Goal: Find specific page/section: Find specific page/section

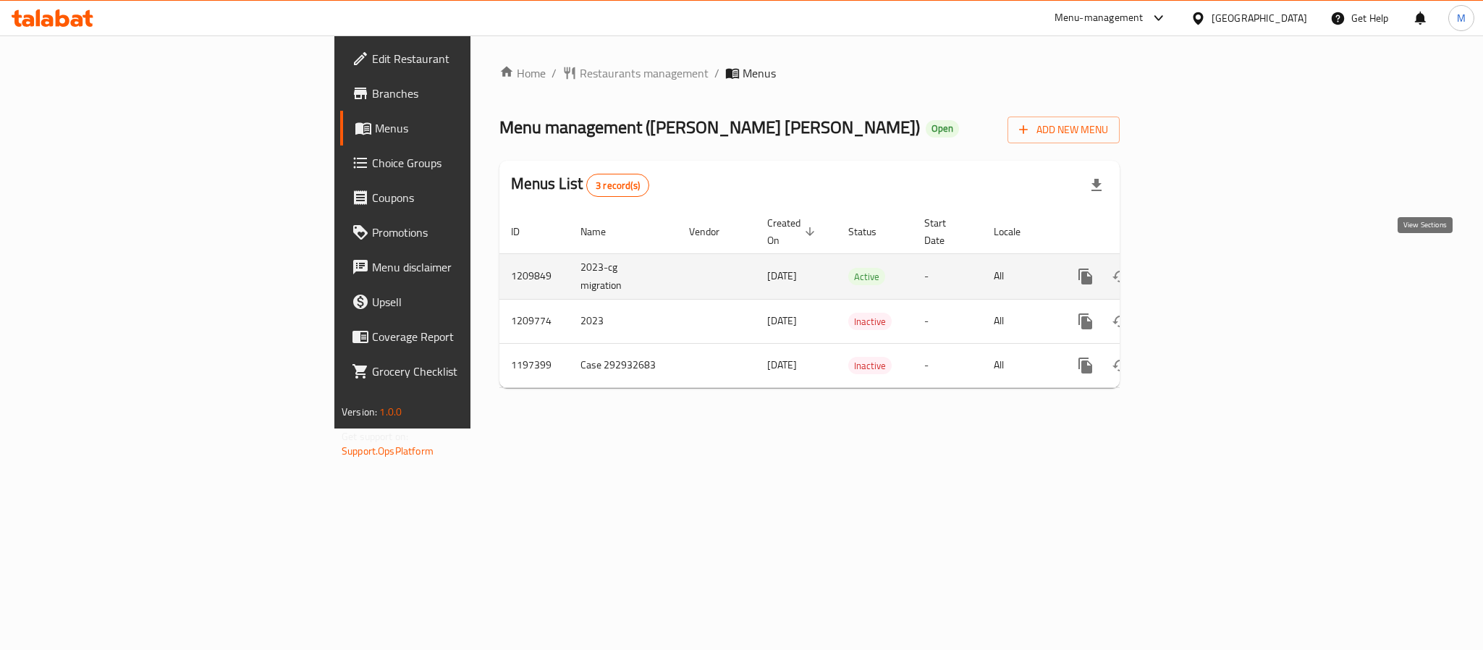
click at [1199, 268] on icon "enhanced table" at bounding box center [1189, 276] width 17 height 17
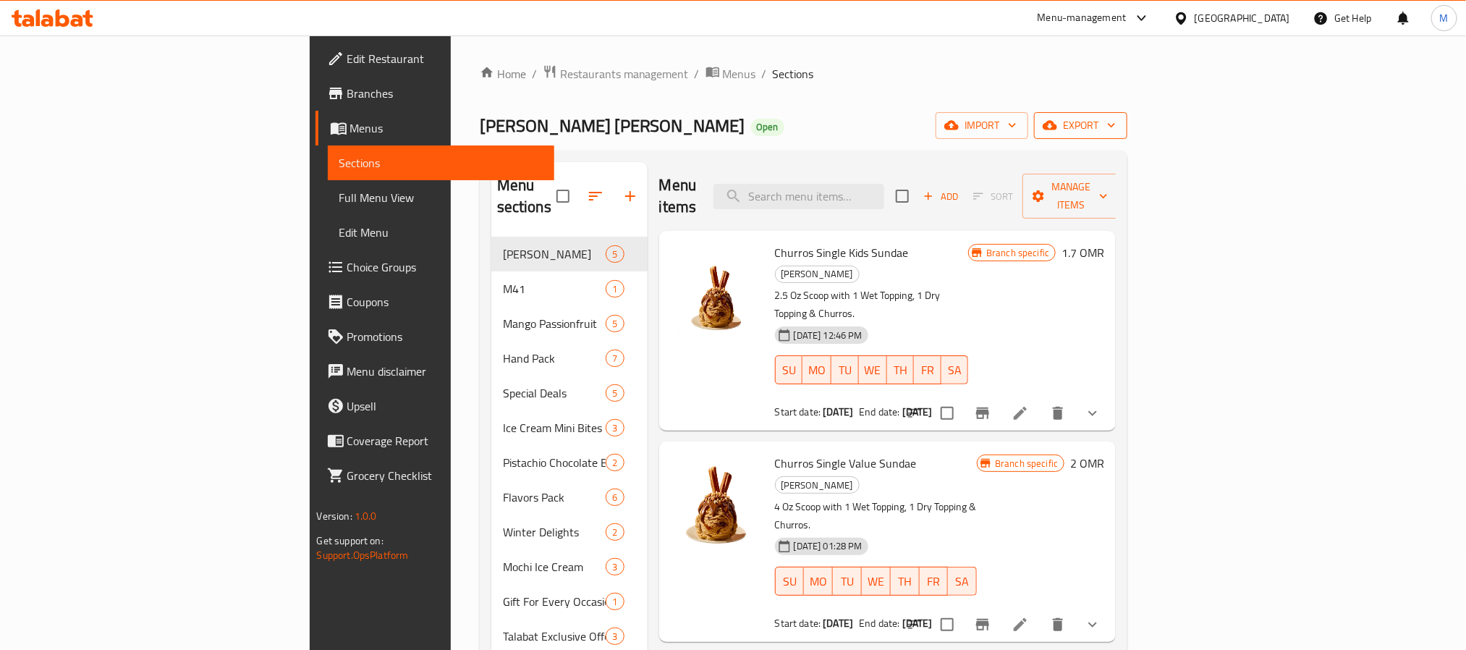
click at [1119, 120] on icon "button" at bounding box center [1112, 125] width 14 height 14
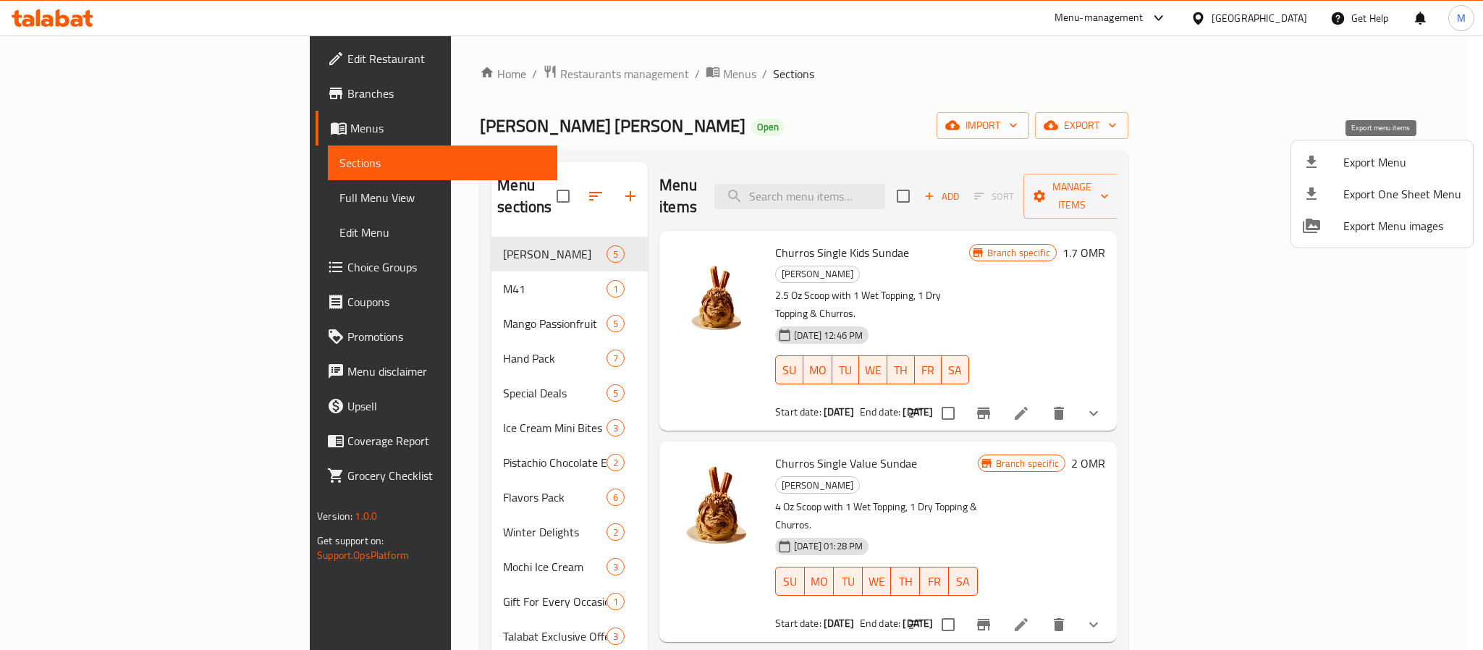
click at [1377, 156] on span "Export Menu" at bounding box center [1402, 161] width 118 height 17
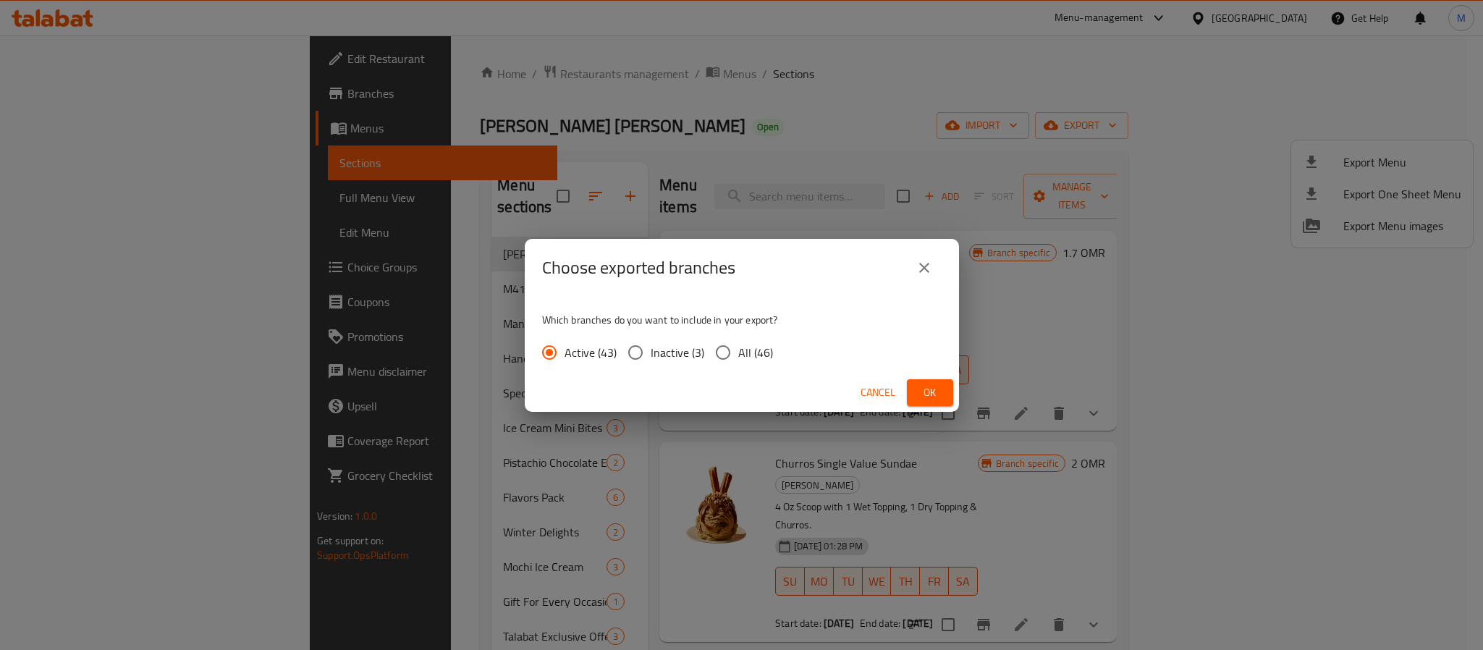
click at [728, 355] on input "All (46)" at bounding box center [723, 352] width 30 height 30
radio input "true"
click at [921, 387] on span "Ok" at bounding box center [929, 393] width 23 height 18
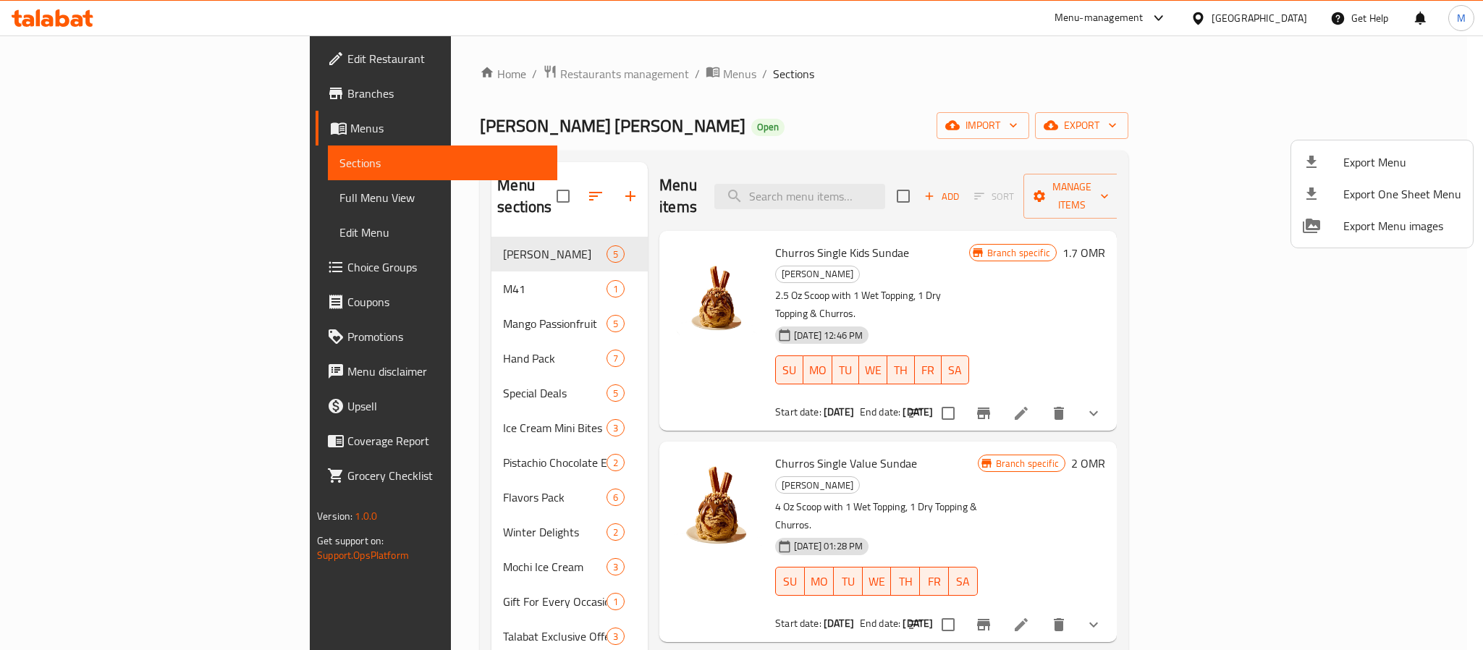
click at [389, 72] on div at bounding box center [741, 325] width 1483 height 650
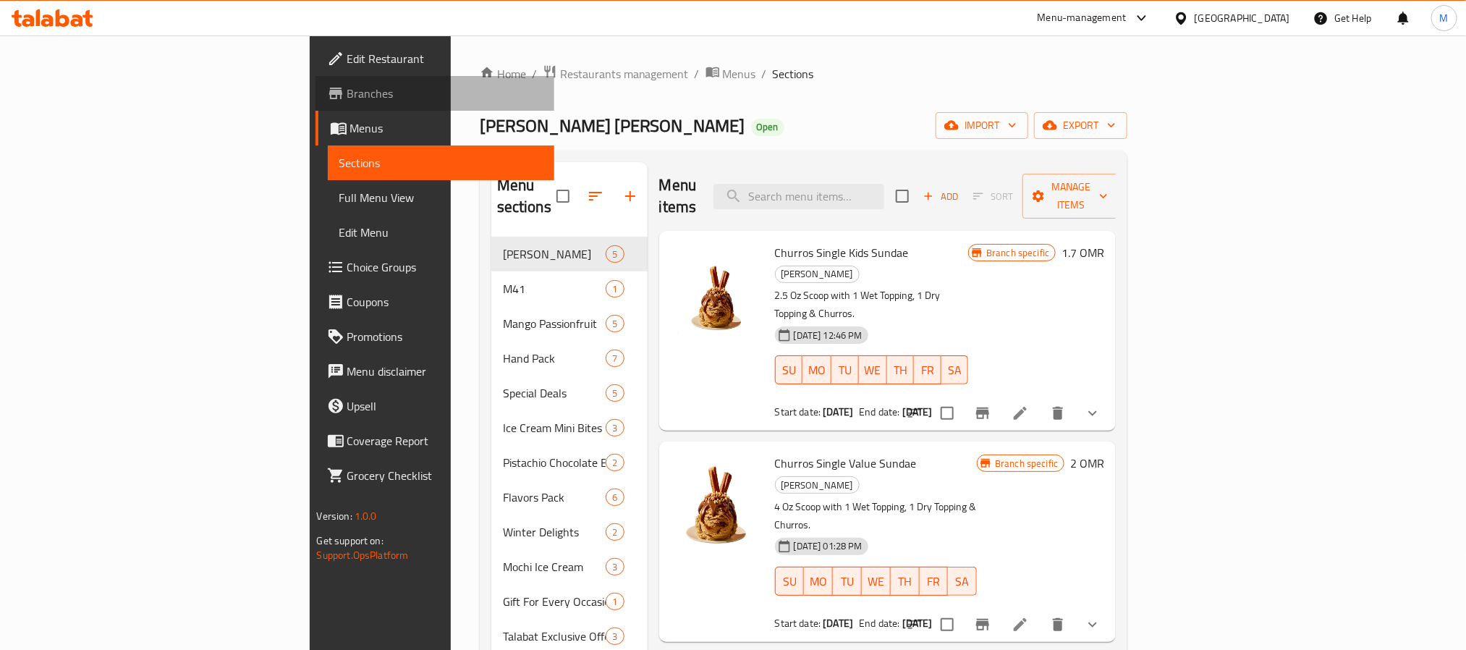
click at [327, 85] on icon at bounding box center [335, 93] width 17 height 17
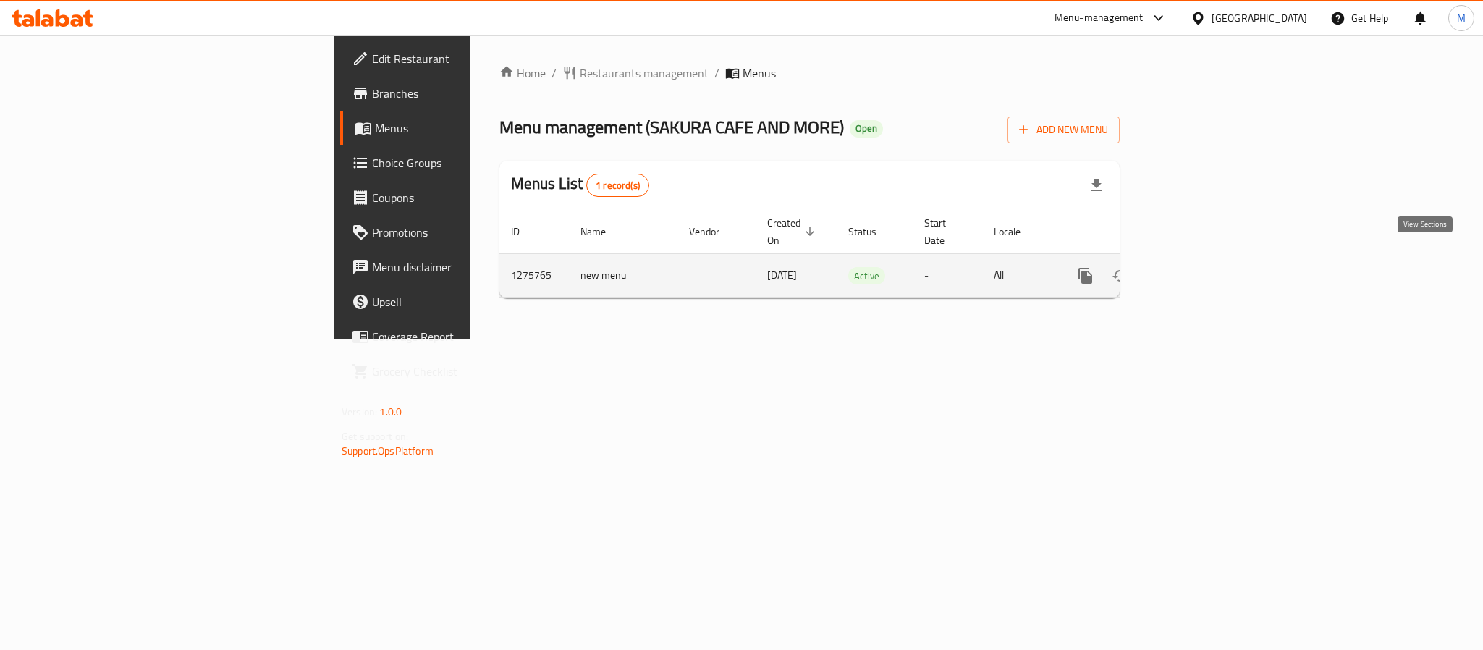
click at [1199, 267] on icon "enhanced table" at bounding box center [1189, 275] width 17 height 17
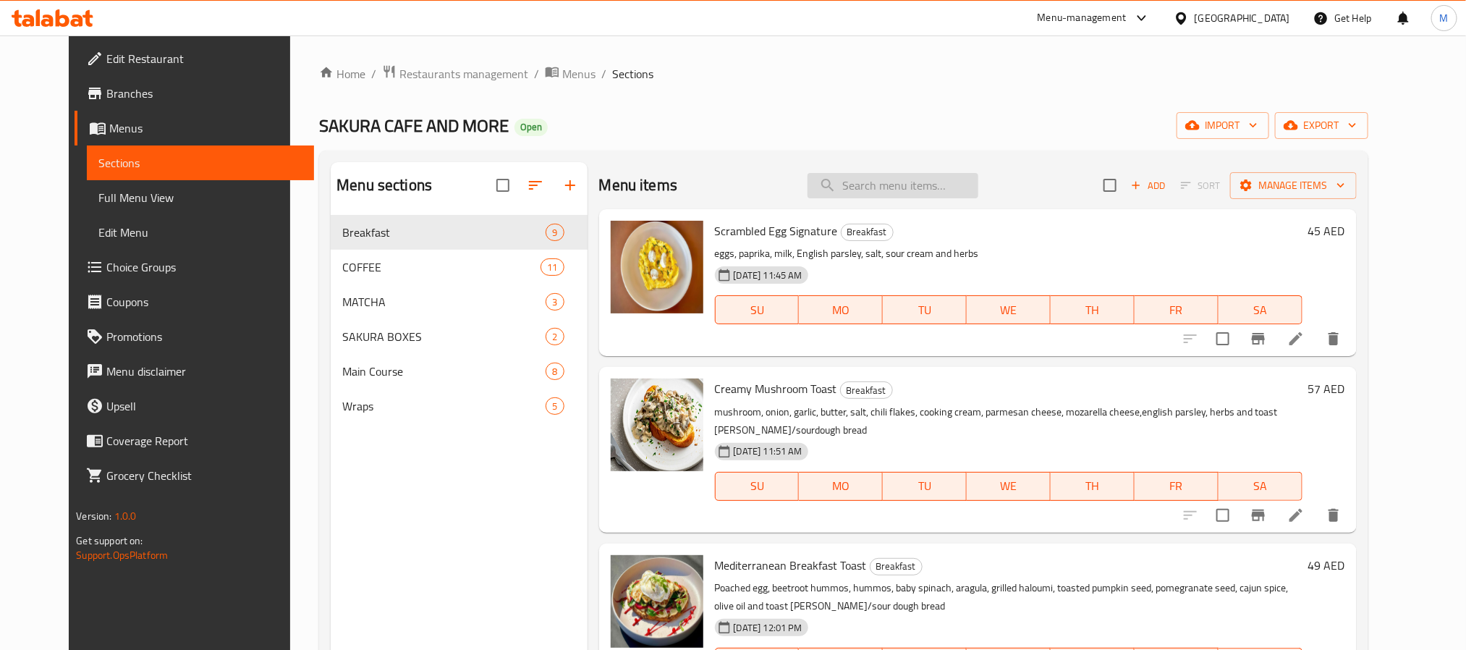
click at [912, 193] on input "search" at bounding box center [893, 185] width 171 height 25
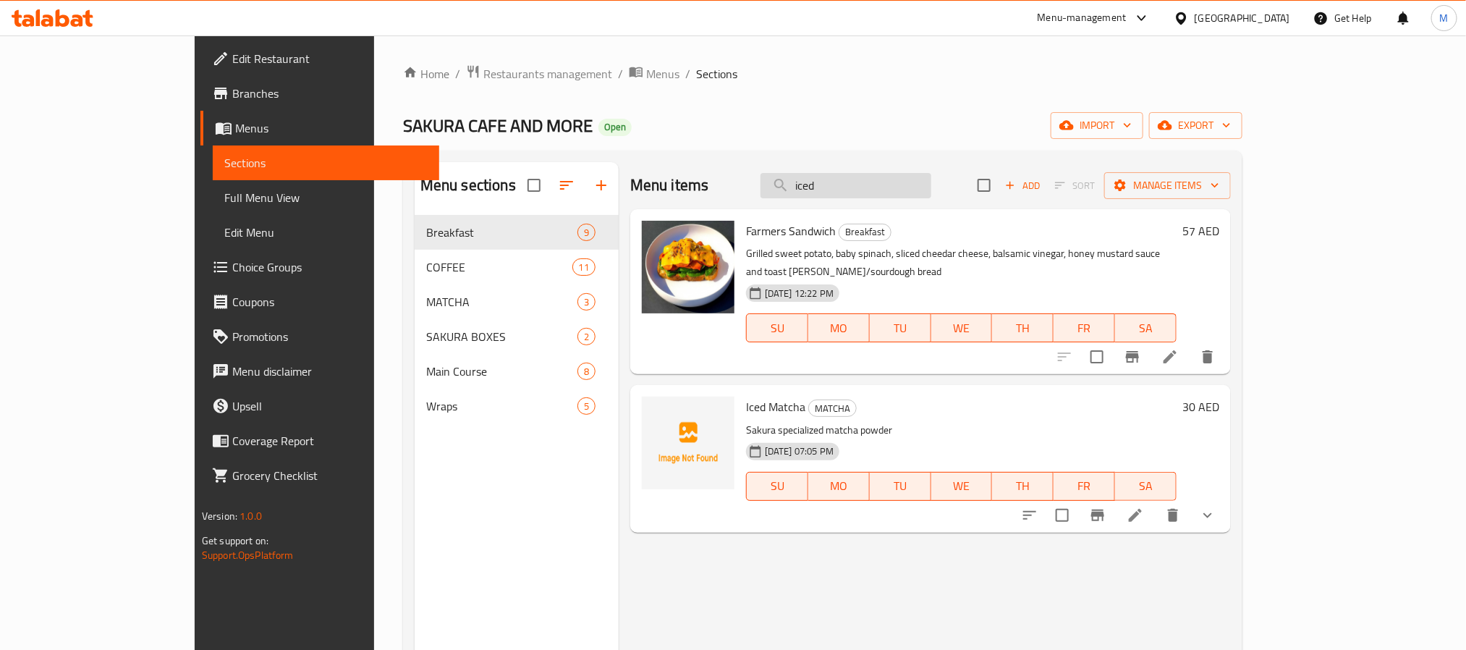
click at [888, 183] on input "iced" at bounding box center [846, 185] width 171 height 25
click at [901, 185] on input "iced" at bounding box center [846, 185] width 171 height 25
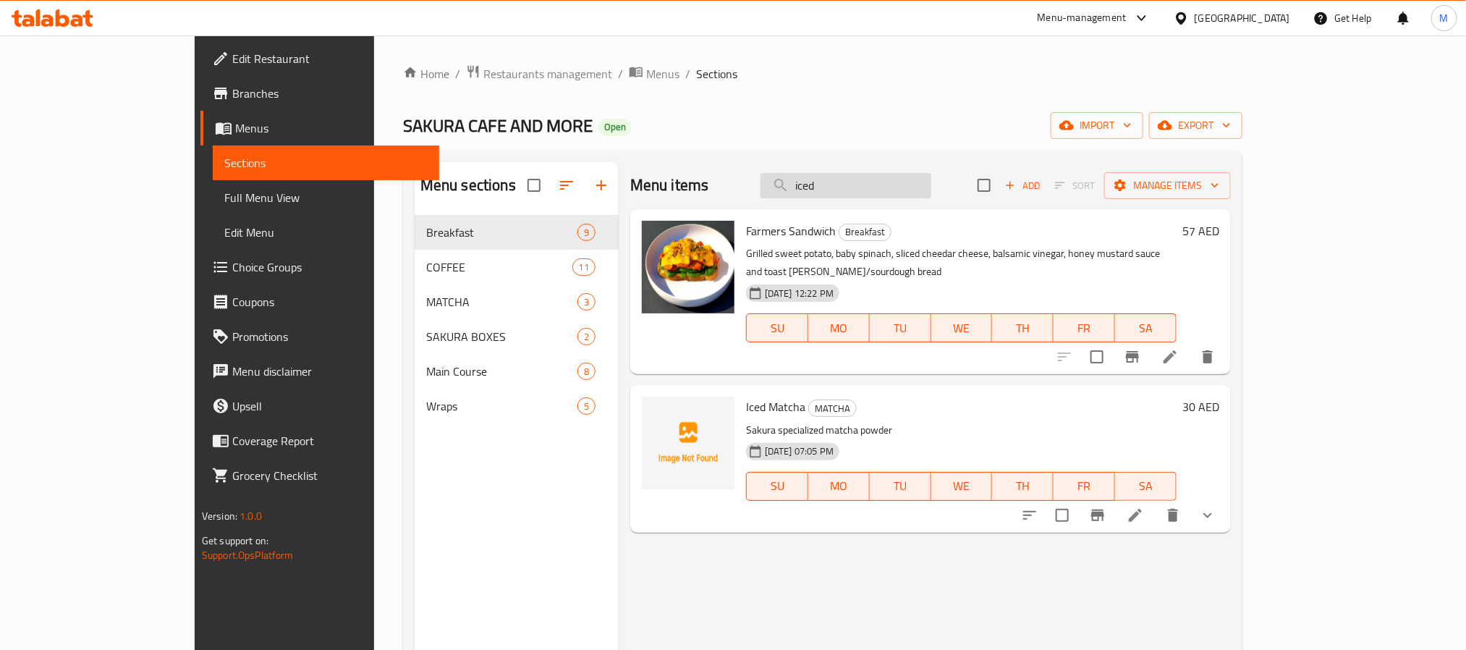
click at [901, 185] on input "iced" at bounding box center [846, 185] width 171 height 25
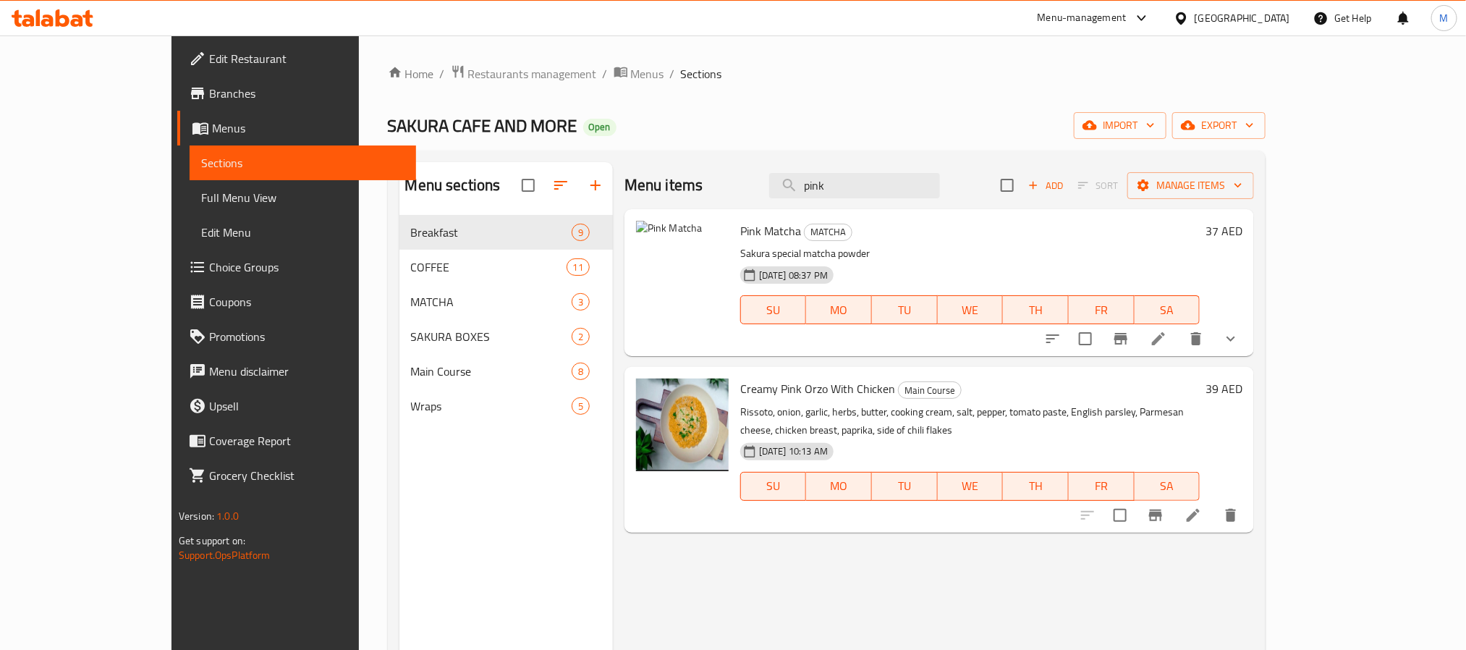
type input "pink"
click at [468, 65] on span "Restaurants management" at bounding box center [532, 73] width 129 height 17
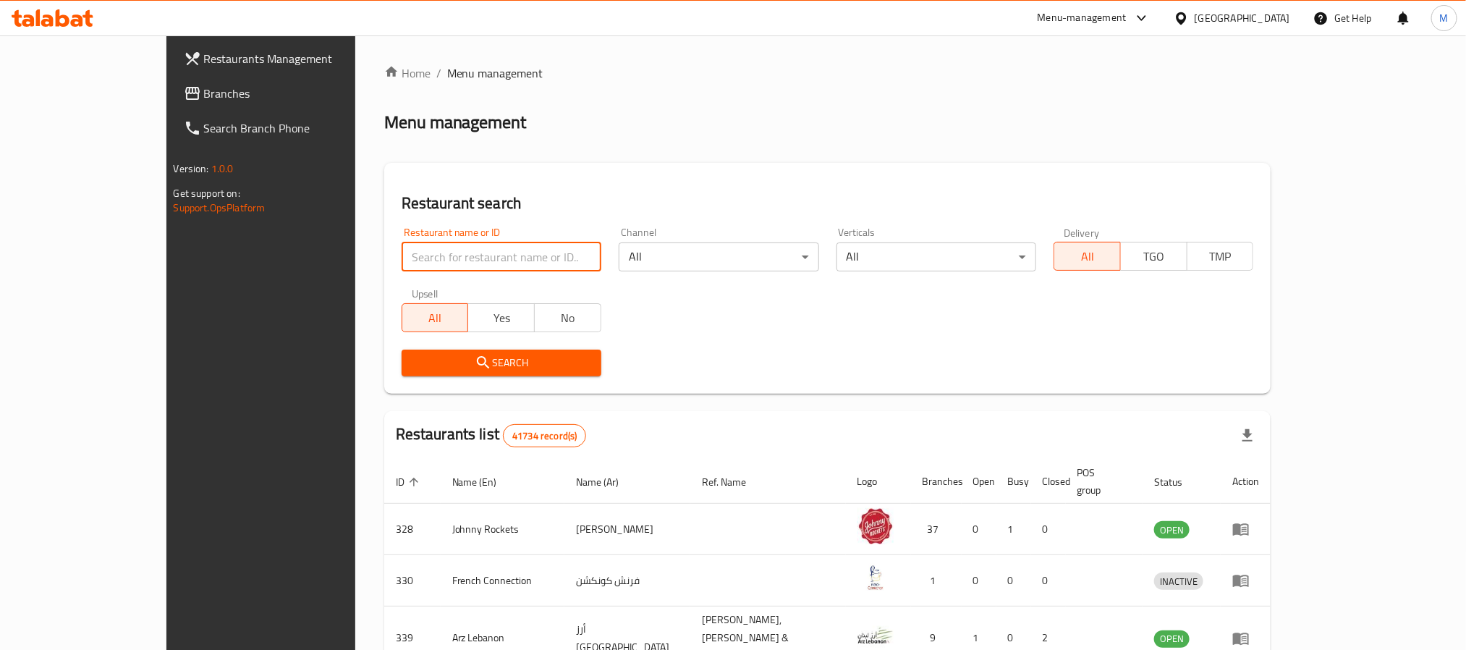
click at [465, 259] on input "search" at bounding box center [502, 256] width 200 height 29
type input "Qinwan dates"
click button "Search" at bounding box center [502, 363] width 200 height 27
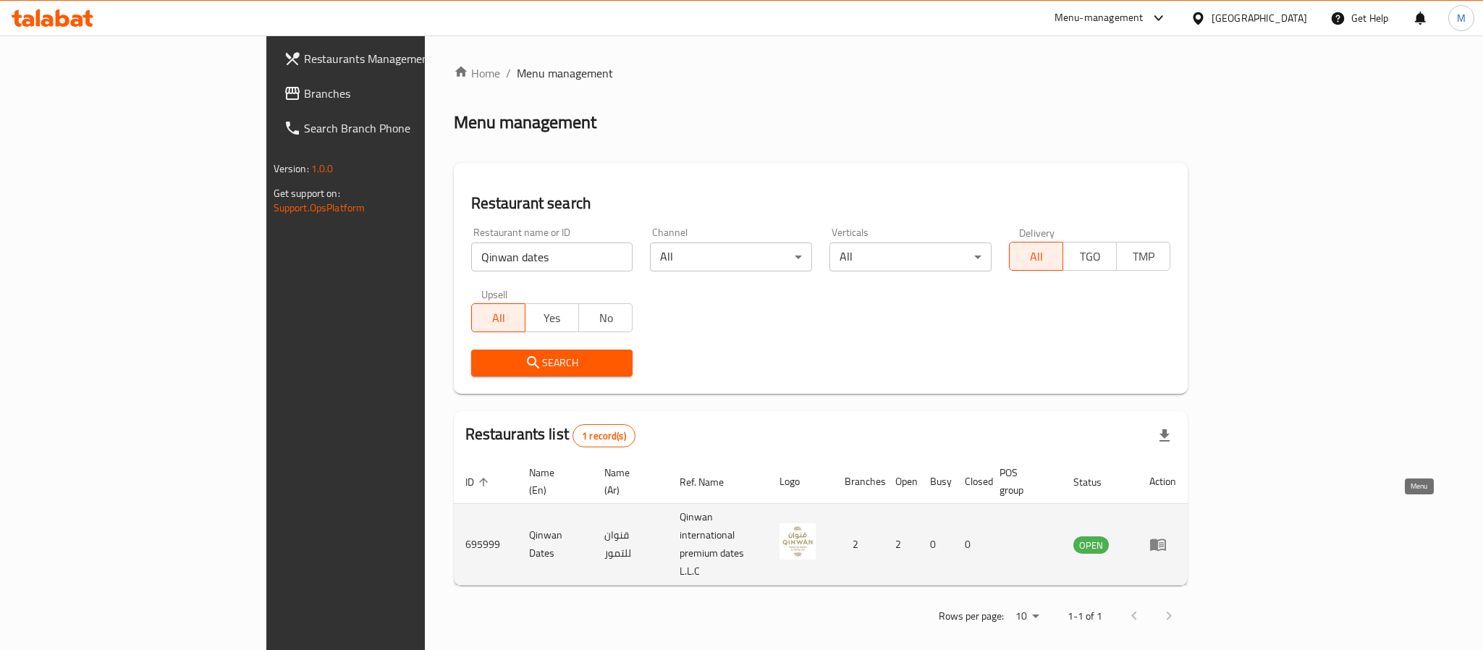
click at [1166, 539] on icon "enhanced table" at bounding box center [1158, 545] width 16 height 12
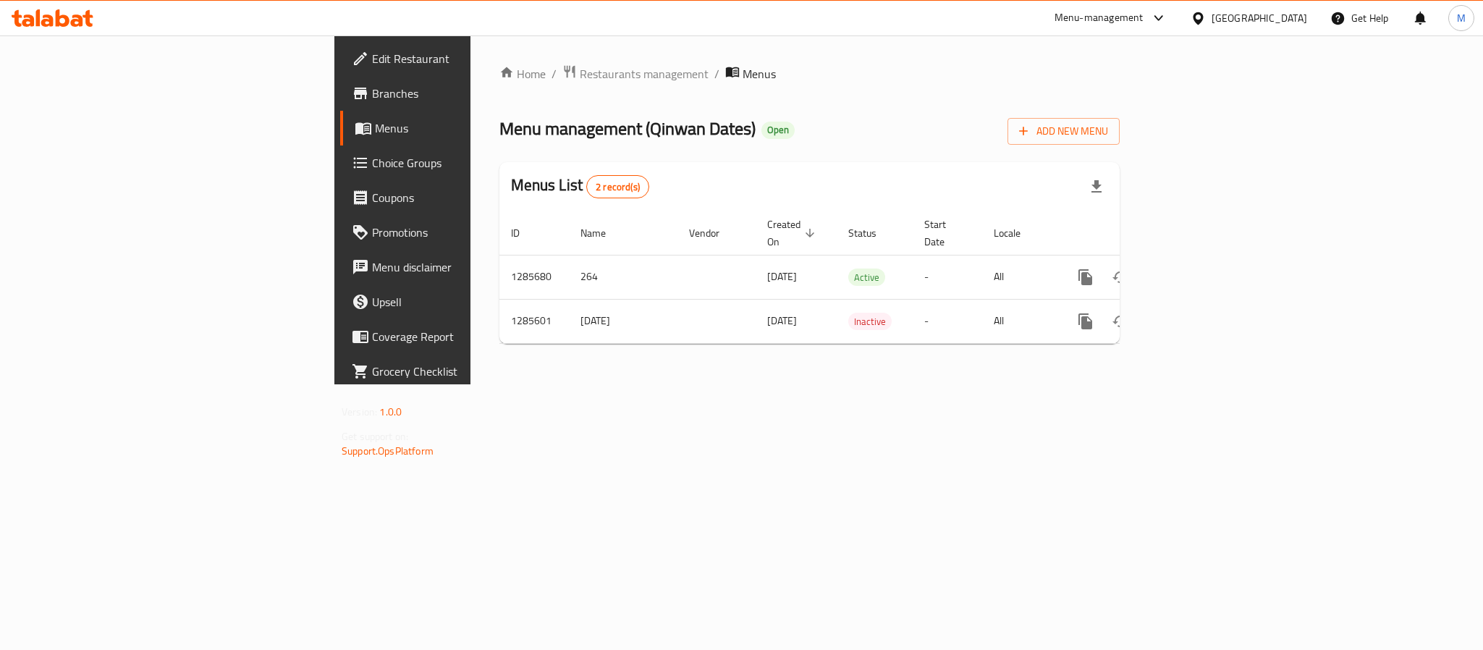
click at [372, 66] on span "Edit Restaurant" at bounding box center [471, 58] width 198 height 17
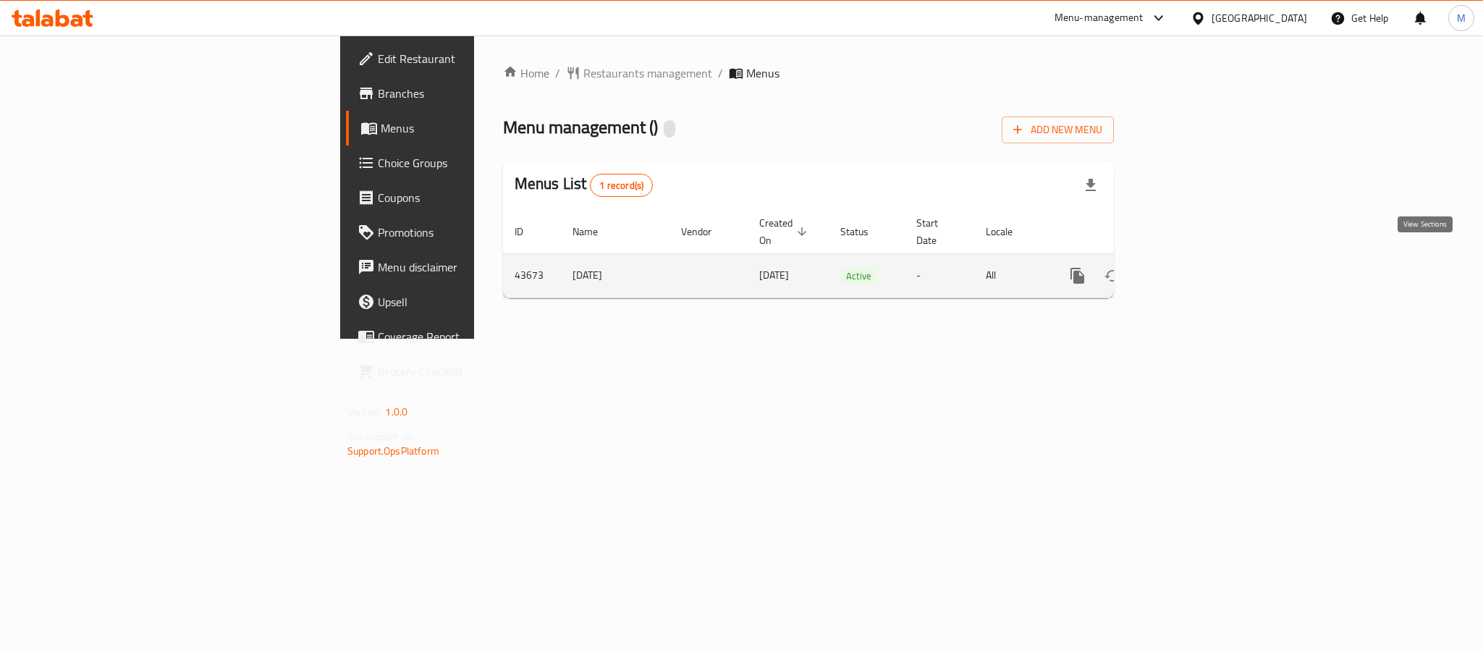
click at [1191, 267] on icon "enhanced table" at bounding box center [1181, 275] width 17 height 17
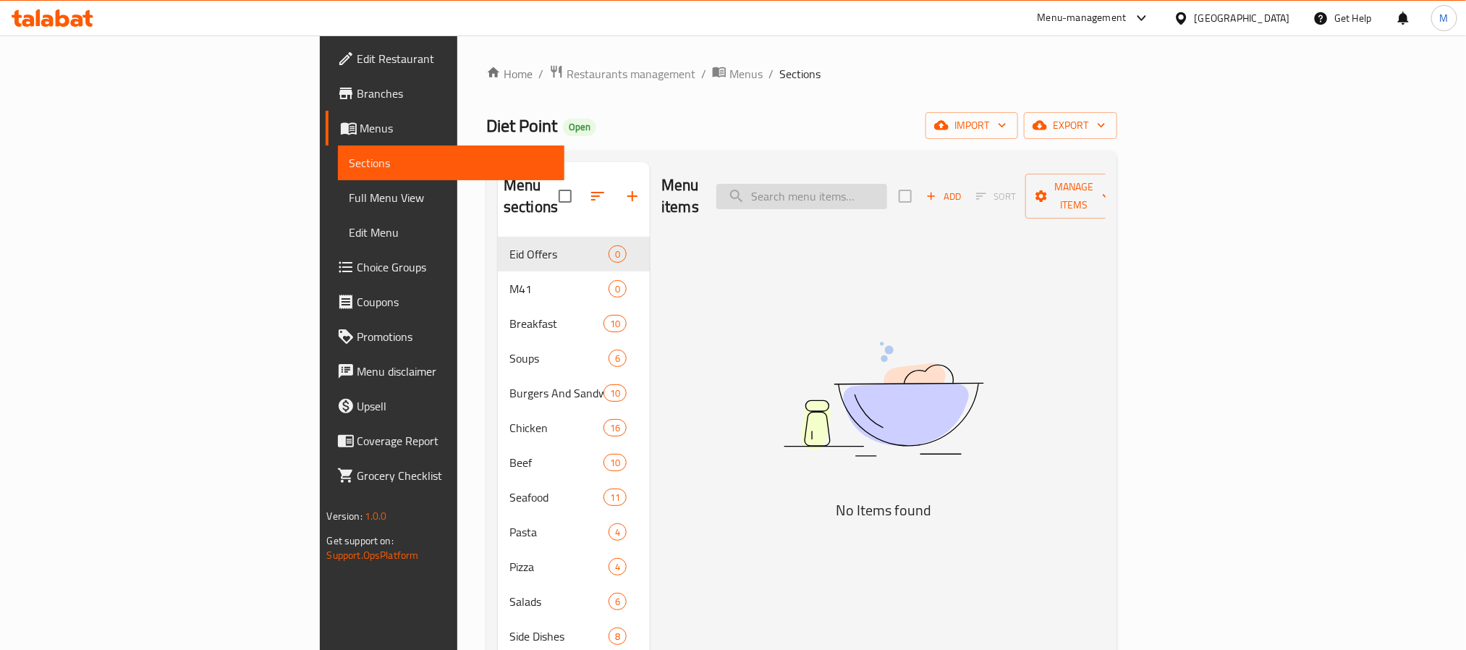
click at [887, 187] on input "search" at bounding box center [802, 196] width 171 height 25
type input "chicken mush"
click at [486, 128] on span "Diet Point" at bounding box center [521, 125] width 71 height 33
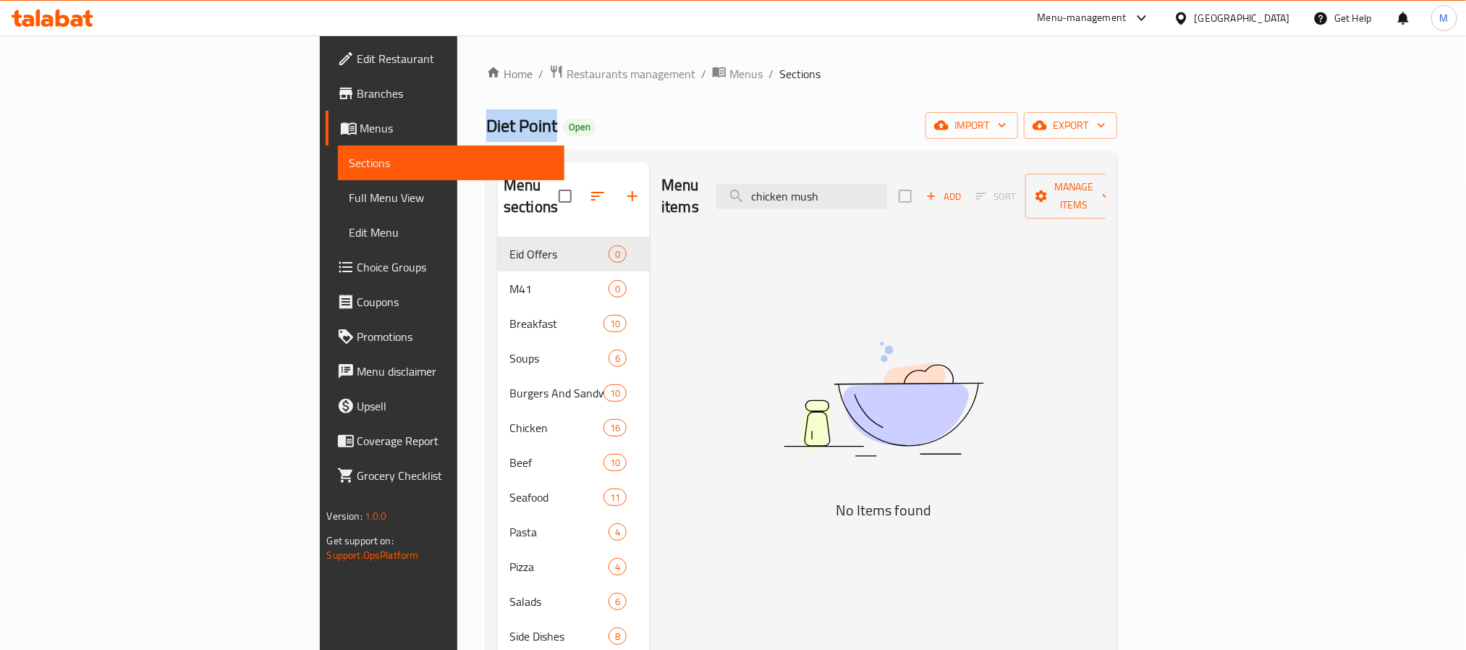
copy span "Diet Point"
click at [567, 67] on span "Restaurants management" at bounding box center [631, 73] width 129 height 17
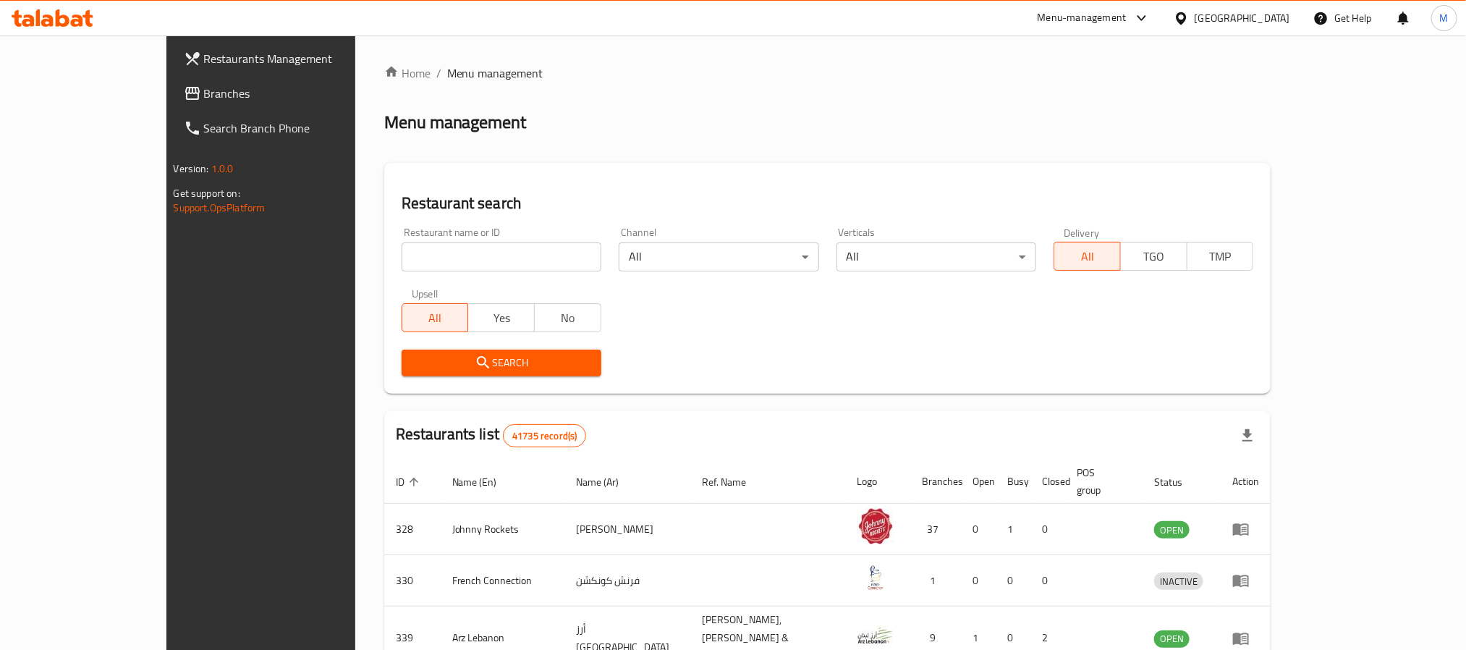
click at [502, 255] on input "search" at bounding box center [502, 256] width 200 height 29
paste input "Diet Point"
type input "Diet Point"
click button "Search" at bounding box center [502, 363] width 200 height 27
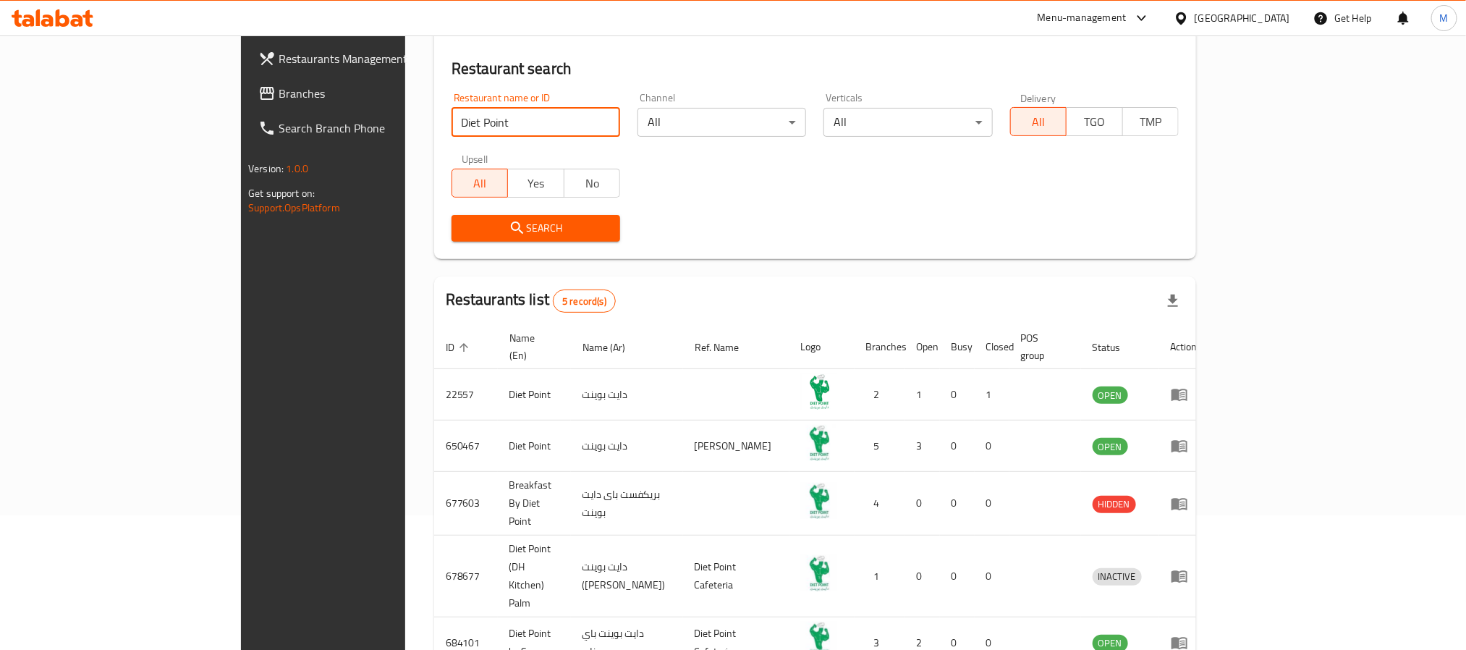
scroll to position [176, 0]
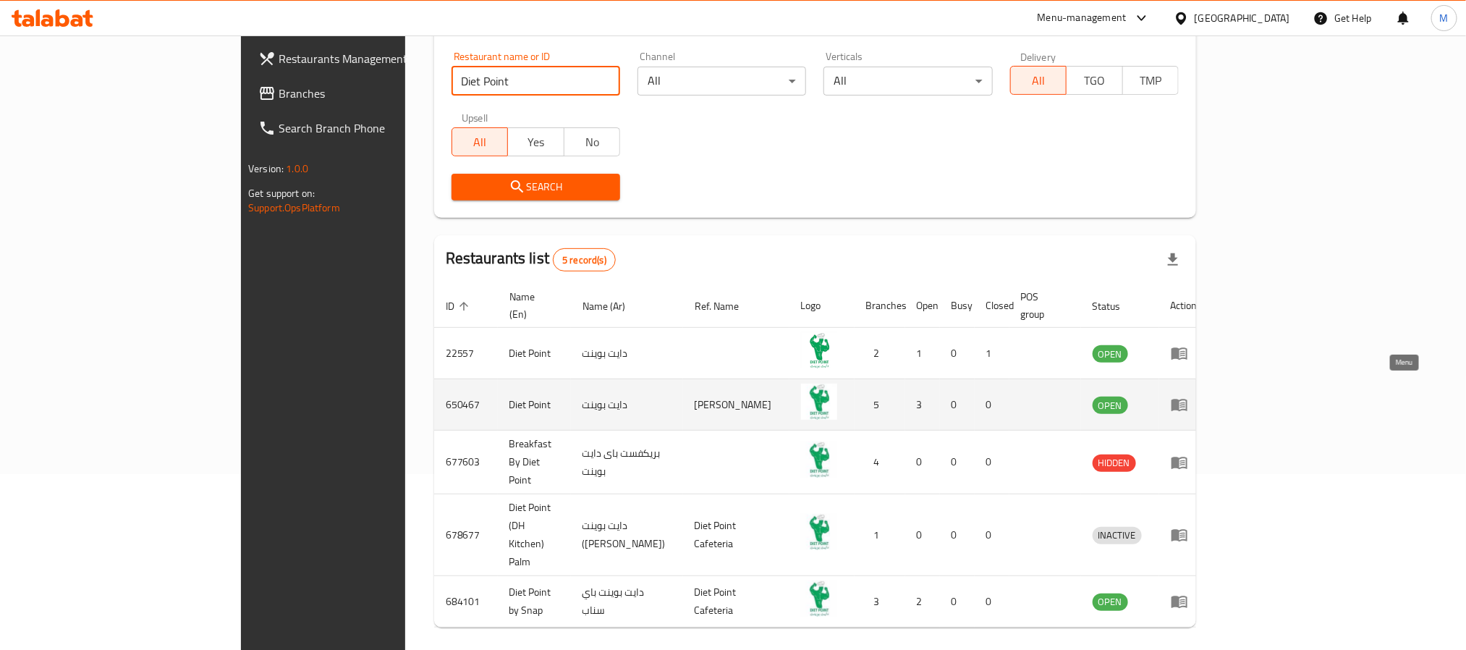
click at [1188, 400] on icon "enhanced table" at bounding box center [1180, 406] width 16 height 12
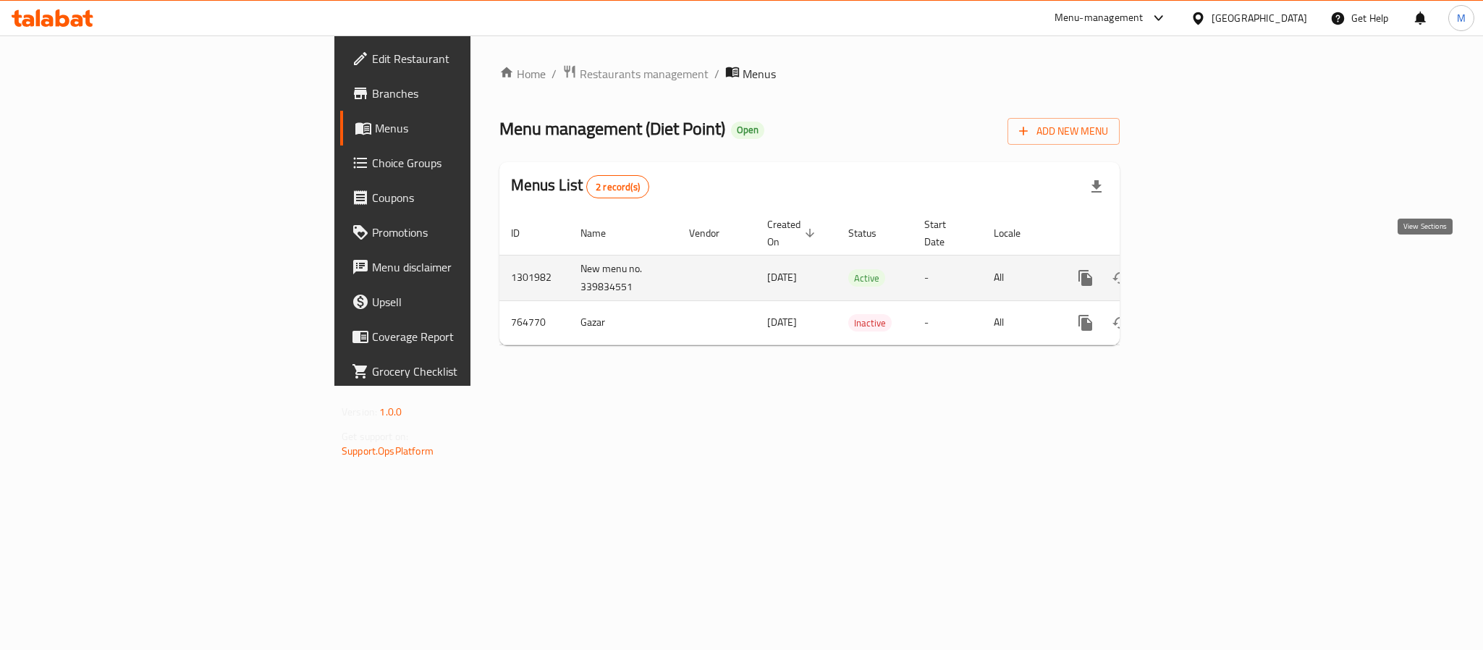
click at [1199, 269] on icon "enhanced table" at bounding box center [1189, 277] width 17 height 17
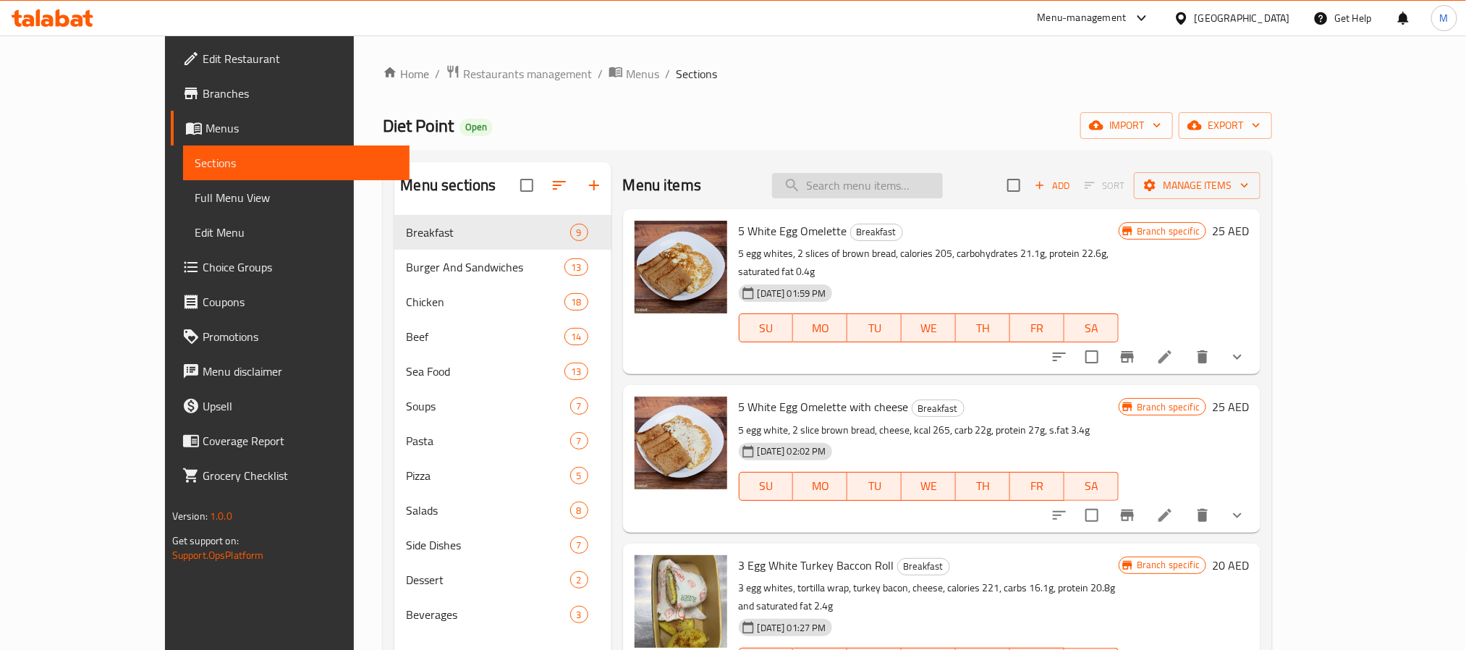
click at [901, 191] on input "search" at bounding box center [857, 185] width 171 height 25
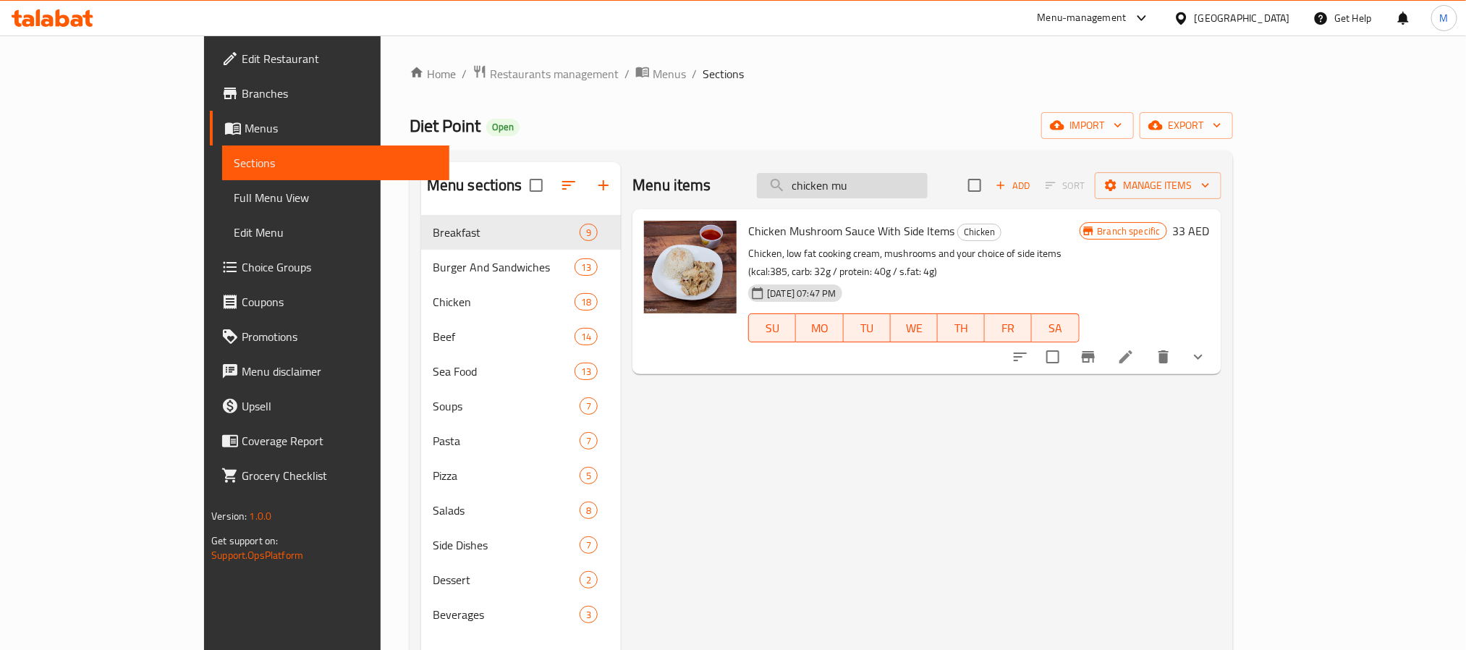
click at [901, 187] on input "chicken mu" at bounding box center [842, 185] width 171 height 25
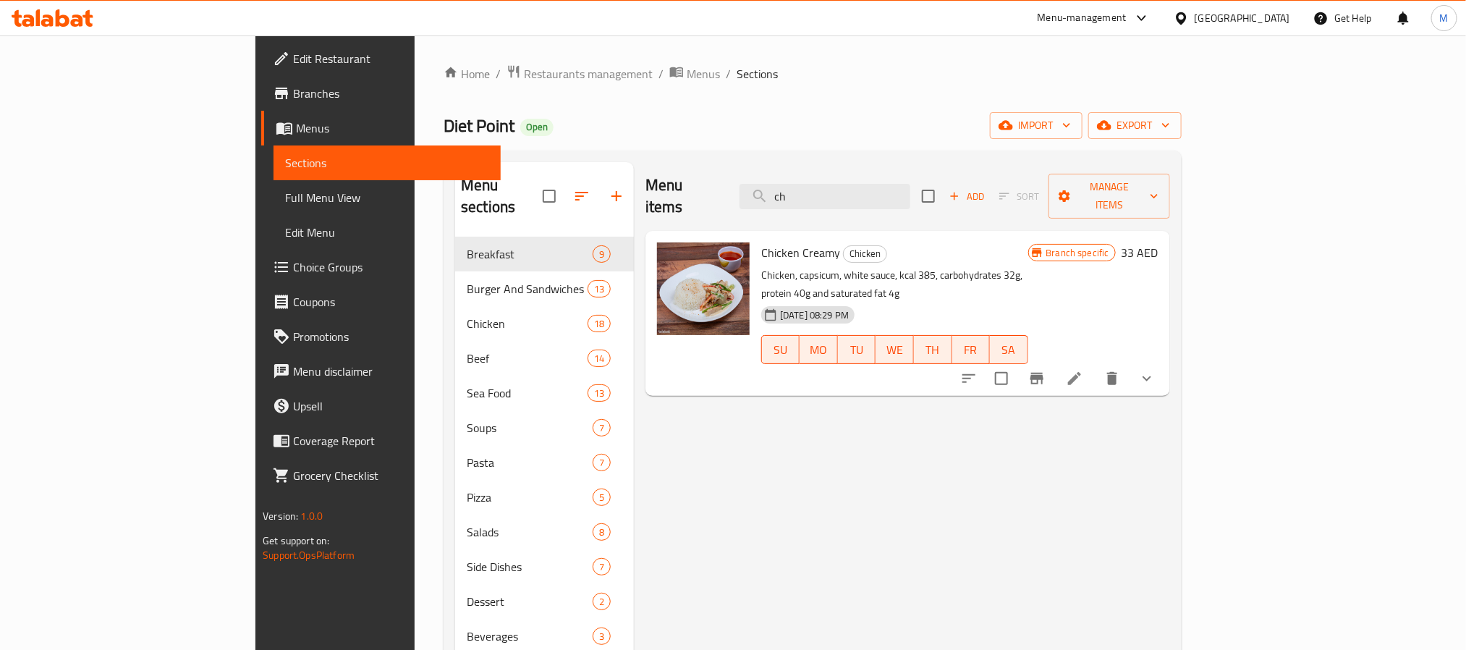
type input "c"
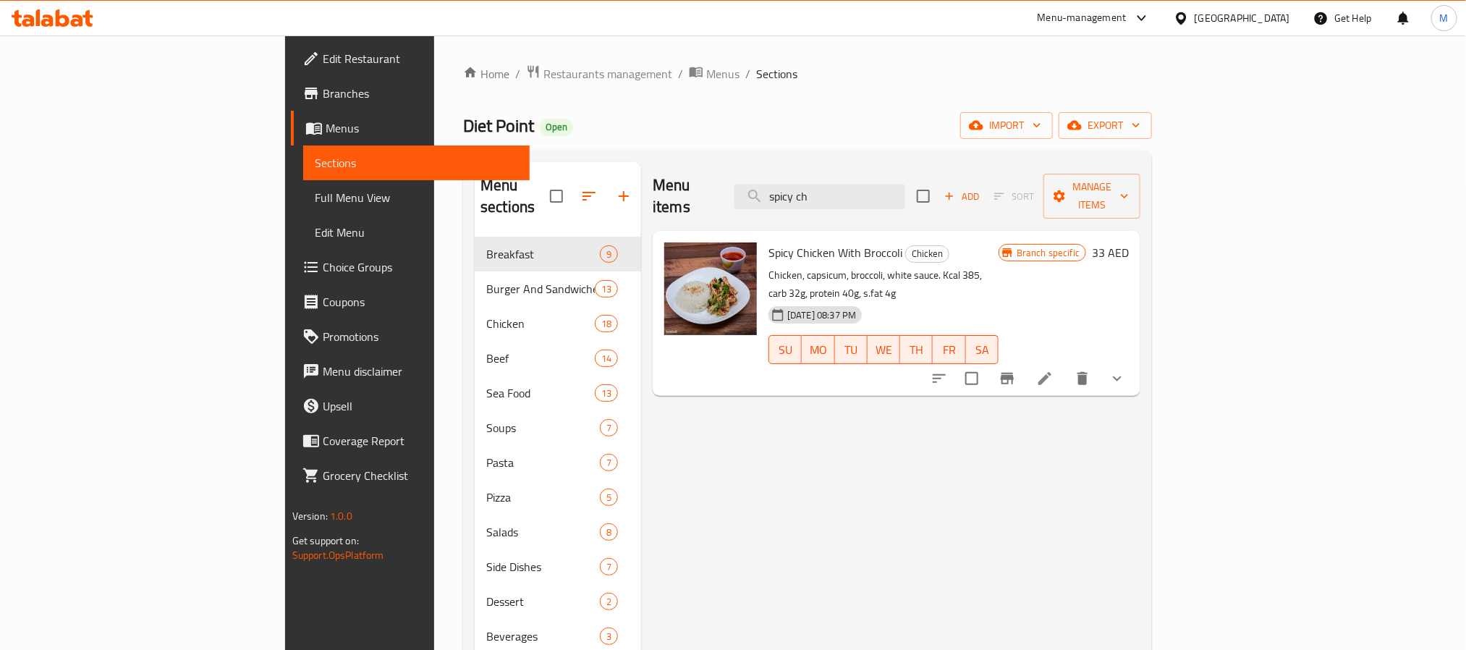
type input "spicy ch"
click at [544, 70] on span "Restaurants management" at bounding box center [608, 73] width 129 height 17
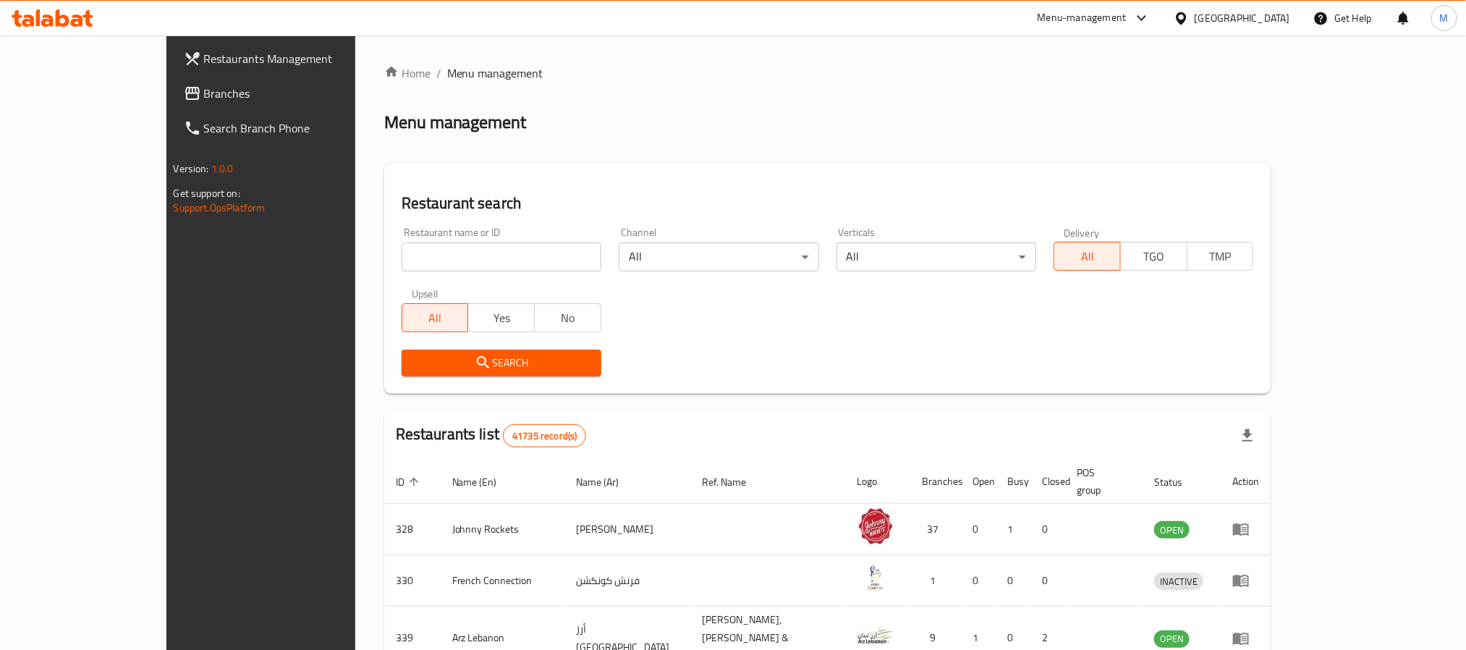
click at [402, 253] on input "search" at bounding box center [502, 256] width 200 height 29
paste input "SPICE DELI"
type input "SPICE DELI"
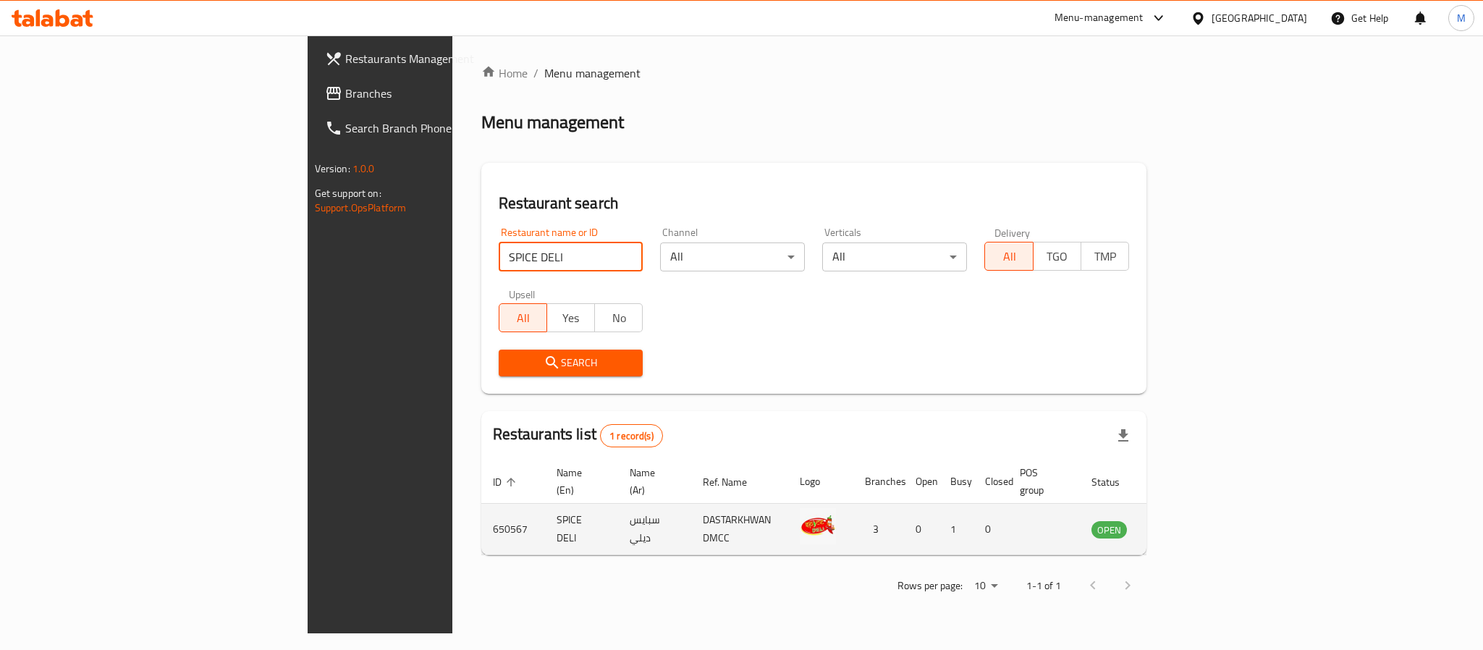
click at [1184, 524] on icon "enhanced table" at bounding box center [1176, 530] width 16 height 12
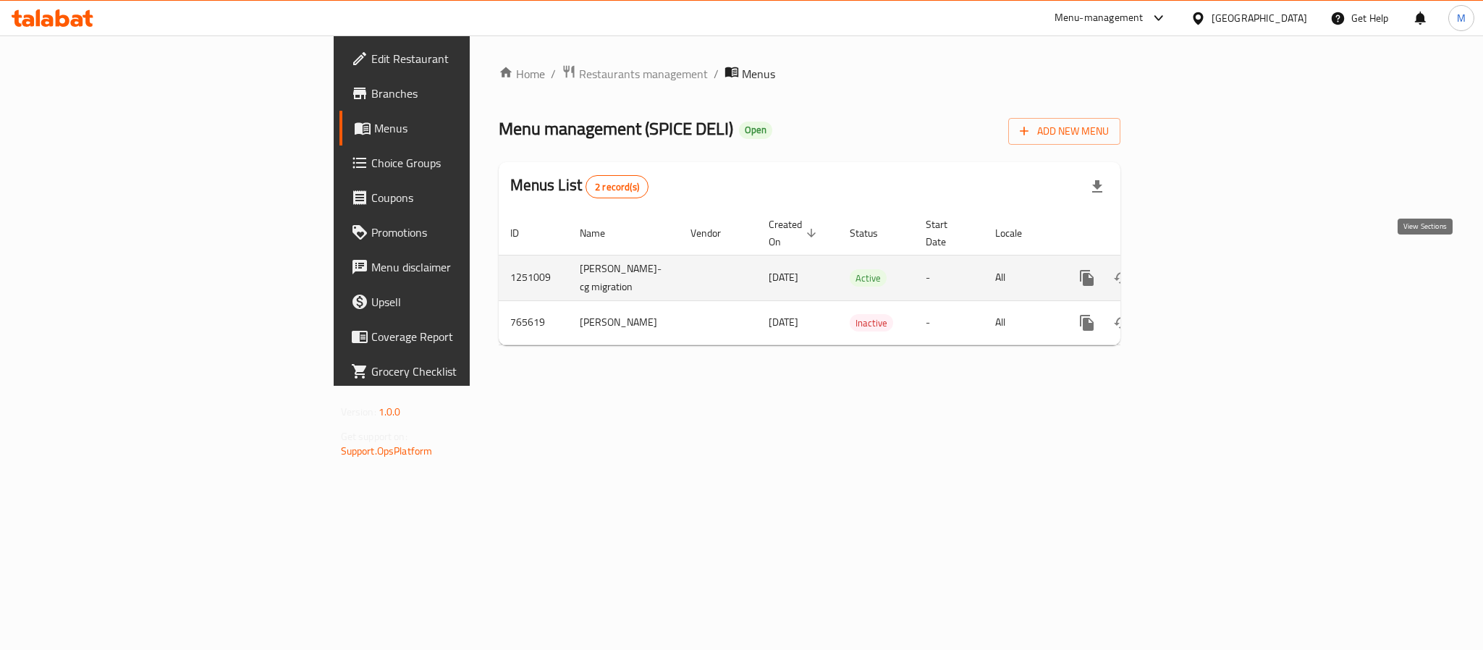
click at [1200, 269] on icon "enhanced table" at bounding box center [1191, 277] width 17 height 17
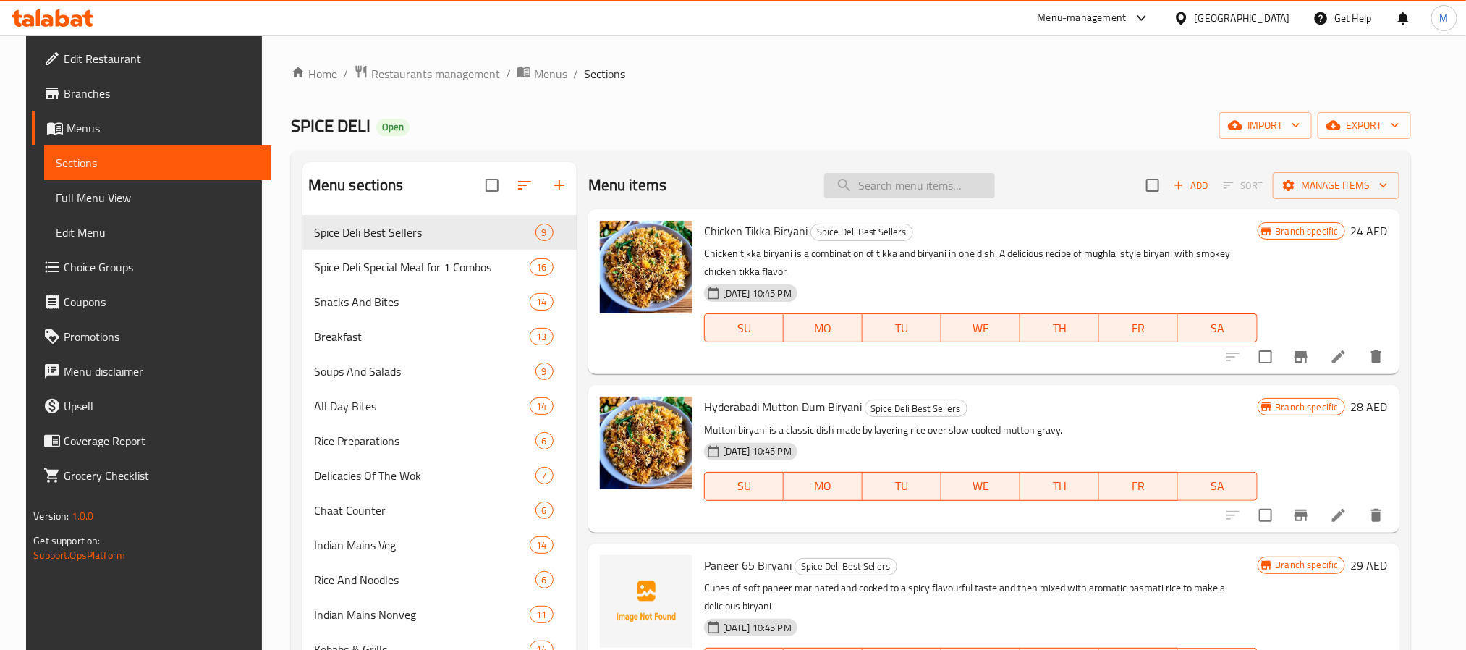
click at [891, 187] on input "search" at bounding box center [909, 185] width 171 height 25
click at [930, 173] on input "search" at bounding box center [909, 185] width 171 height 25
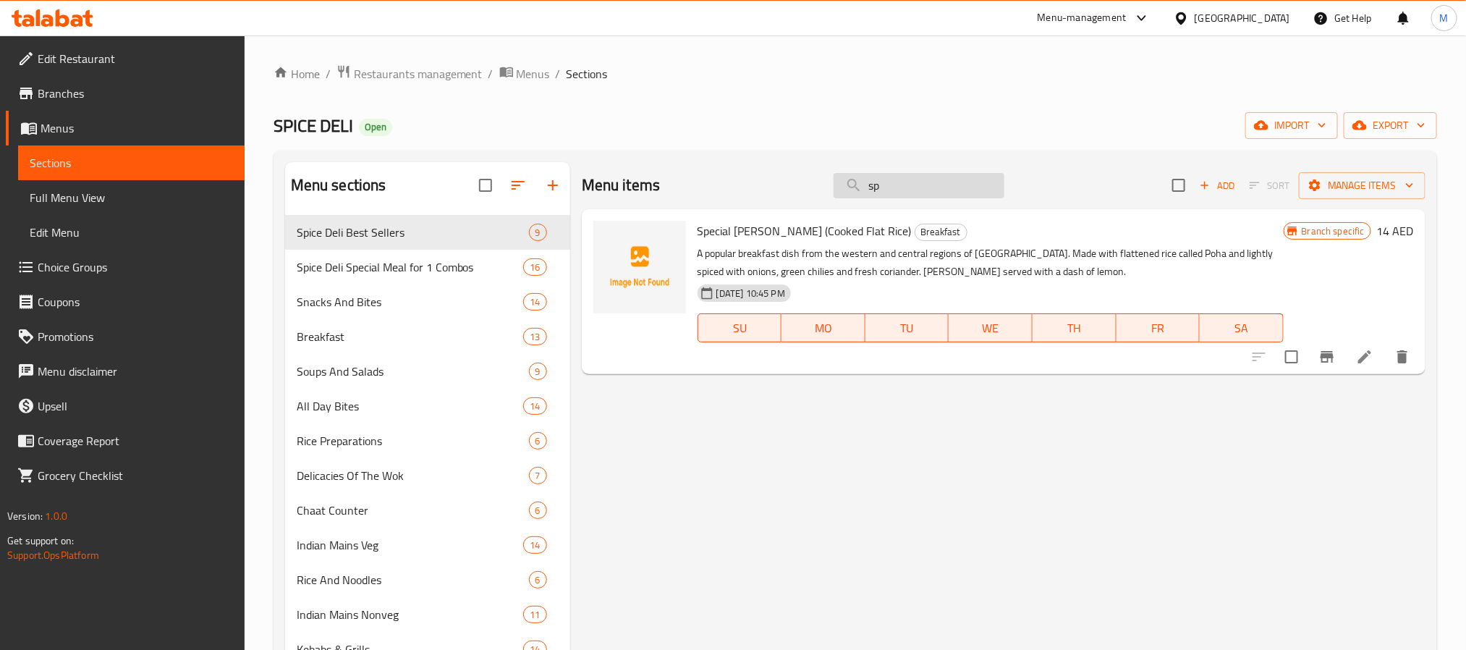
type input "s"
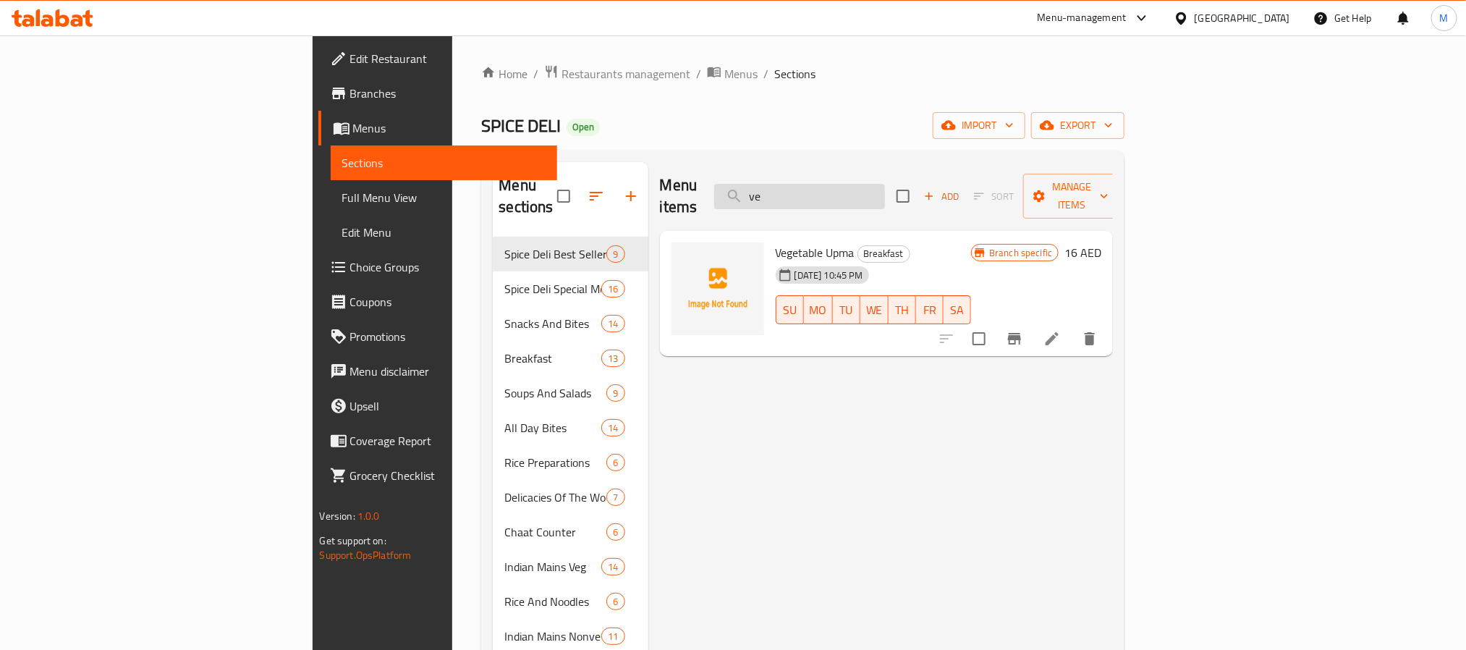
type input "v"
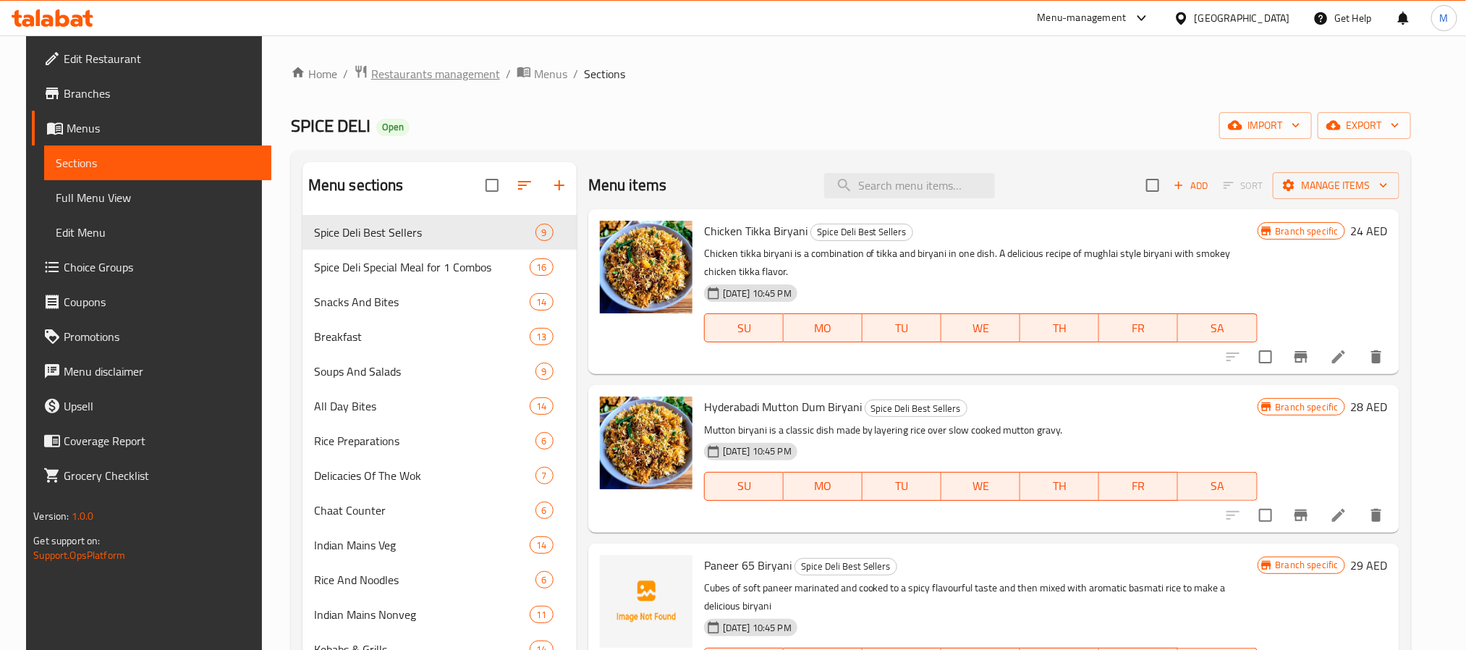
click at [454, 76] on span "Restaurants management" at bounding box center [435, 73] width 129 height 17
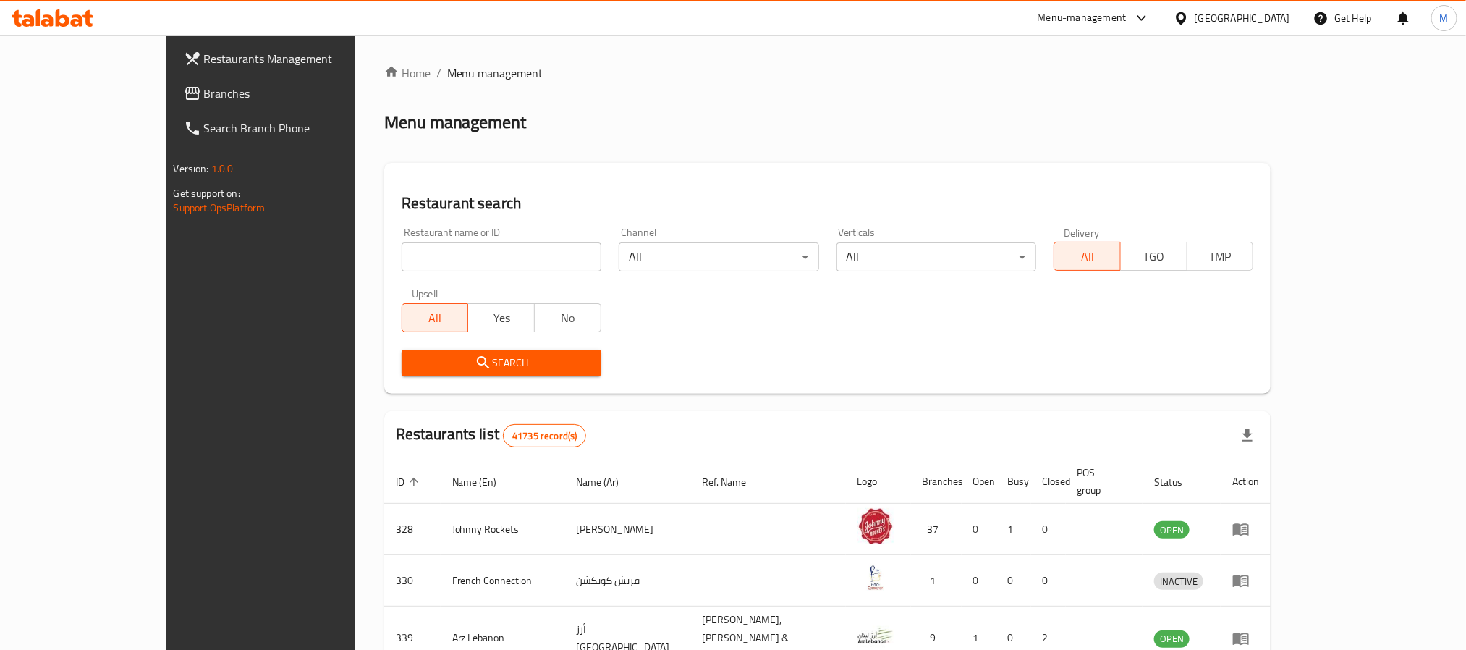
click at [419, 256] on input "search" at bounding box center [502, 256] width 200 height 29
paste input "639681"
type input "639681"
click button "Search" at bounding box center [502, 363] width 200 height 27
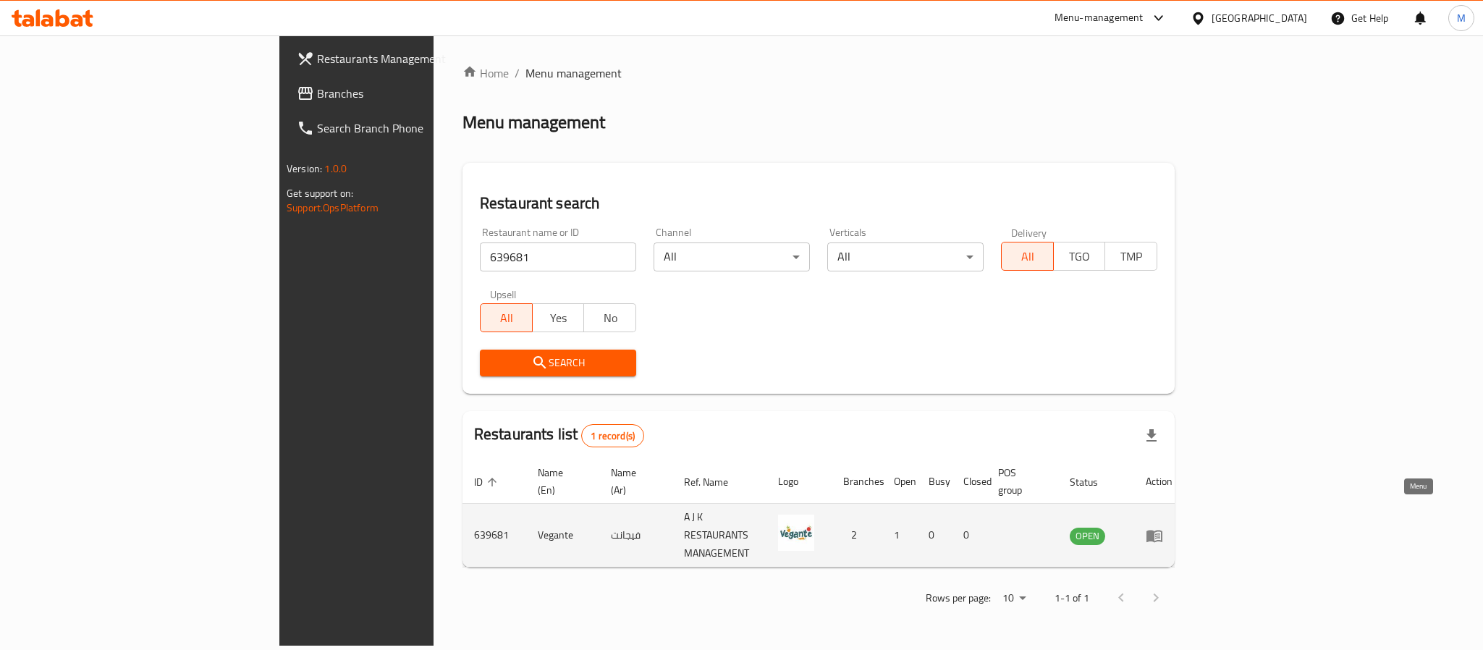
click at [1163, 527] on icon "enhanced table" at bounding box center [1154, 535] width 17 height 17
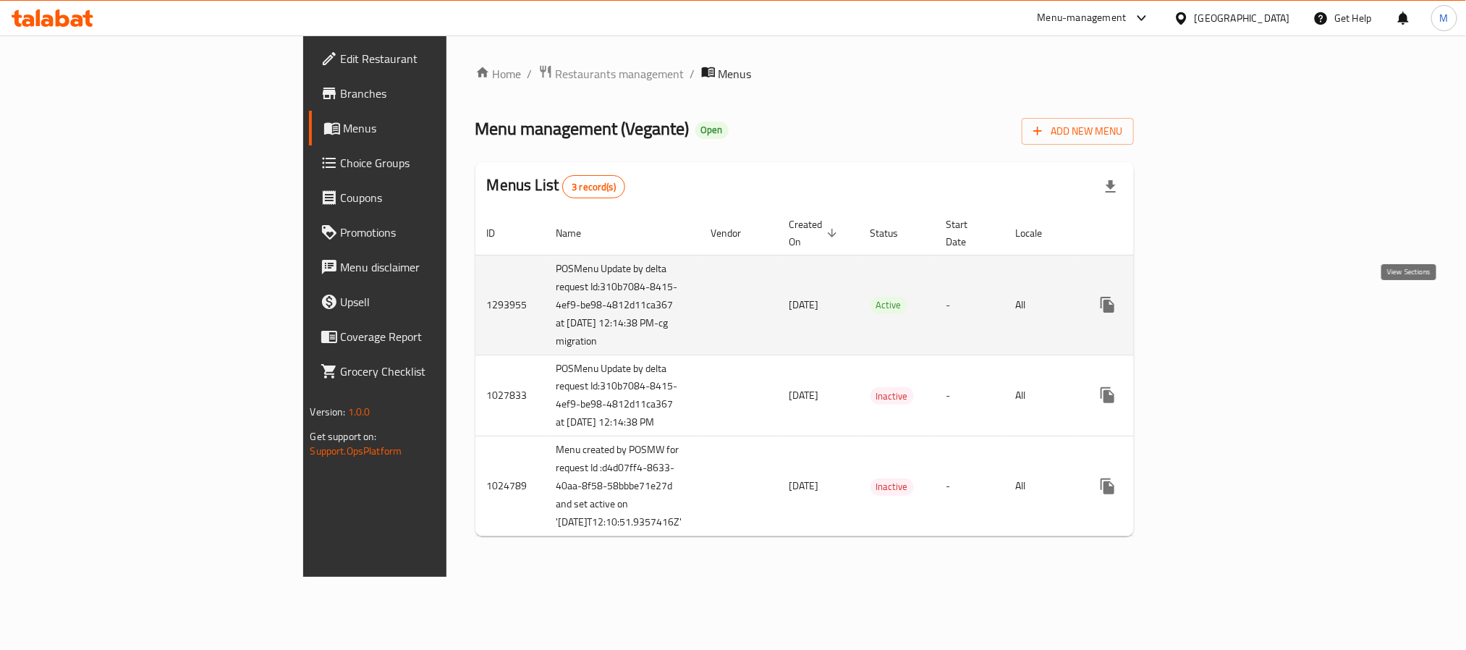
click at [1219, 306] on icon "enhanced table" at bounding box center [1212, 304] width 13 height 13
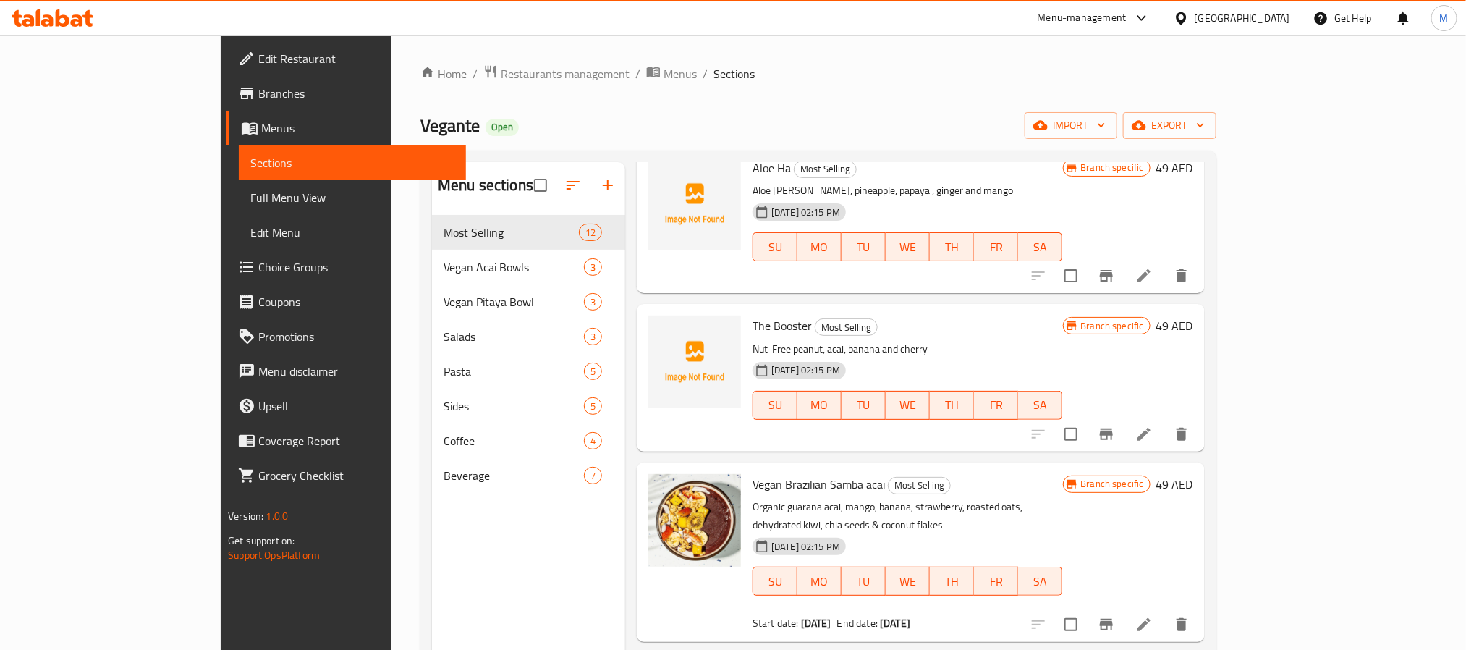
scroll to position [153, 0]
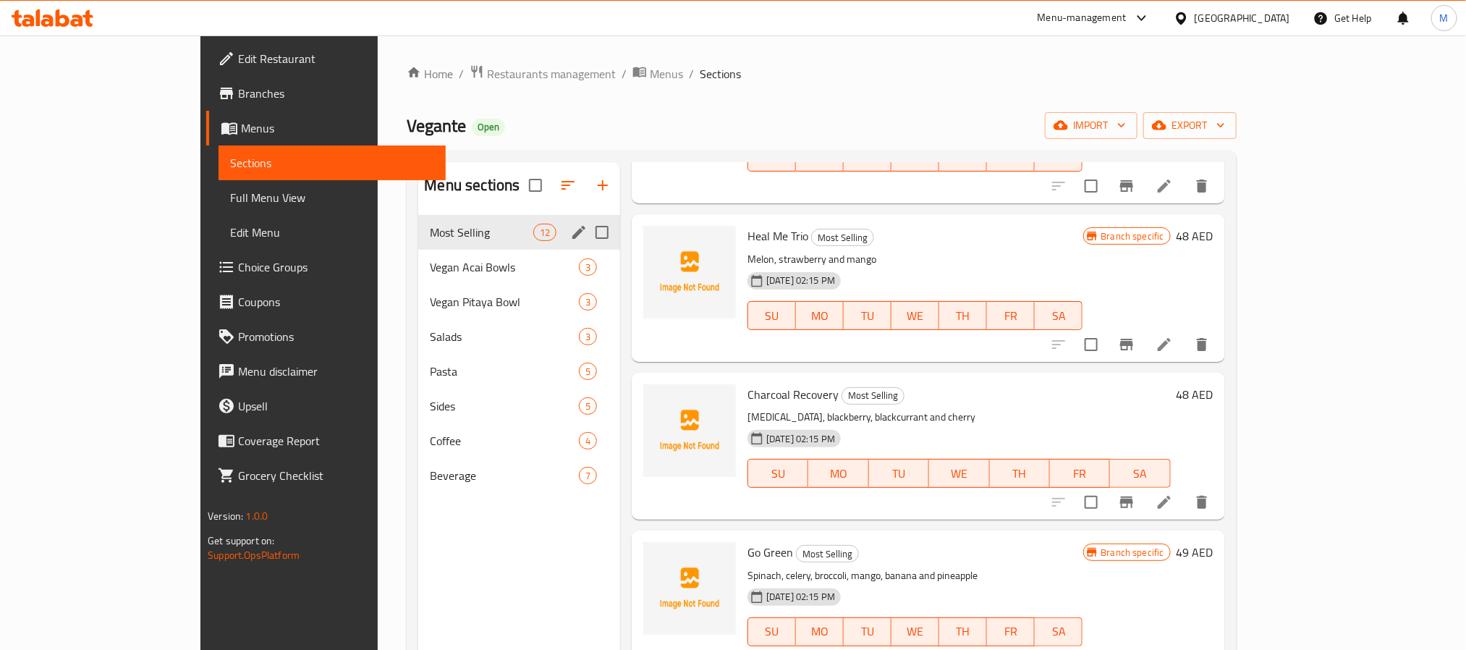
click at [418, 242] on div "Most Selling 12" at bounding box center [519, 232] width 202 height 35
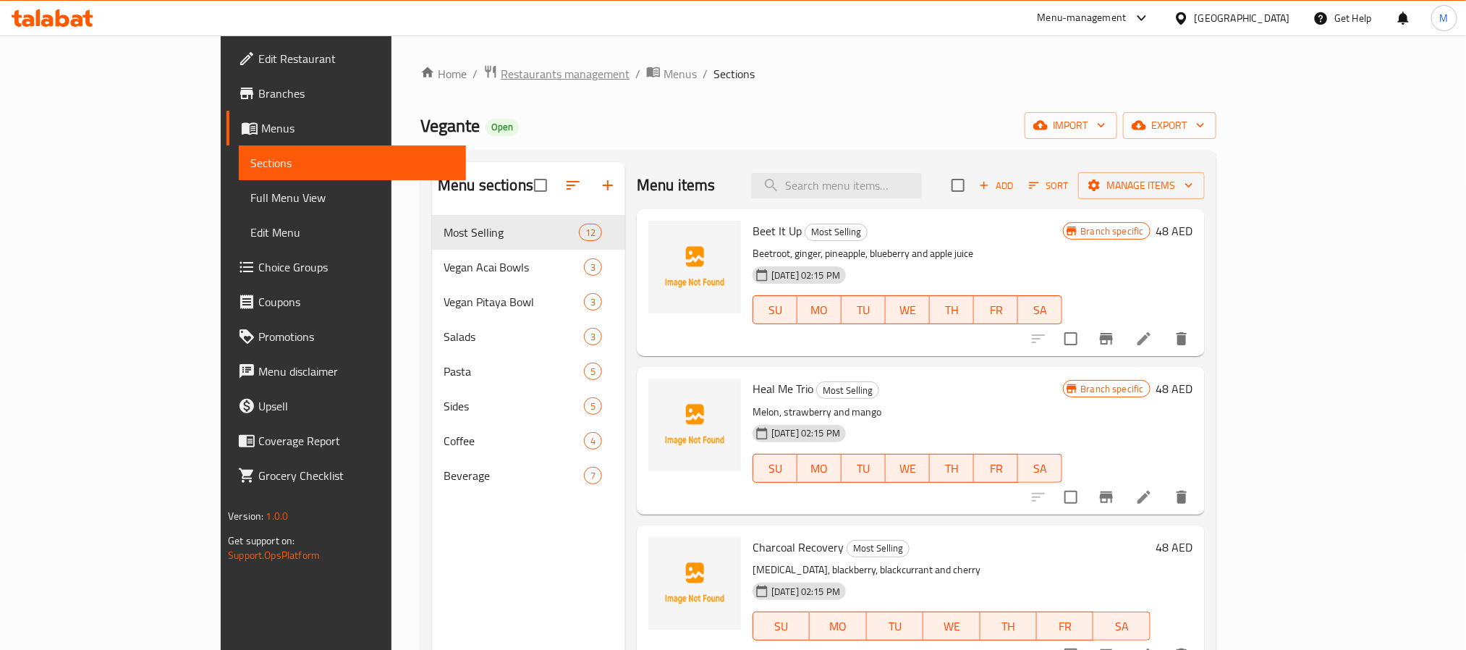
click at [501, 70] on span "Restaurants management" at bounding box center [565, 73] width 129 height 17
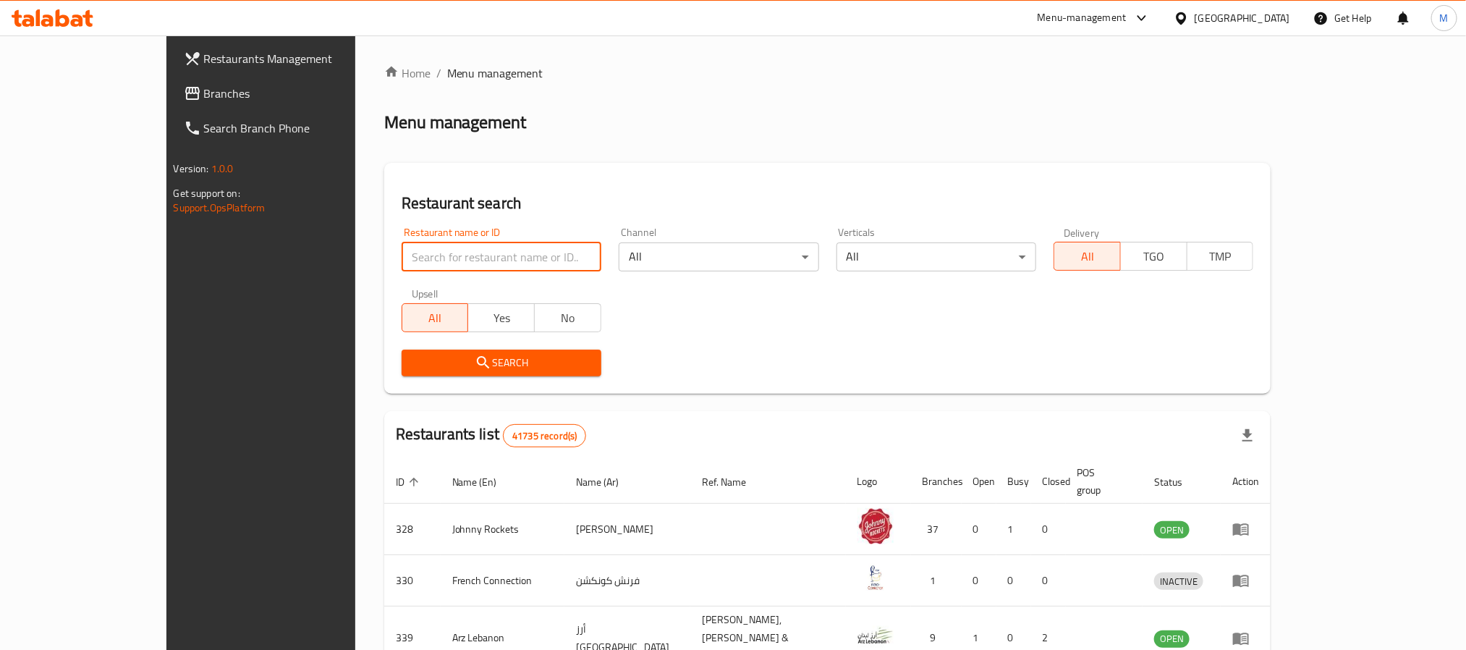
click at [421, 266] on input "search" at bounding box center [502, 256] width 200 height 29
paste input "Victoria's Secret"
type input "Victoria's Secret"
click button "Search" at bounding box center [502, 363] width 200 height 27
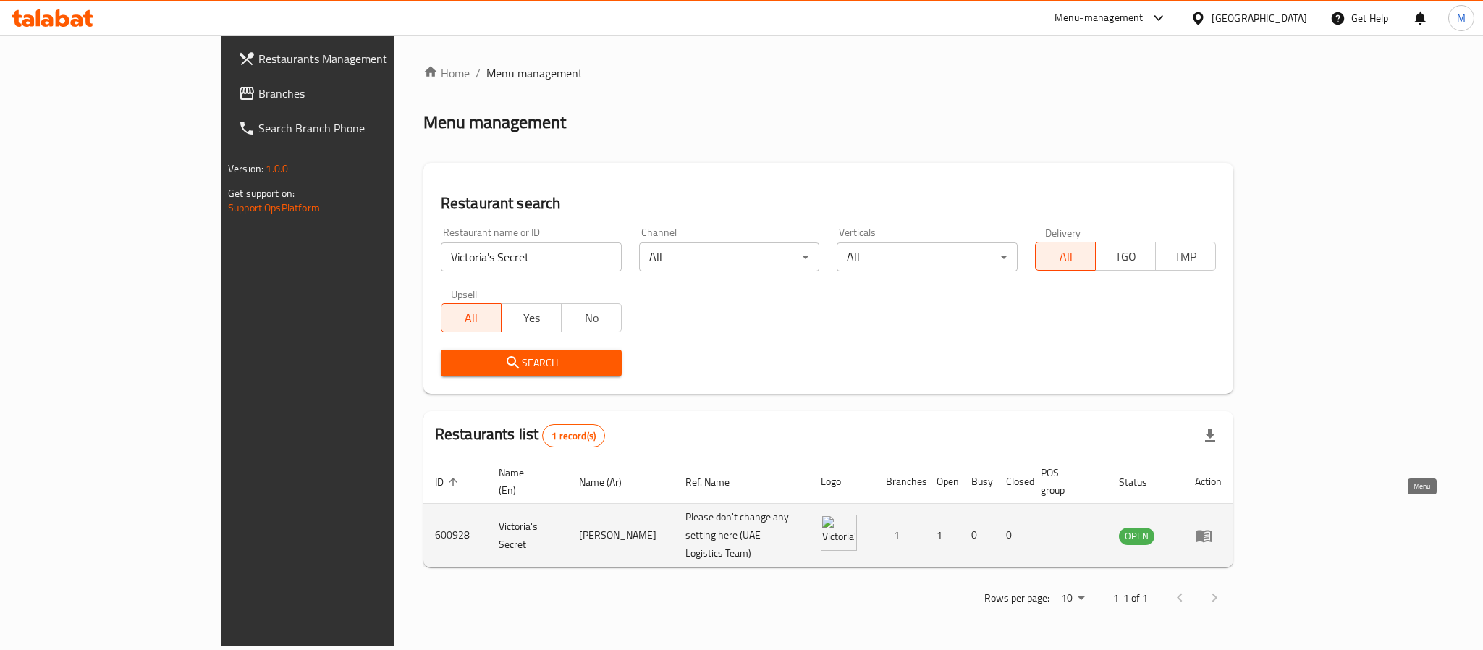
click at [1209, 533] on icon "enhanced table" at bounding box center [1206, 536] width 5 height 6
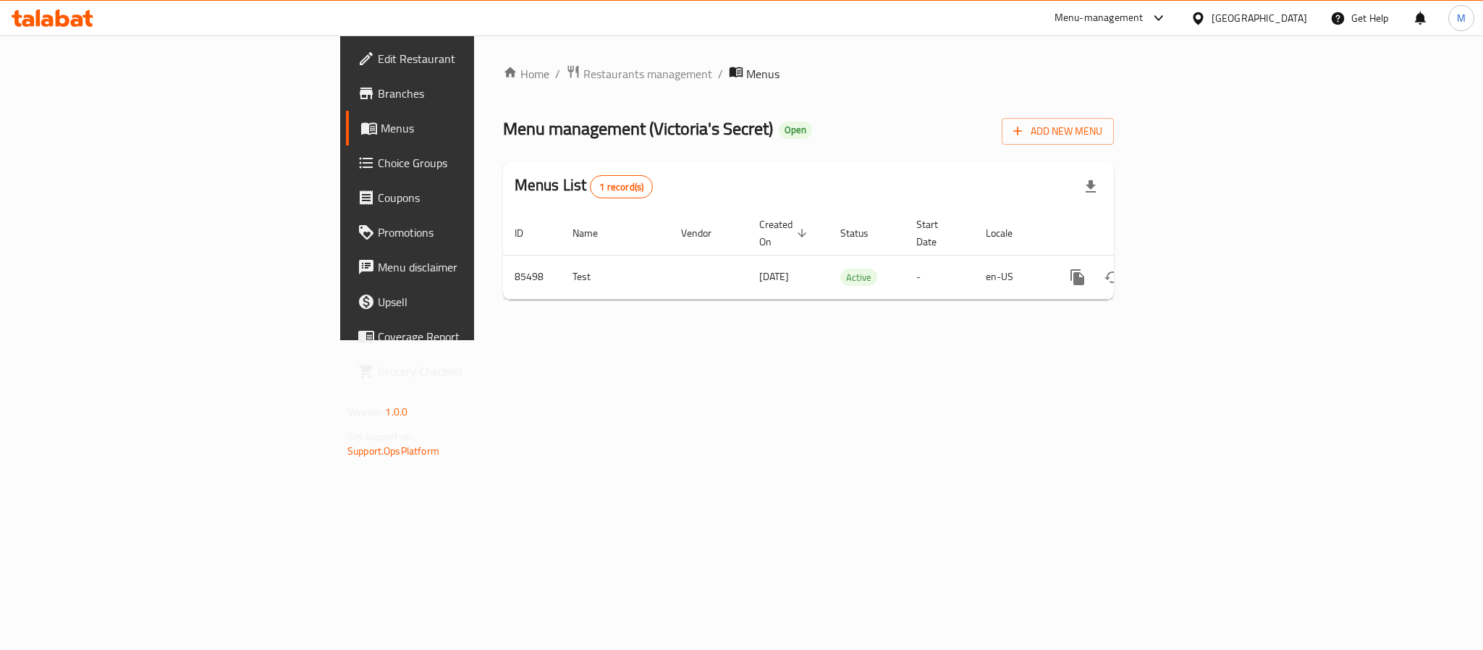
click at [378, 64] on span "Edit Restaurant" at bounding box center [477, 58] width 198 height 17
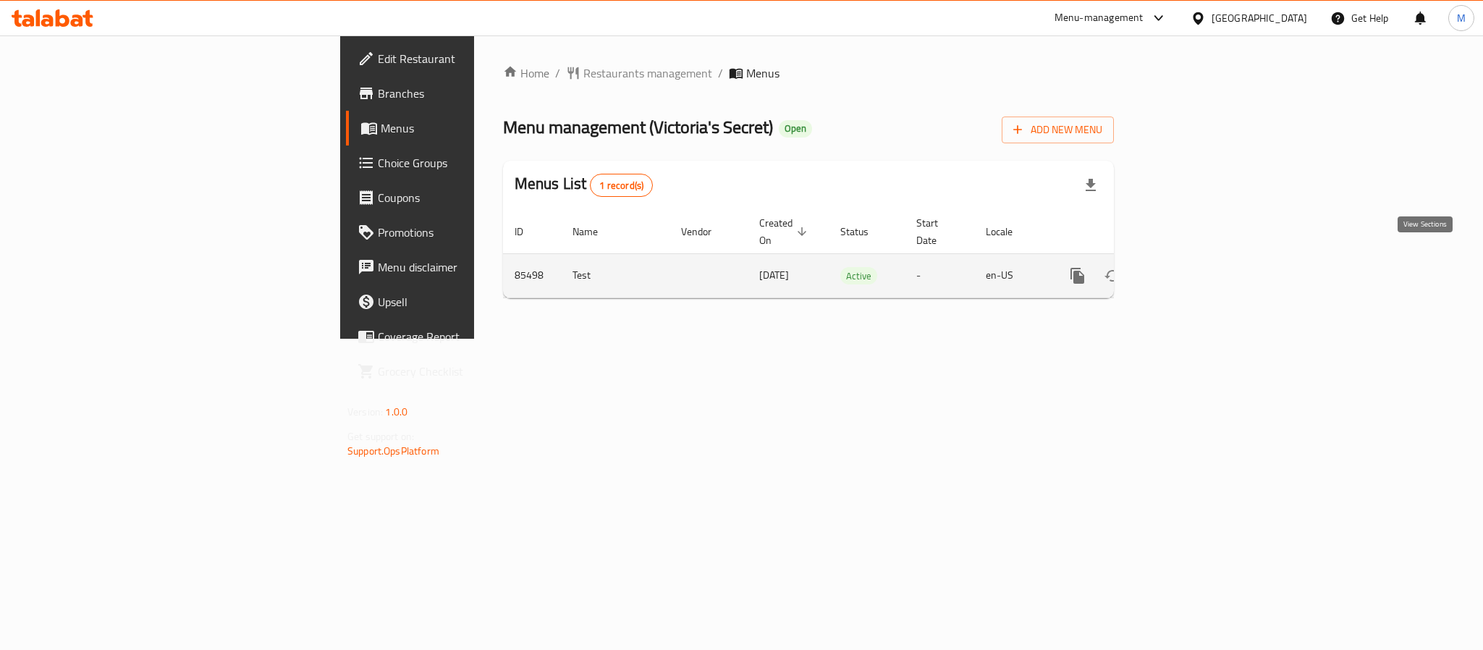
click at [1191, 267] on icon "enhanced table" at bounding box center [1181, 275] width 17 height 17
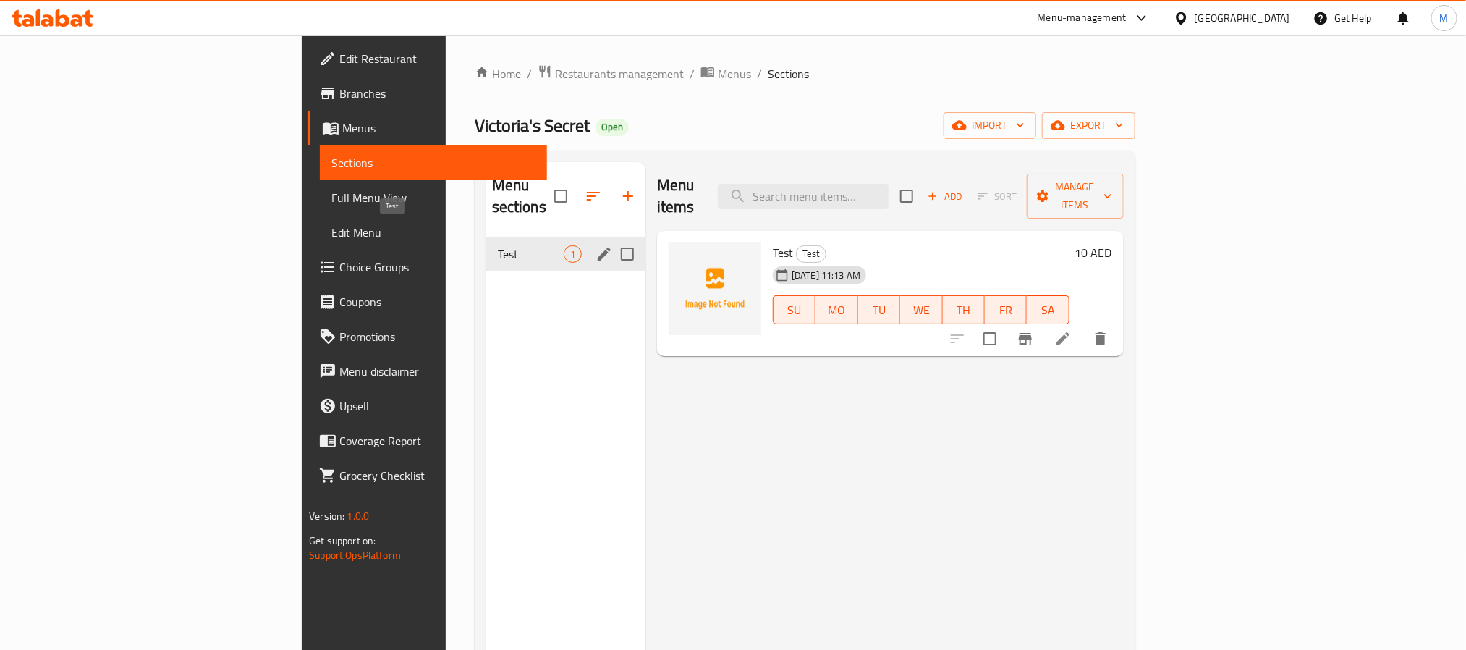
click at [498, 245] on span "Test" at bounding box center [531, 253] width 66 height 17
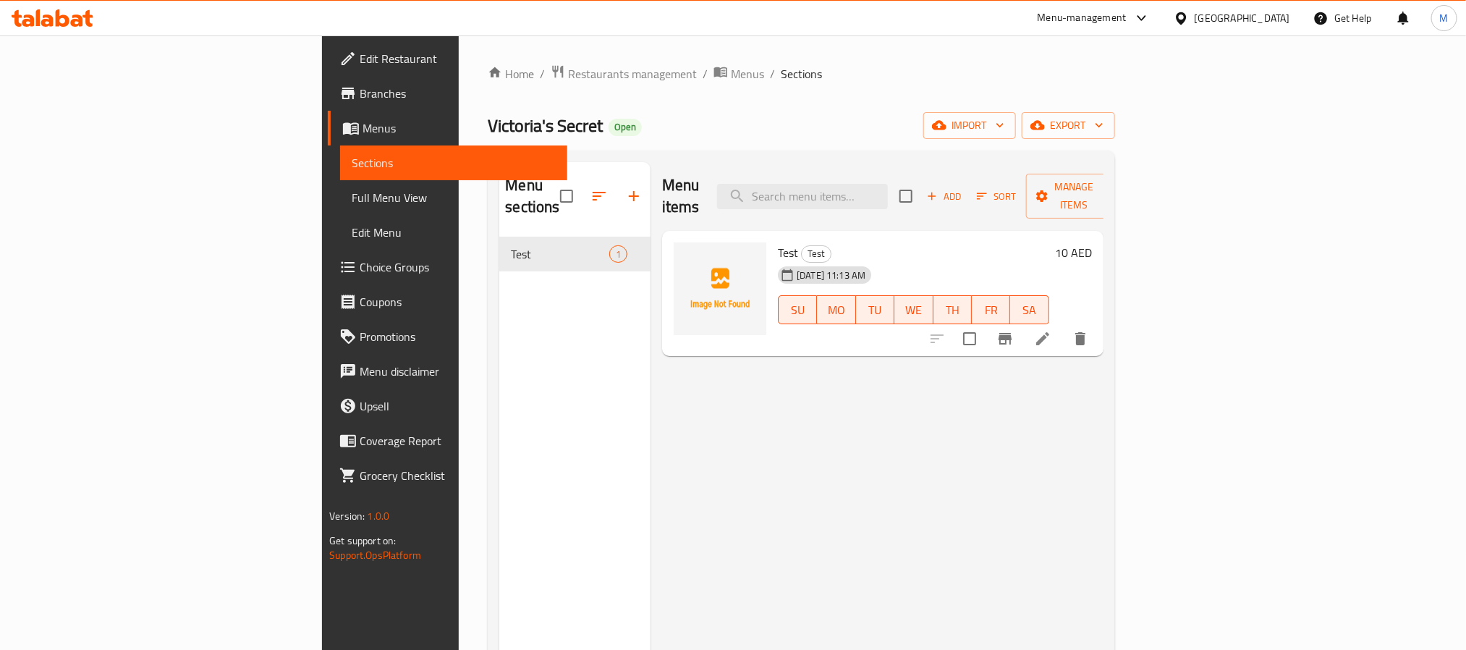
click at [360, 89] on span "Branches" at bounding box center [457, 93] width 195 height 17
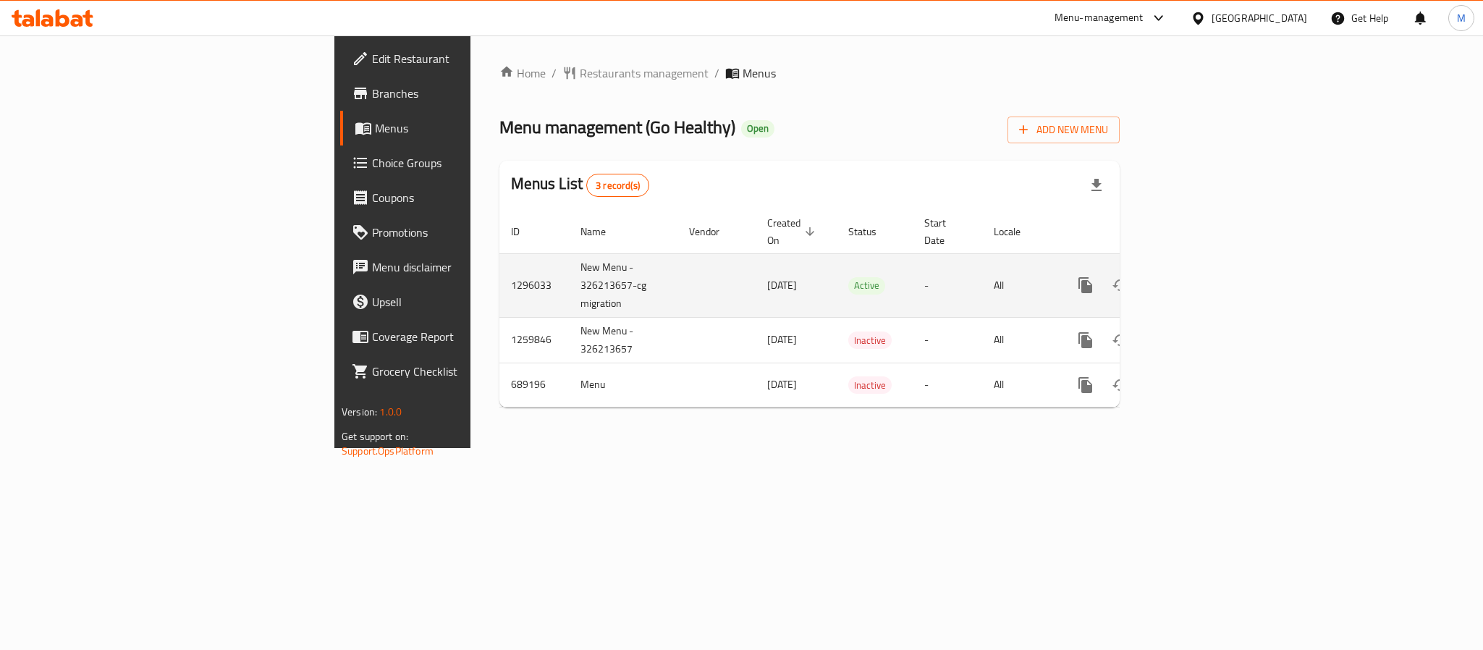
click at [1199, 276] on icon "enhanced table" at bounding box center [1189, 284] width 17 height 17
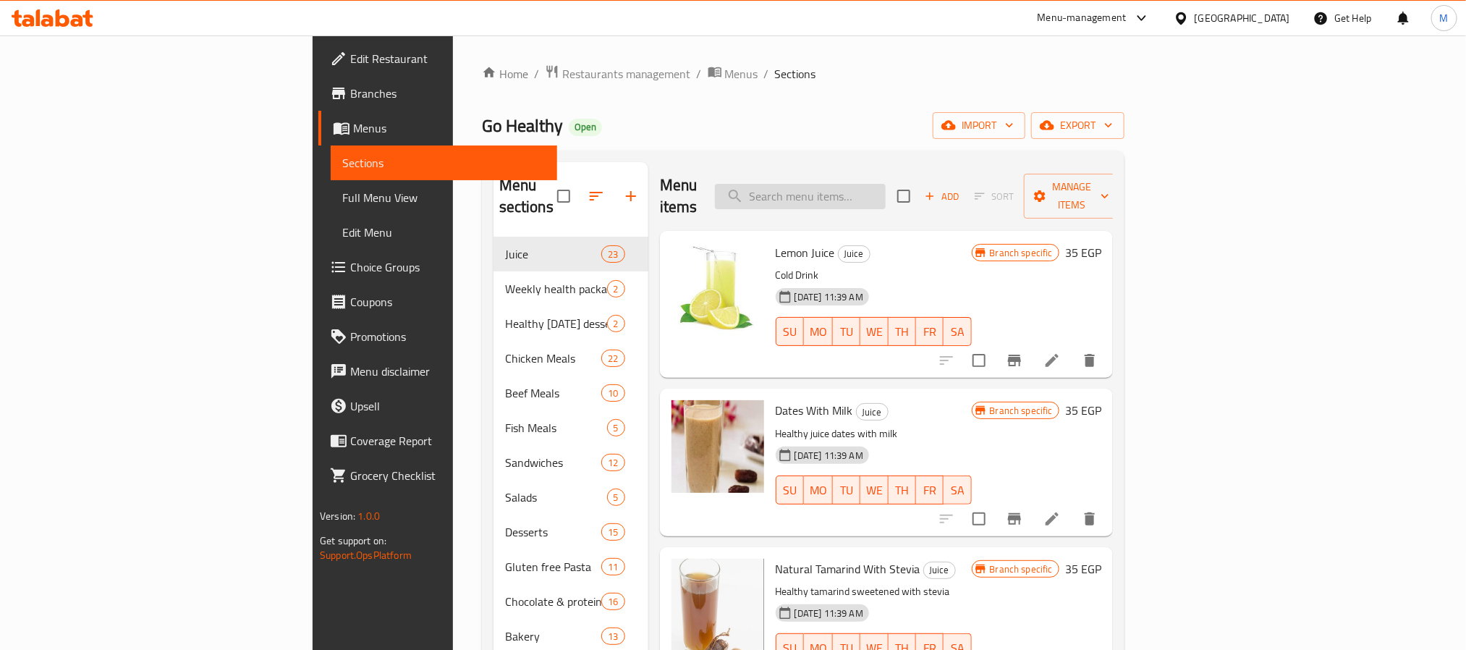
click at [886, 184] on input "search" at bounding box center [800, 196] width 171 height 25
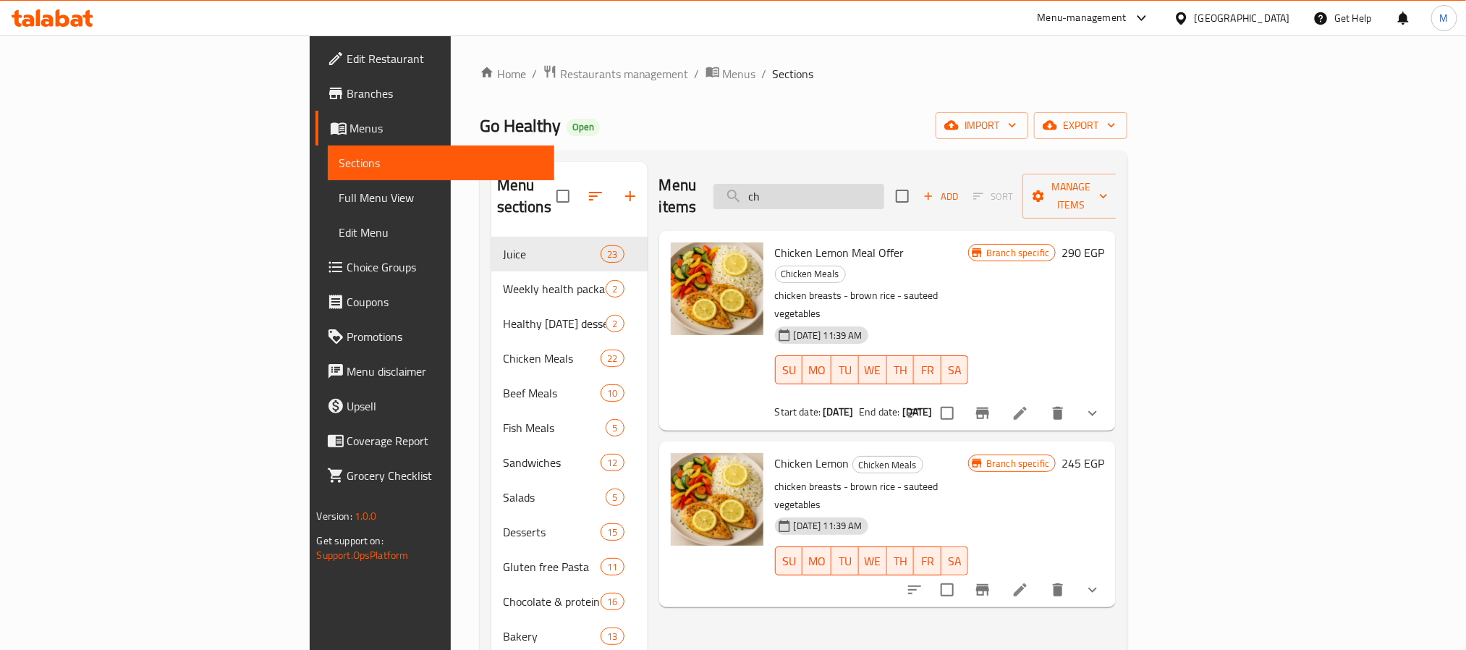
type input "c"
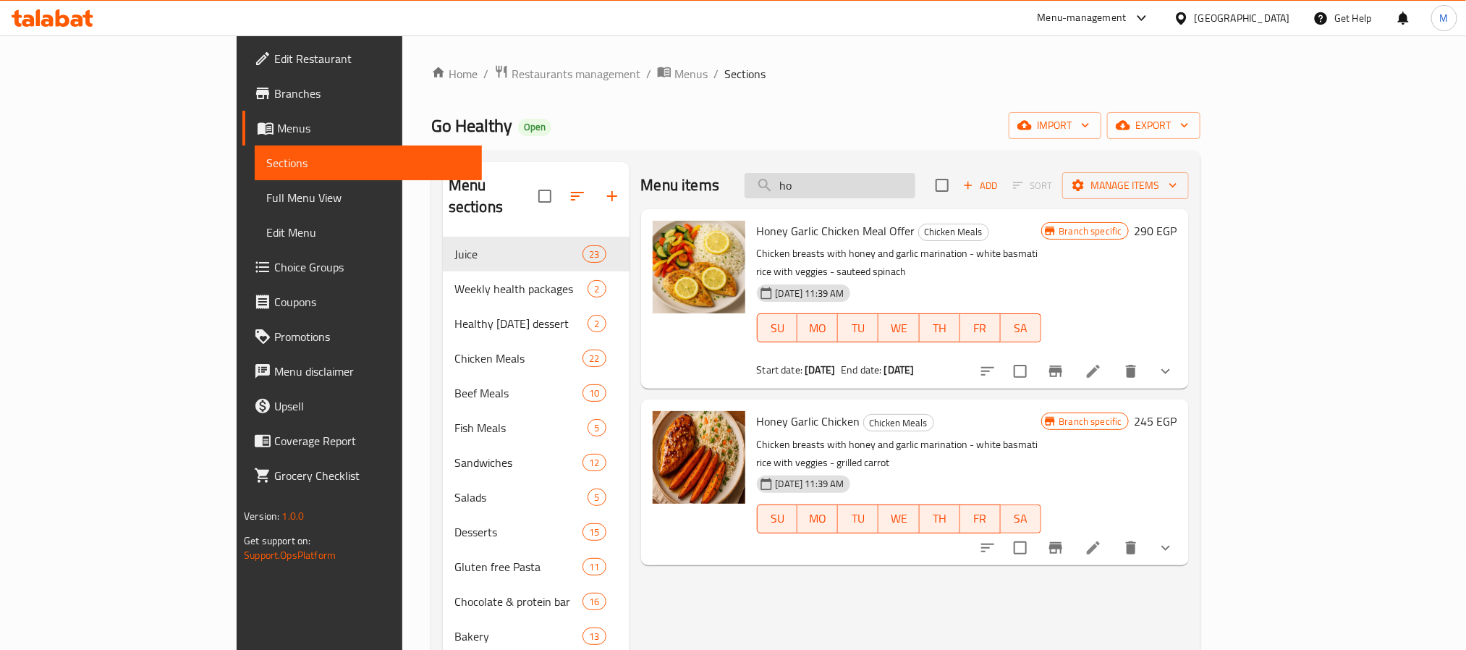
type input "h"
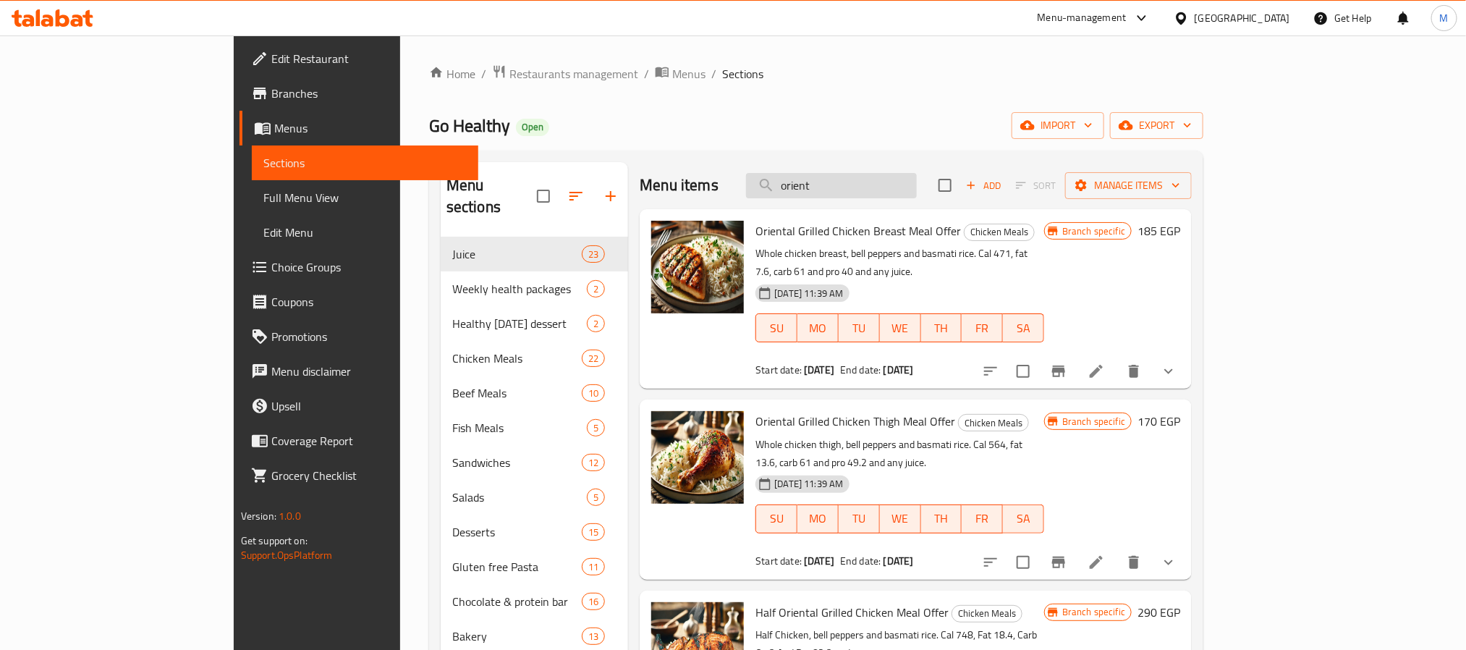
click at [917, 187] on input "orient" at bounding box center [831, 185] width 171 height 25
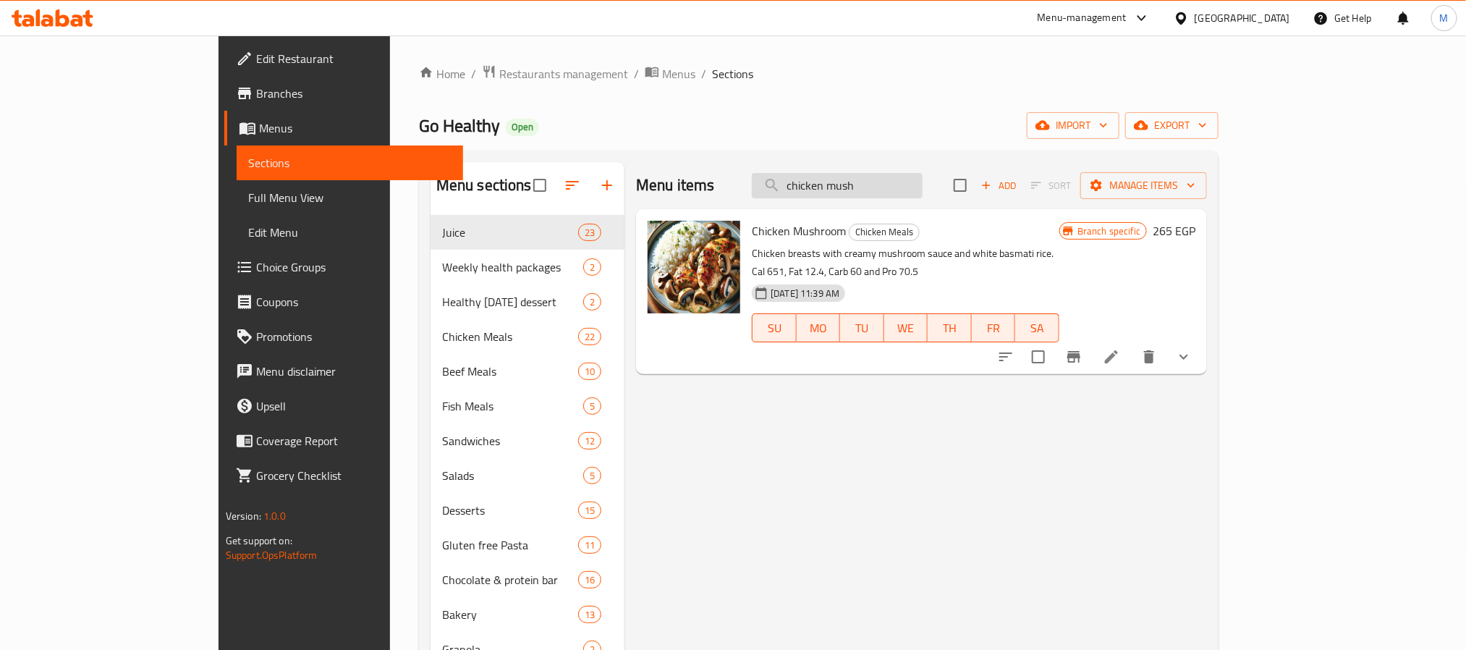
drag, startPoint x: 926, startPoint y: 187, endPoint x: 952, endPoint y: 187, distance: 26.1
click at [923, 187] on input "chicken mush" at bounding box center [837, 185] width 171 height 25
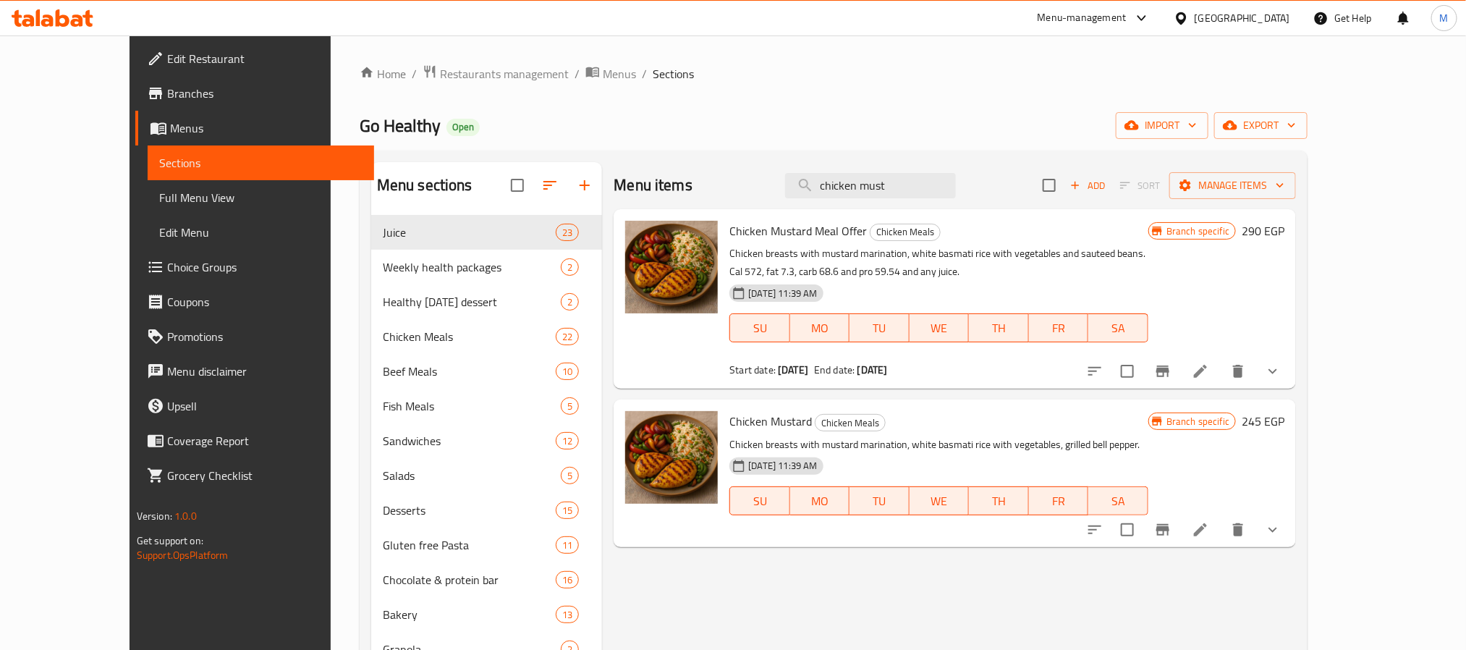
type input "chicken must"
click at [435, 61] on div "Home / Restaurants management / Menus / Sections Go Healthy Open import export …" at bounding box center [834, 443] width 1006 height 817
click at [440, 67] on span "Restaurants management" at bounding box center [504, 73] width 129 height 17
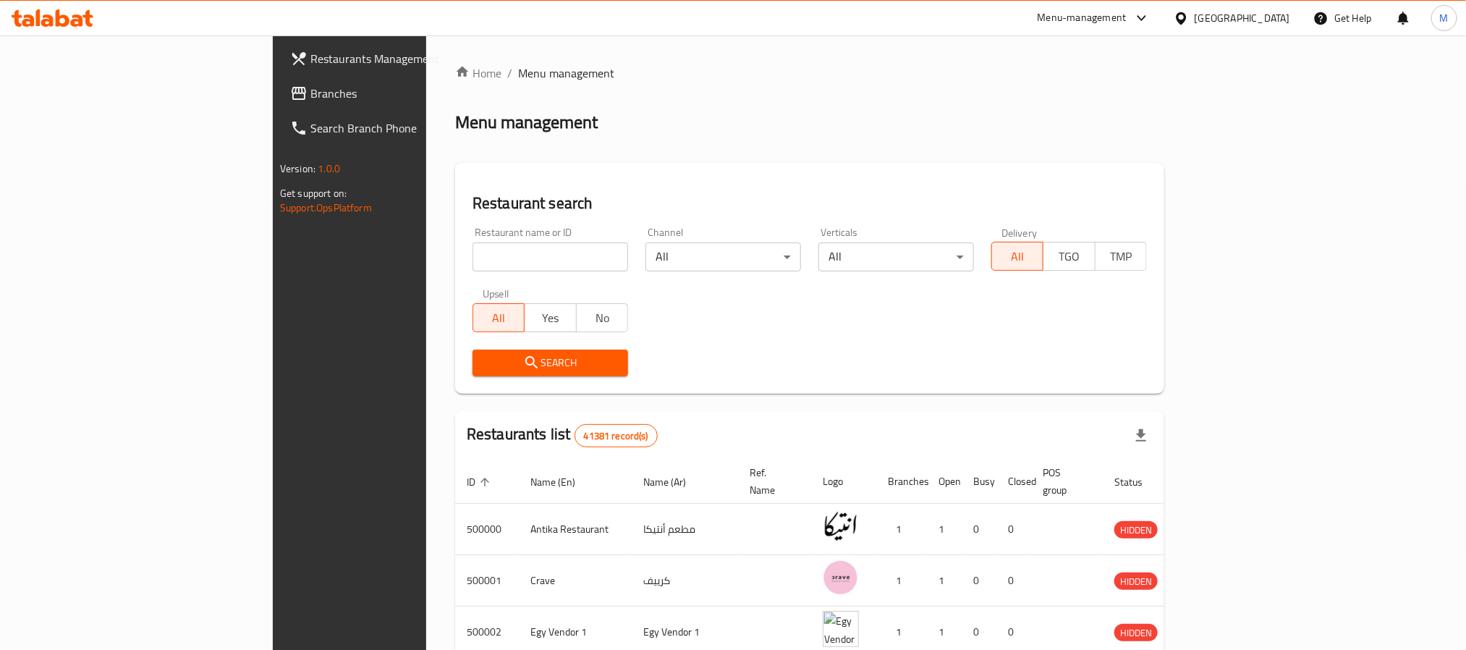
click at [1195, 12] on div at bounding box center [1184, 18] width 21 height 16
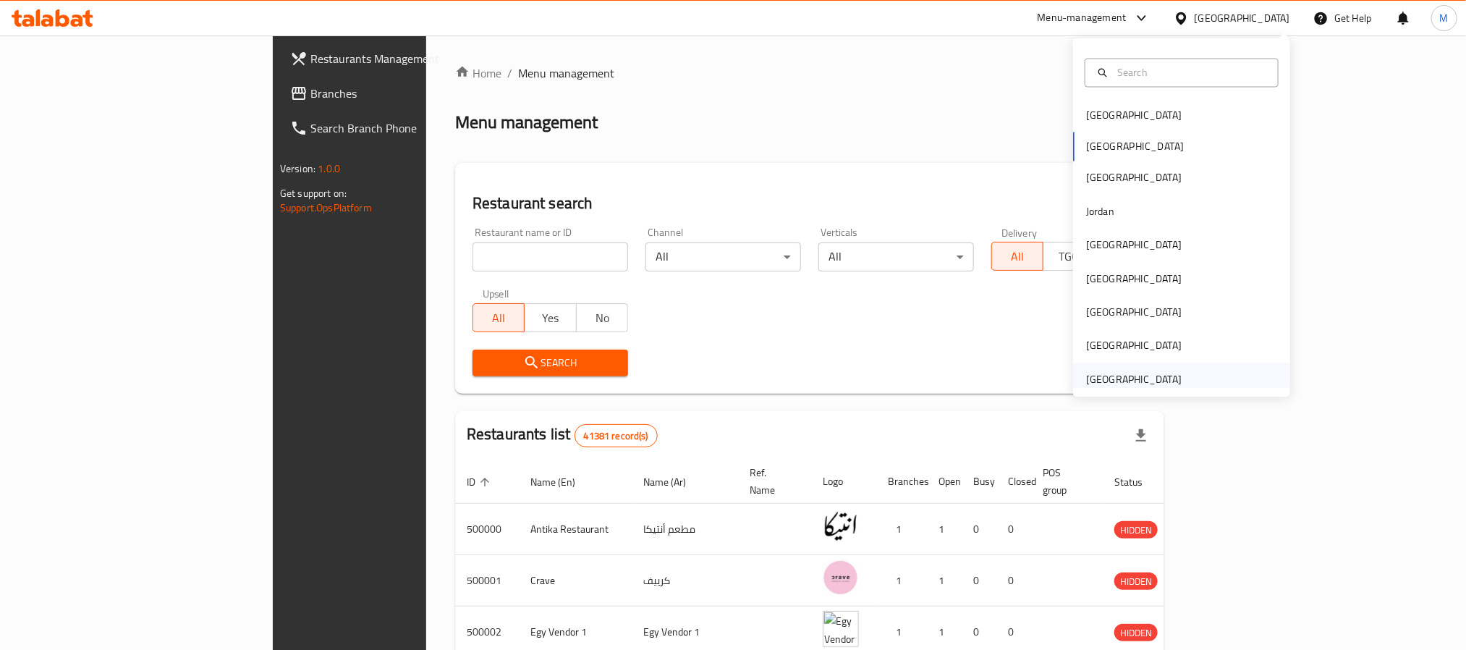
click at [1115, 376] on div "[GEOGRAPHIC_DATA]" at bounding box center [1134, 379] width 96 height 16
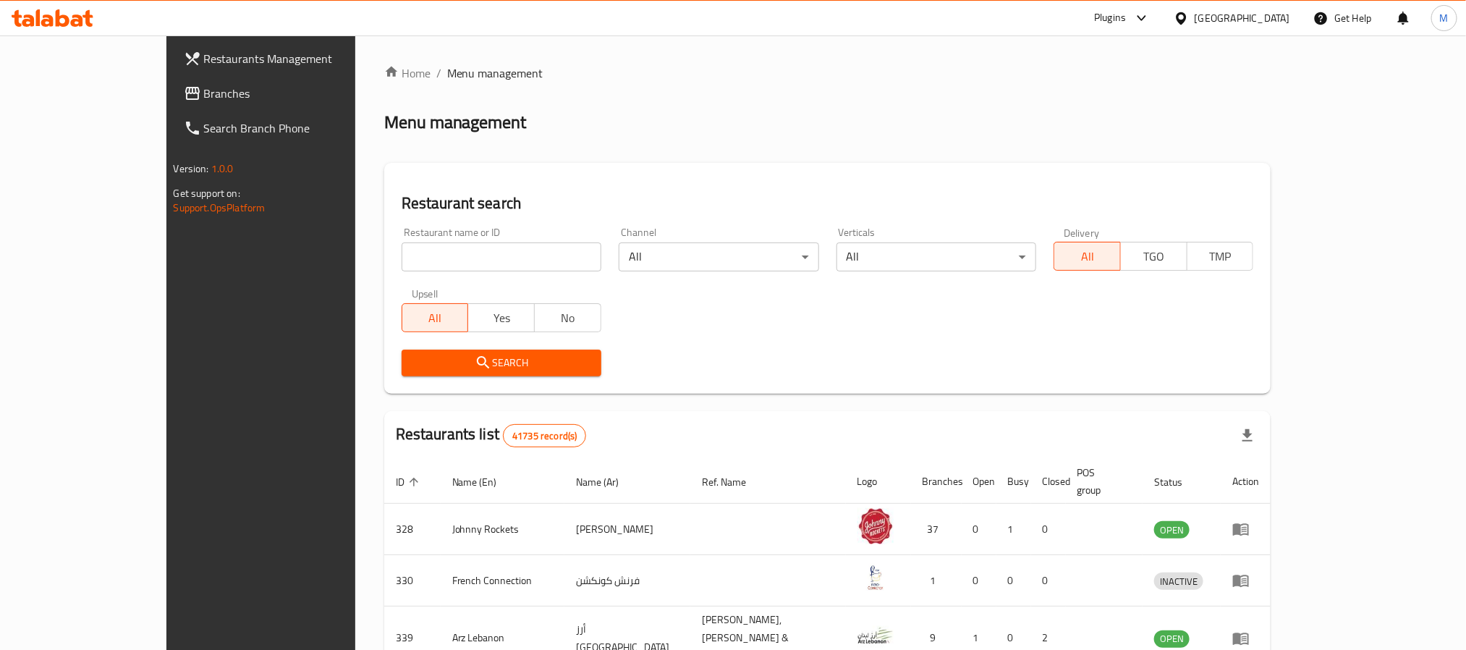
click at [495, 248] on input "search" at bounding box center [502, 256] width 200 height 29
click button "Search" at bounding box center [502, 363] width 200 height 27
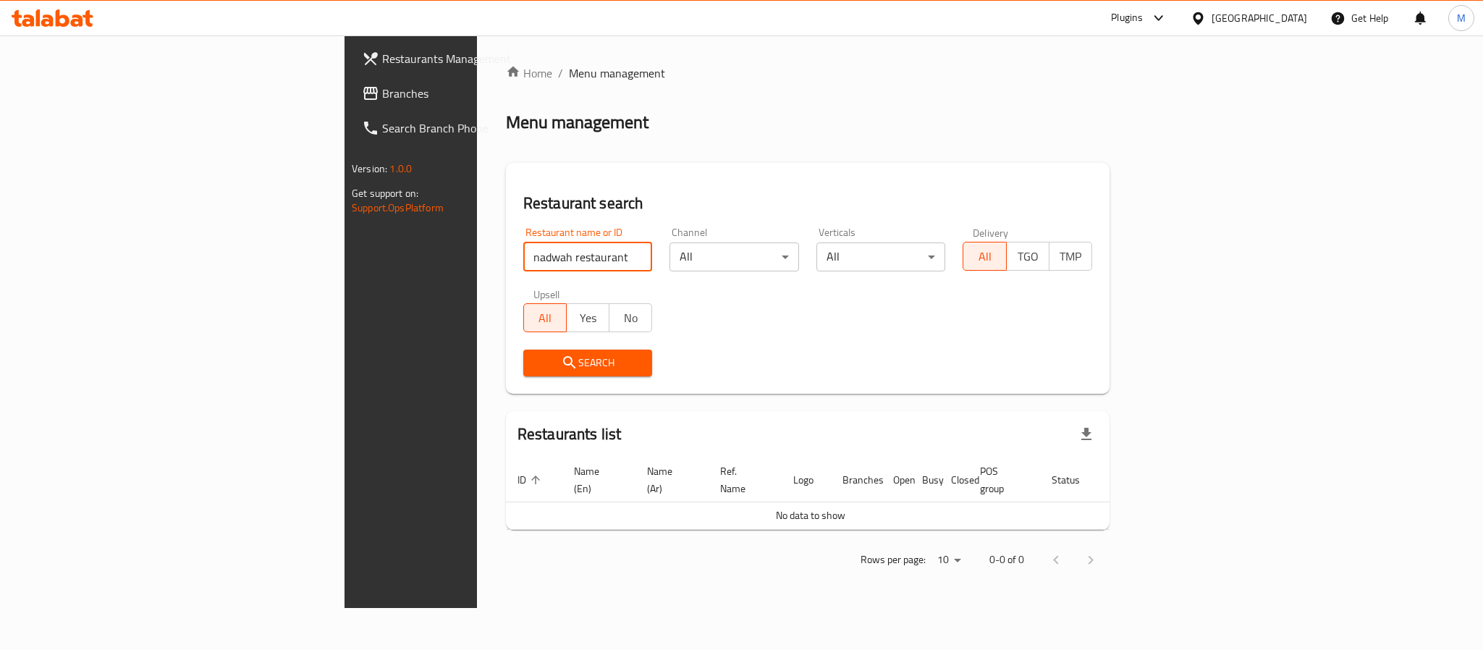
click at [523, 254] on input "nadwah restaurant" at bounding box center [588, 256] width 130 height 29
type input "nadawah restaurant"
click button "Search" at bounding box center [588, 363] width 130 height 27
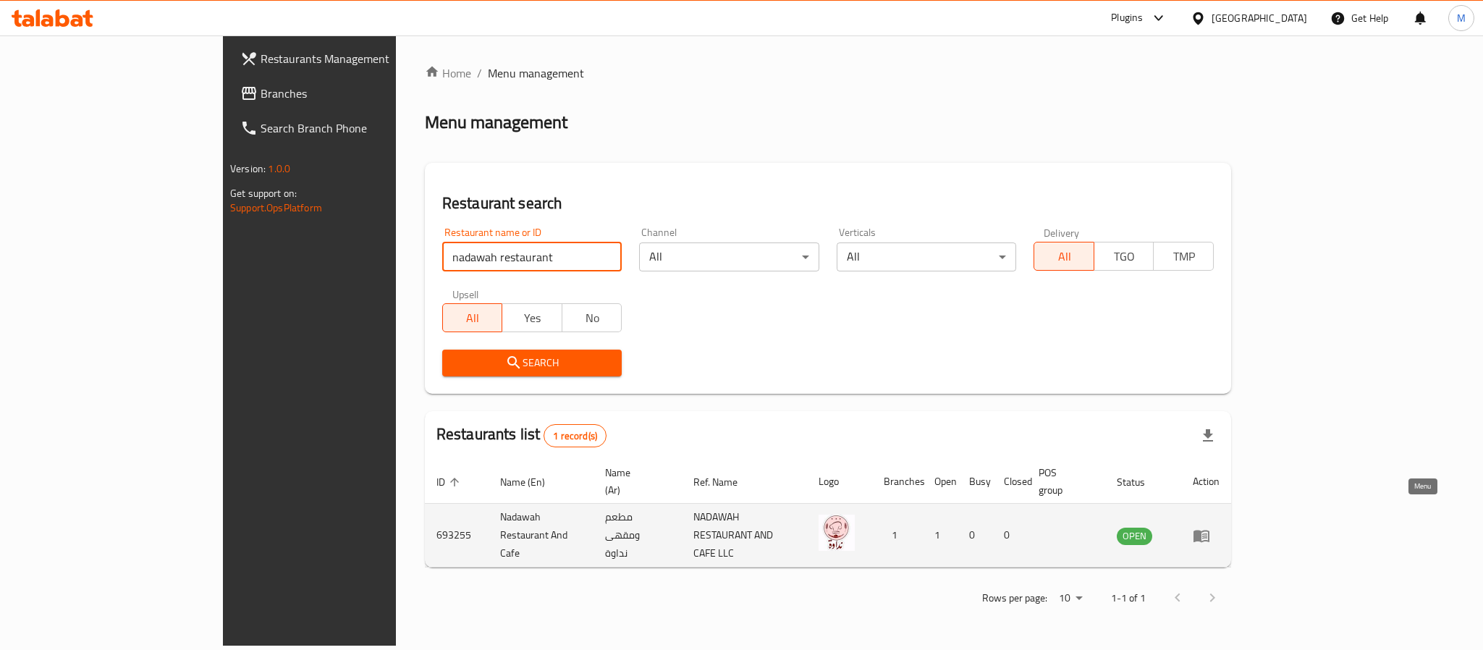
click at [1209, 530] on icon "enhanced table" at bounding box center [1202, 536] width 16 height 12
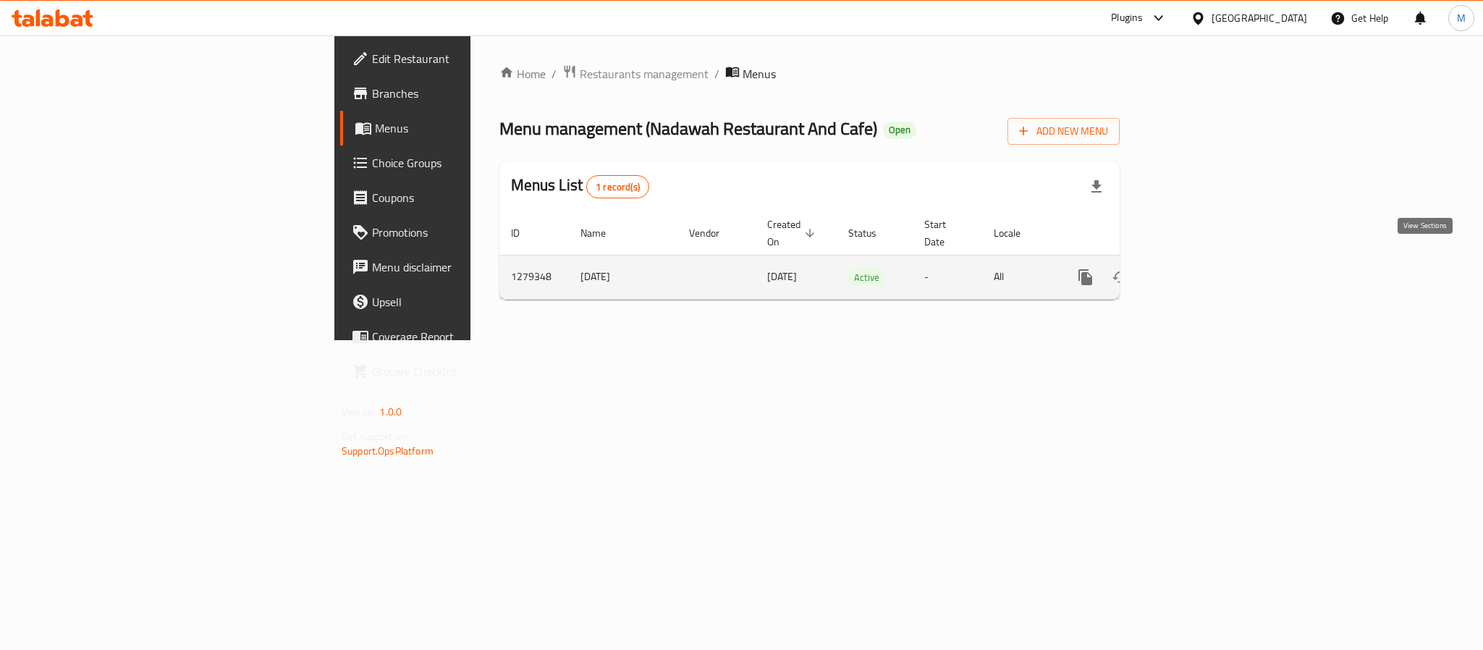
click at [1207, 260] on link "enhanced table" at bounding box center [1190, 277] width 35 height 35
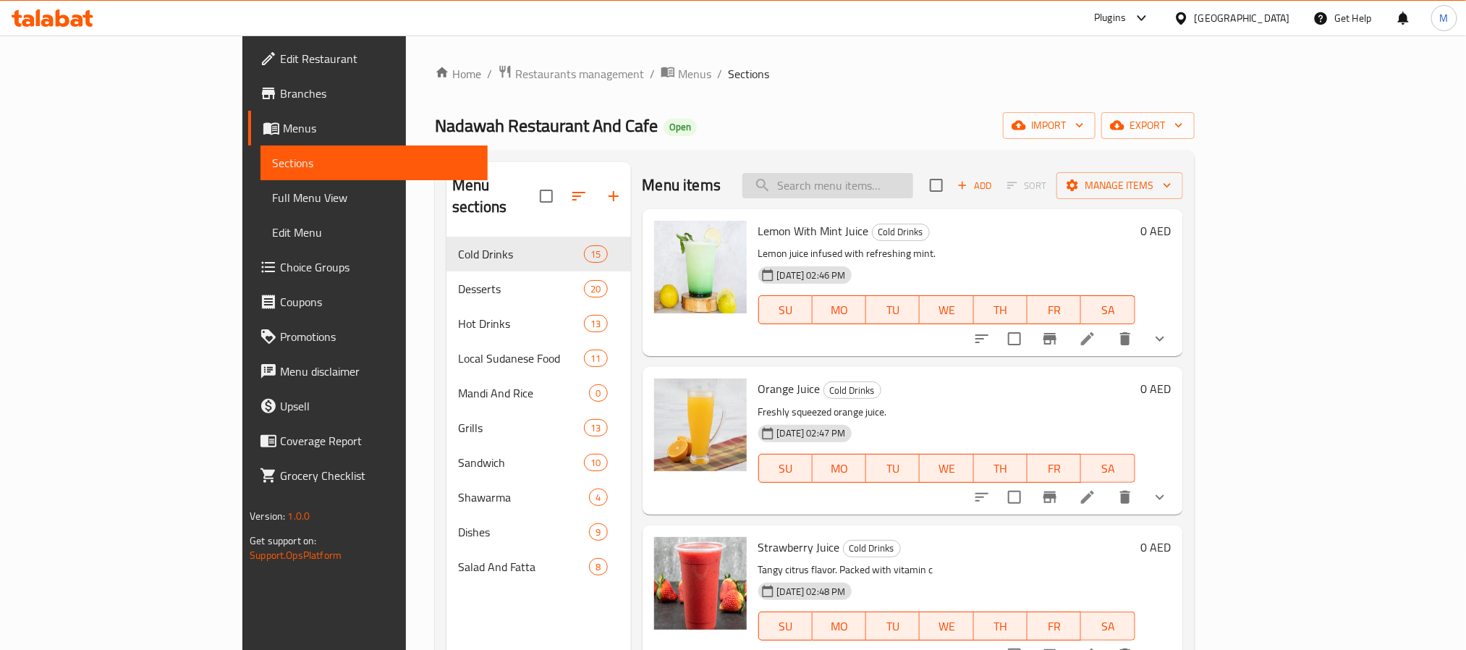
click at [877, 183] on input "search" at bounding box center [828, 185] width 171 height 25
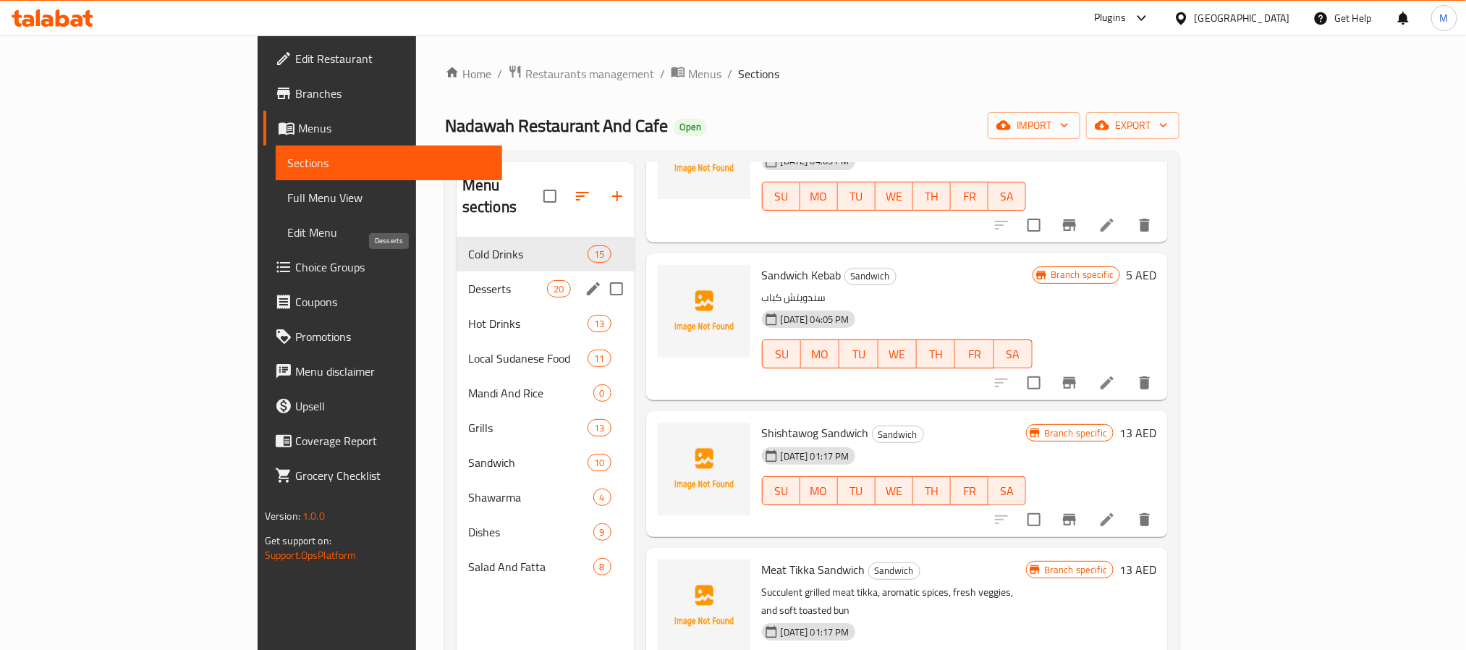
type input "sand"
click at [468, 280] on span "Desserts" at bounding box center [508, 288] width 80 height 17
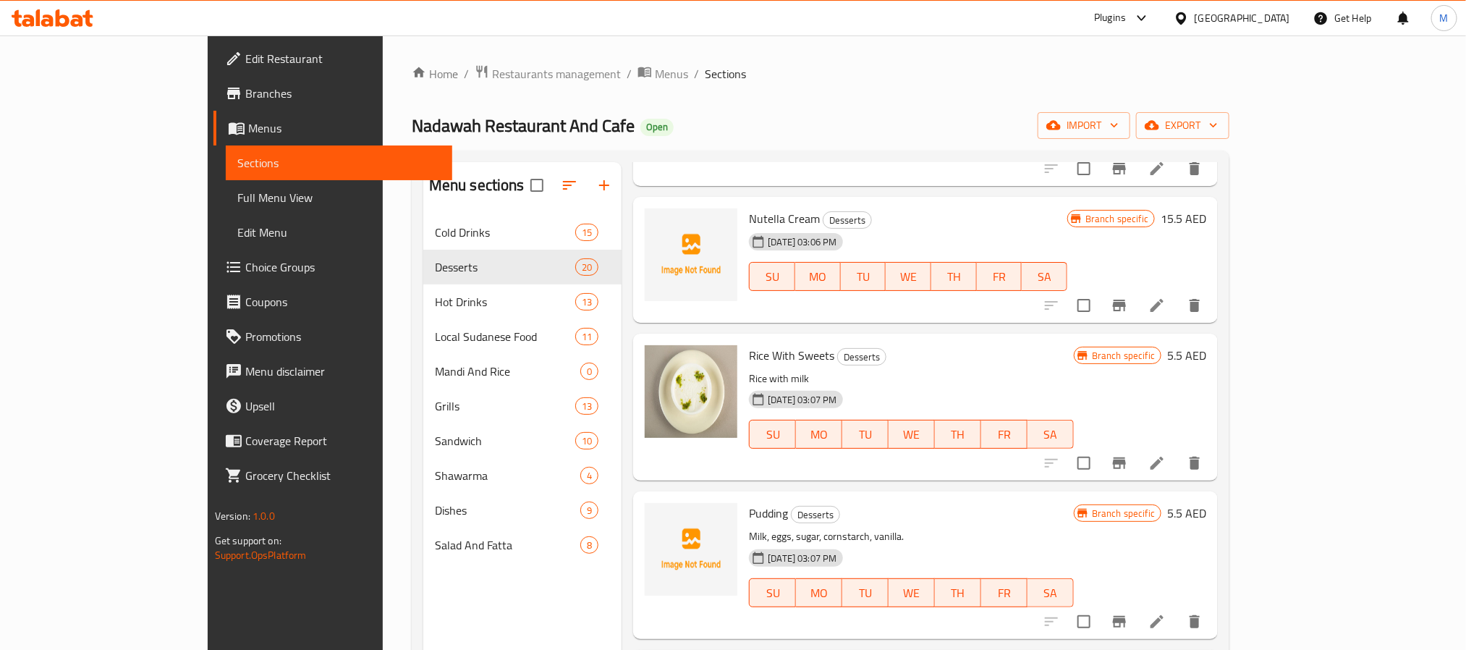
scroll to position [2525, 0]
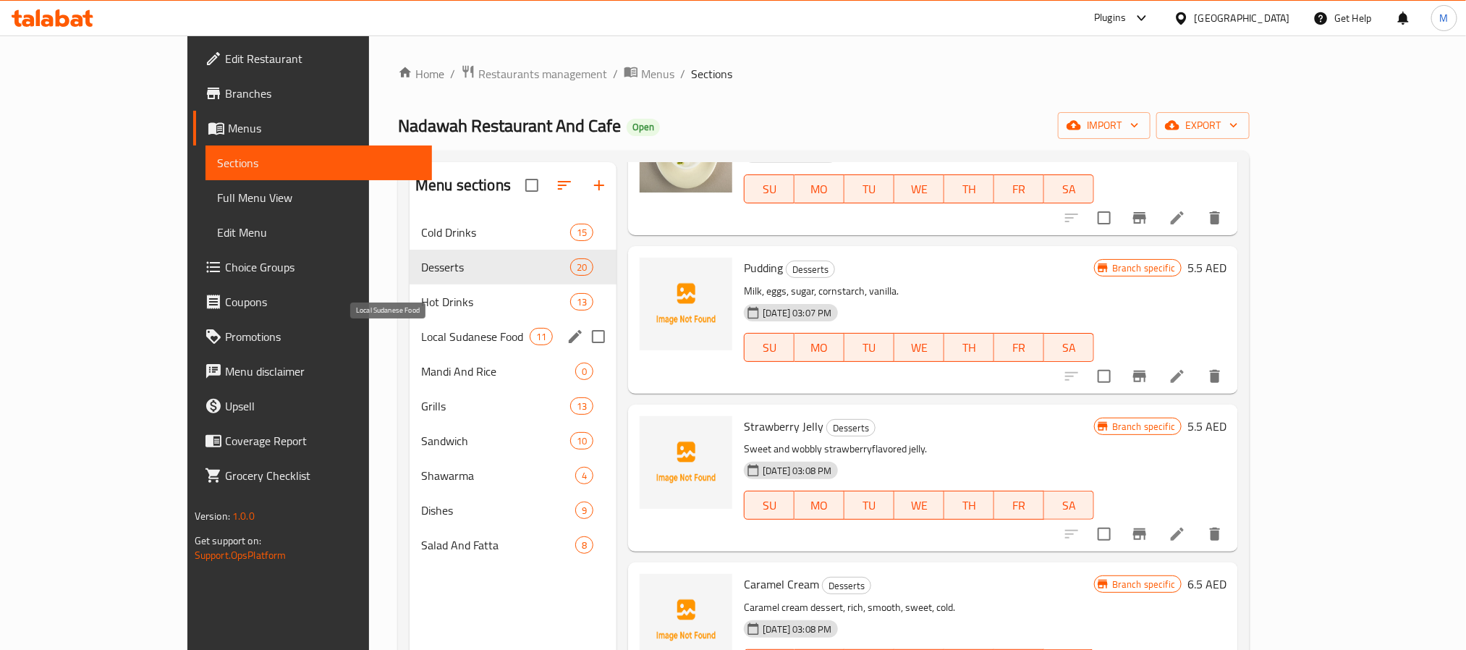
click at [421, 342] on span "Local Sudanese Food" at bounding box center [475, 336] width 109 height 17
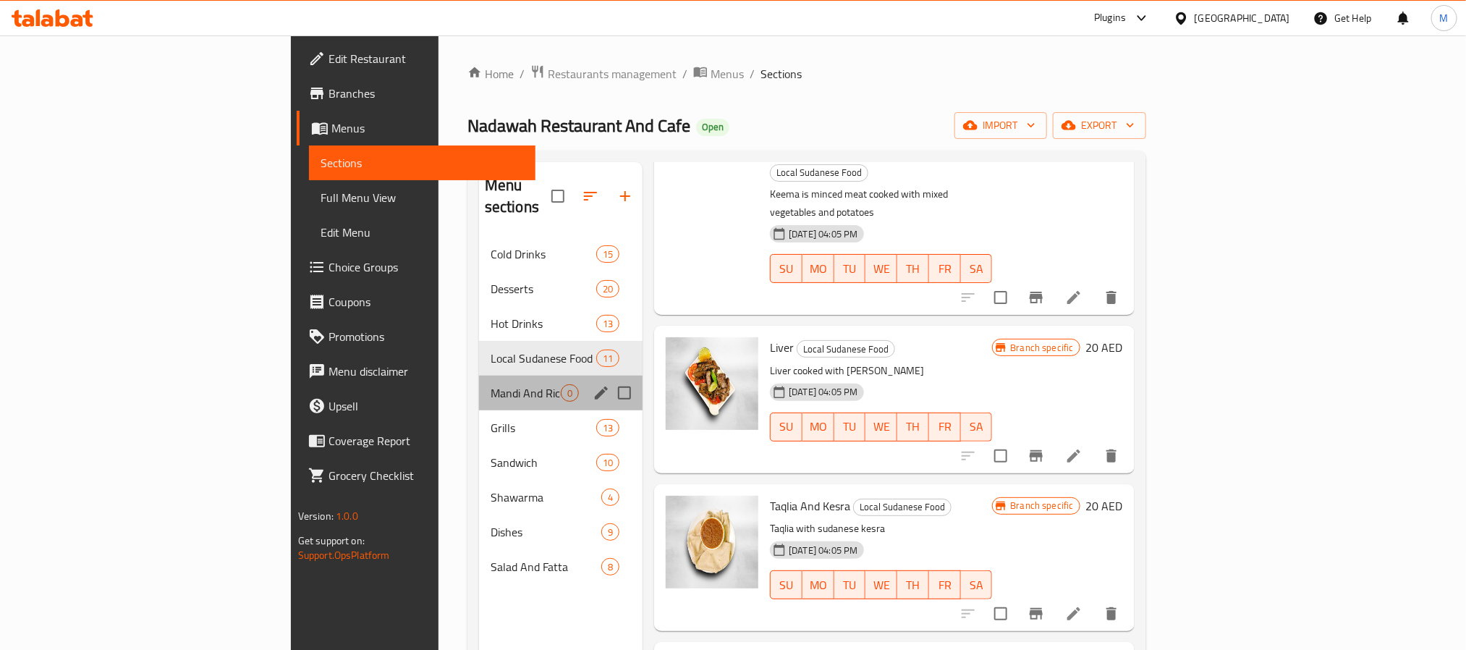
click at [491, 384] on span "Mandi And Rice" at bounding box center [526, 392] width 70 height 17
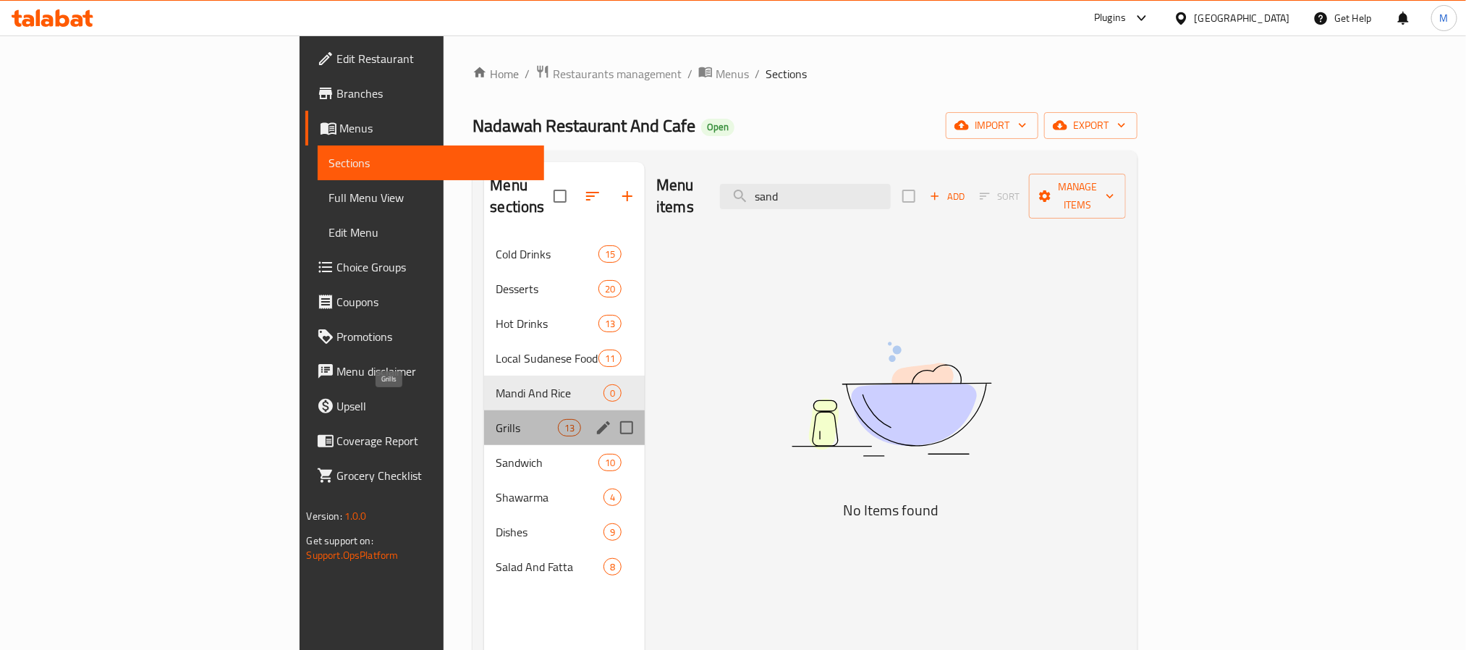
click at [496, 419] on span "Grills" at bounding box center [527, 427] width 62 height 17
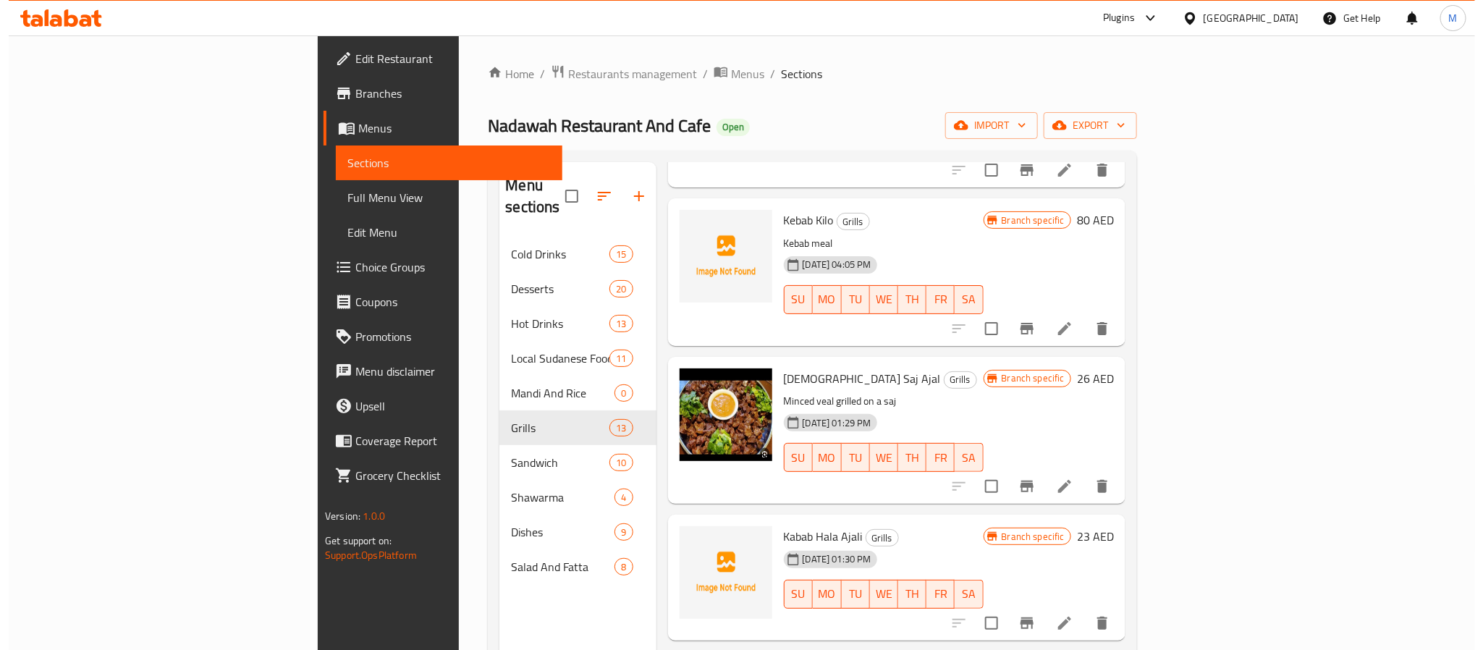
scroll to position [1397, 0]
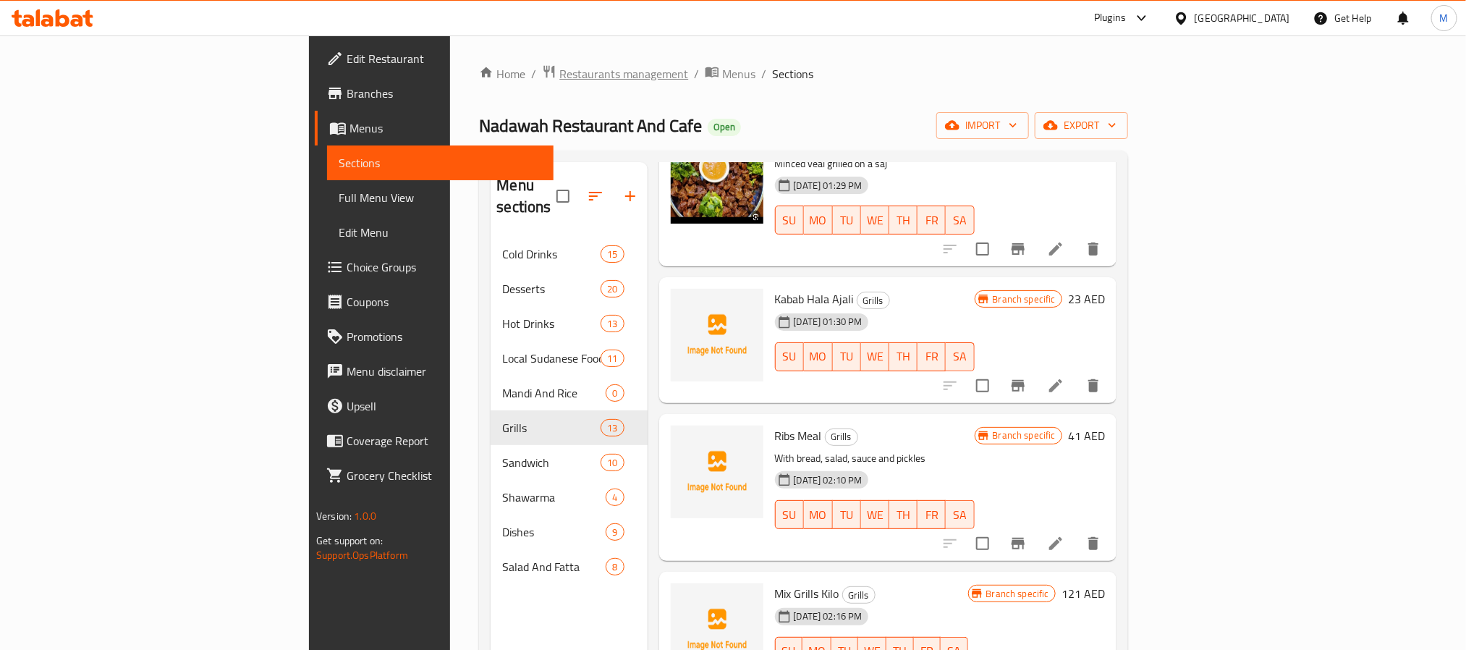
click at [559, 70] on span "Restaurants management" at bounding box center [623, 73] width 129 height 17
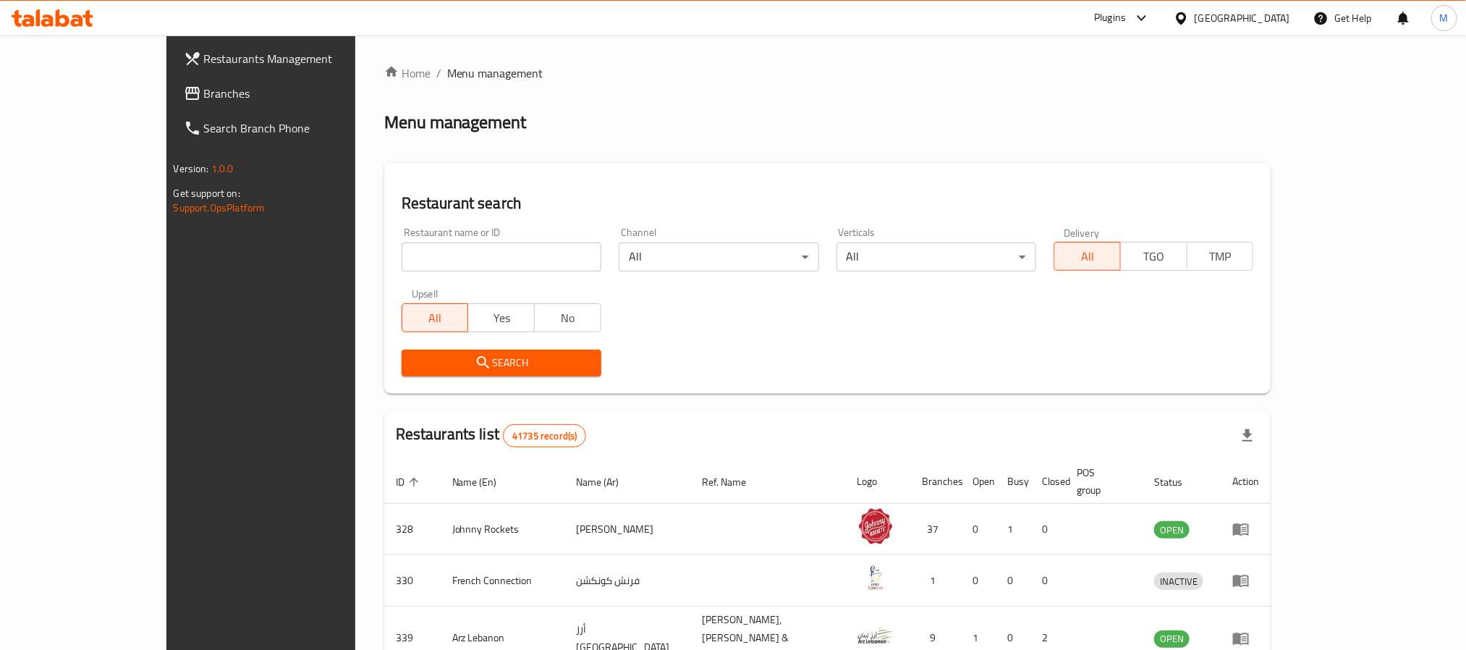
click at [402, 263] on input "search" at bounding box center [502, 256] width 200 height 29
paste input "[PERSON_NAME]"
type input "[PERSON_NAME]"
click button "Search" at bounding box center [502, 363] width 200 height 27
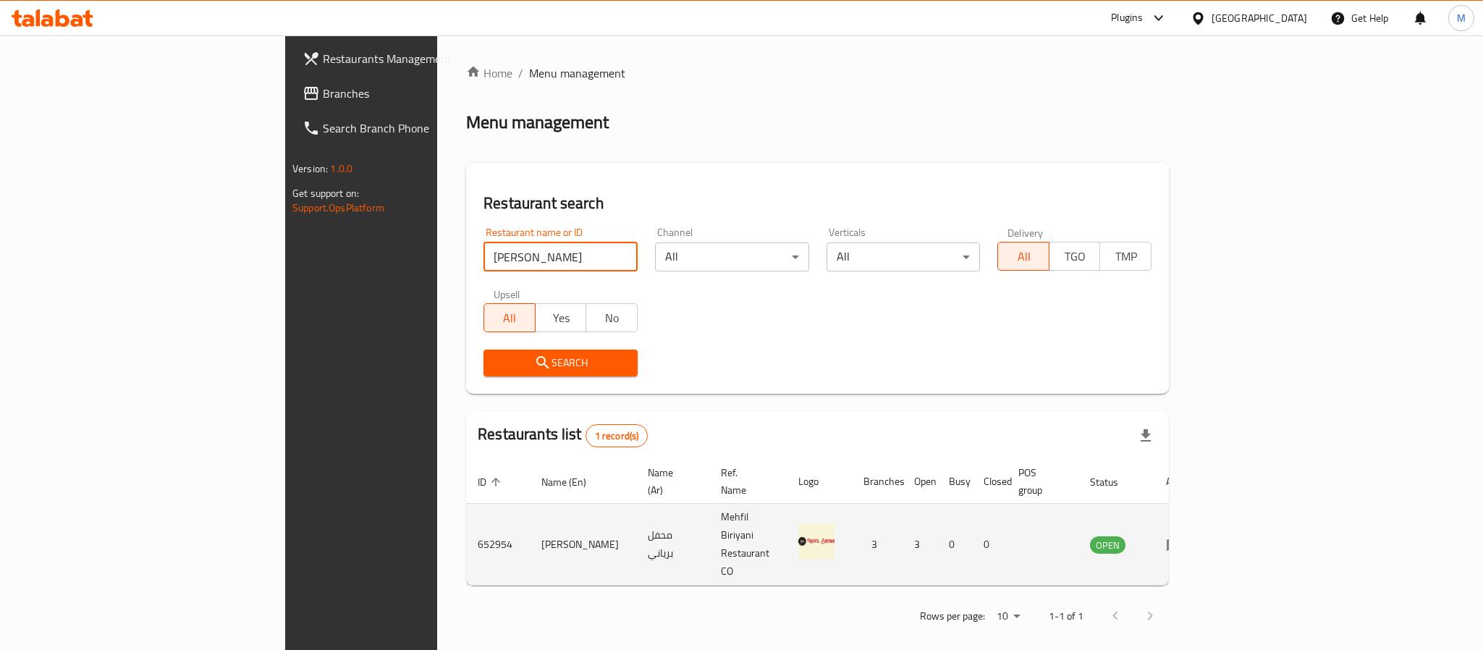
click at [1183, 539] on icon "enhanced table" at bounding box center [1175, 545] width 16 height 12
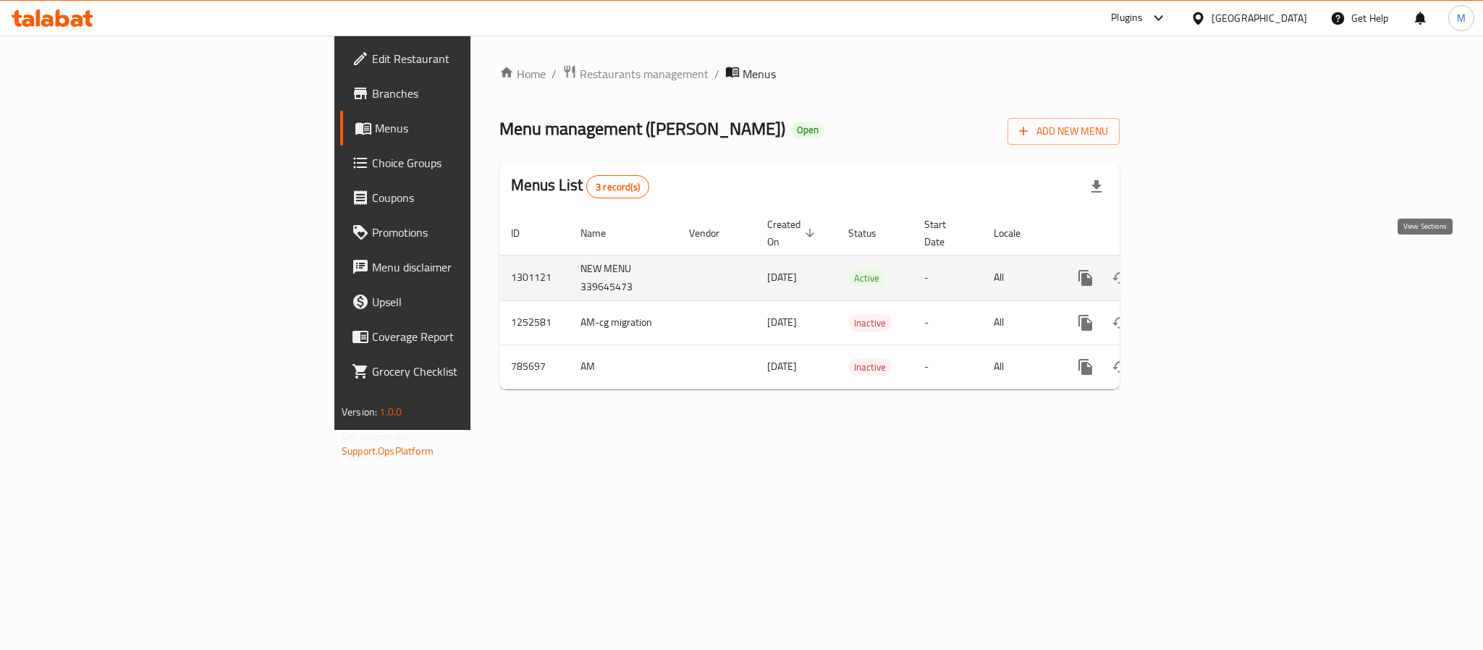
click at [1199, 269] on icon "enhanced table" at bounding box center [1189, 277] width 17 height 17
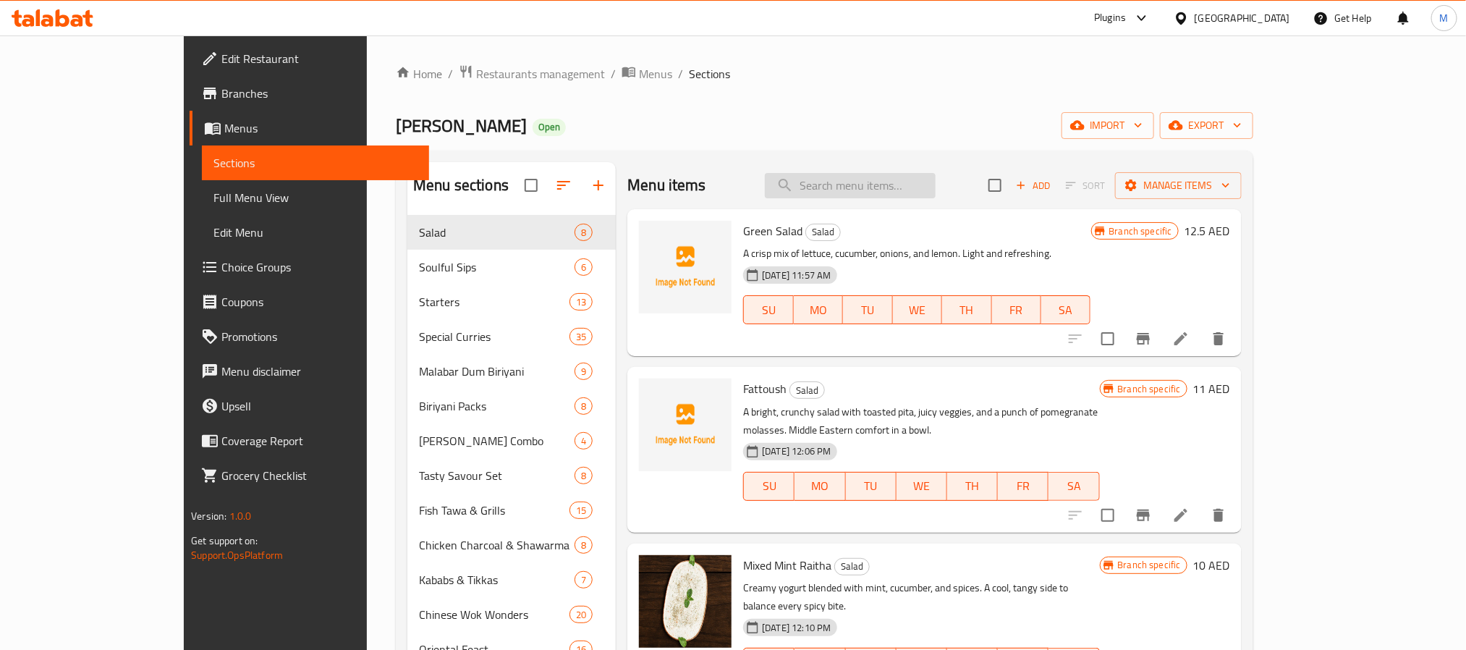
click at [882, 194] on input "search" at bounding box center [850, 185] width 171 height 25
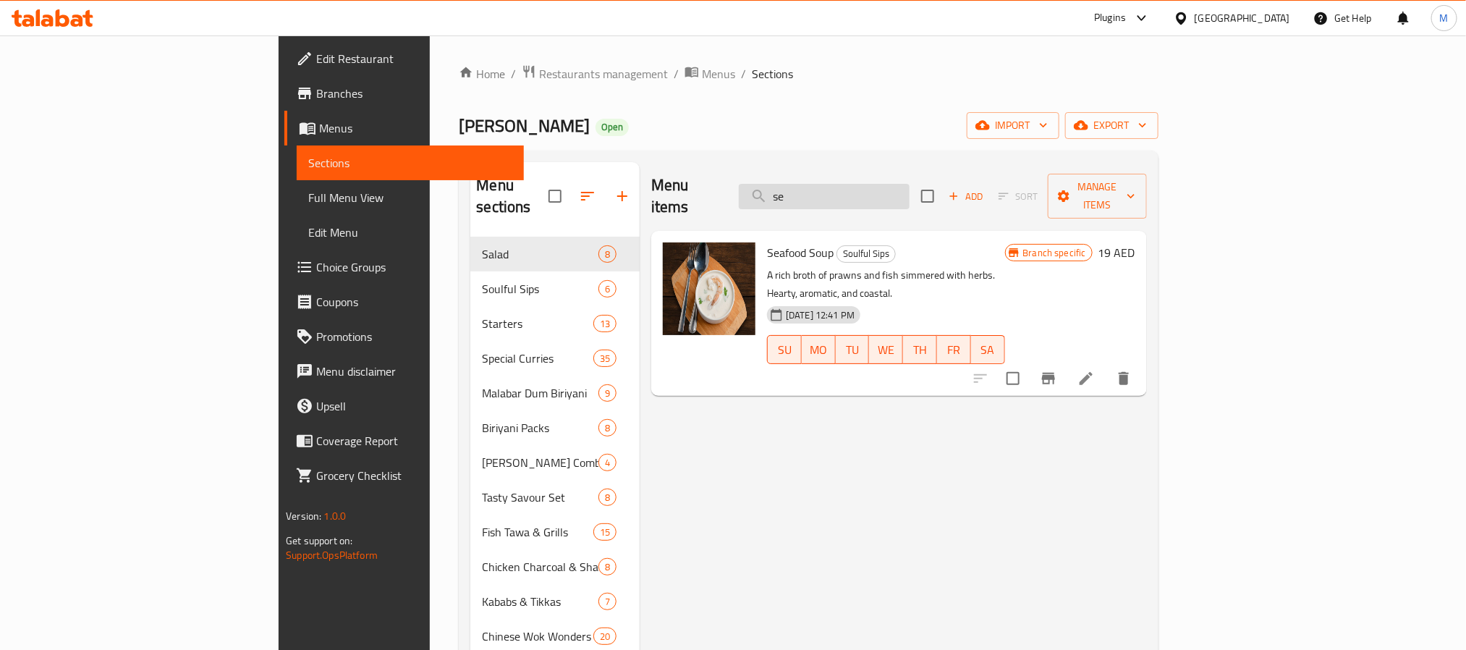
type input "s"
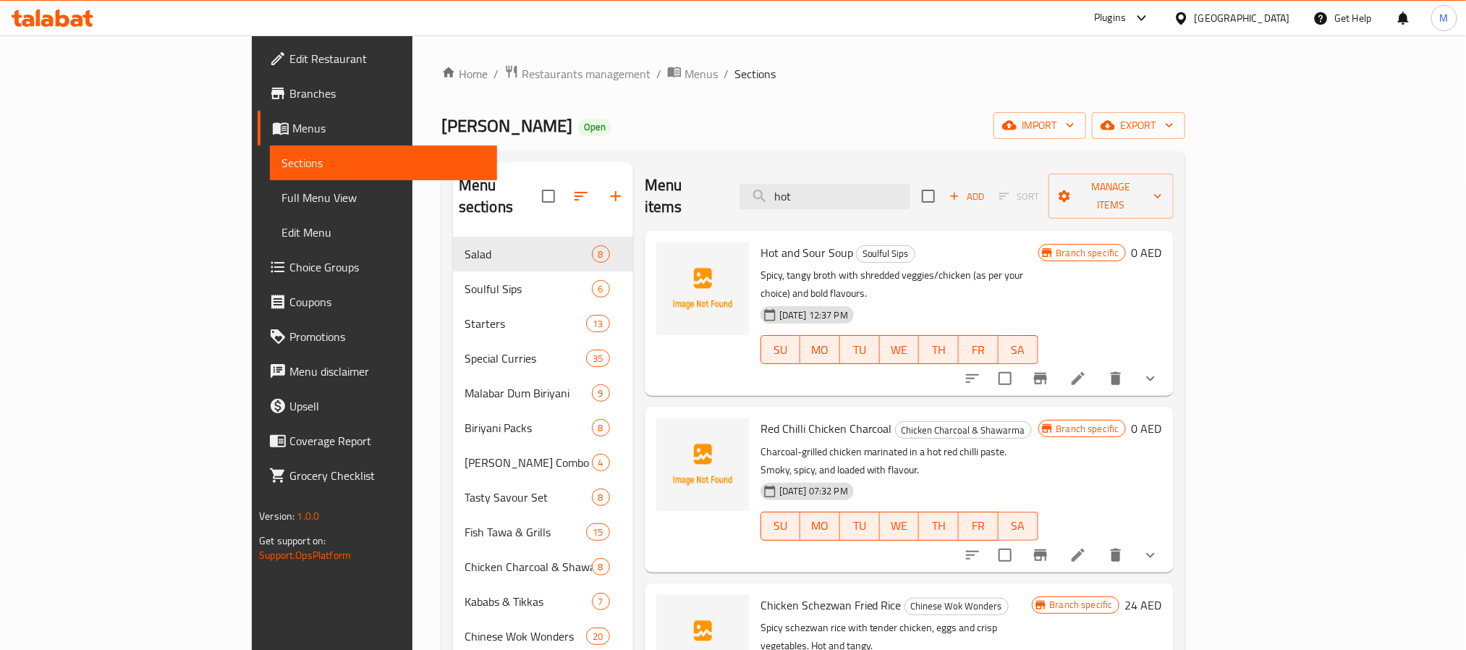
type input "hot"
click at [522, 83] on span "Restaurants management" at bounding box center [586, 73] width 129 height 17
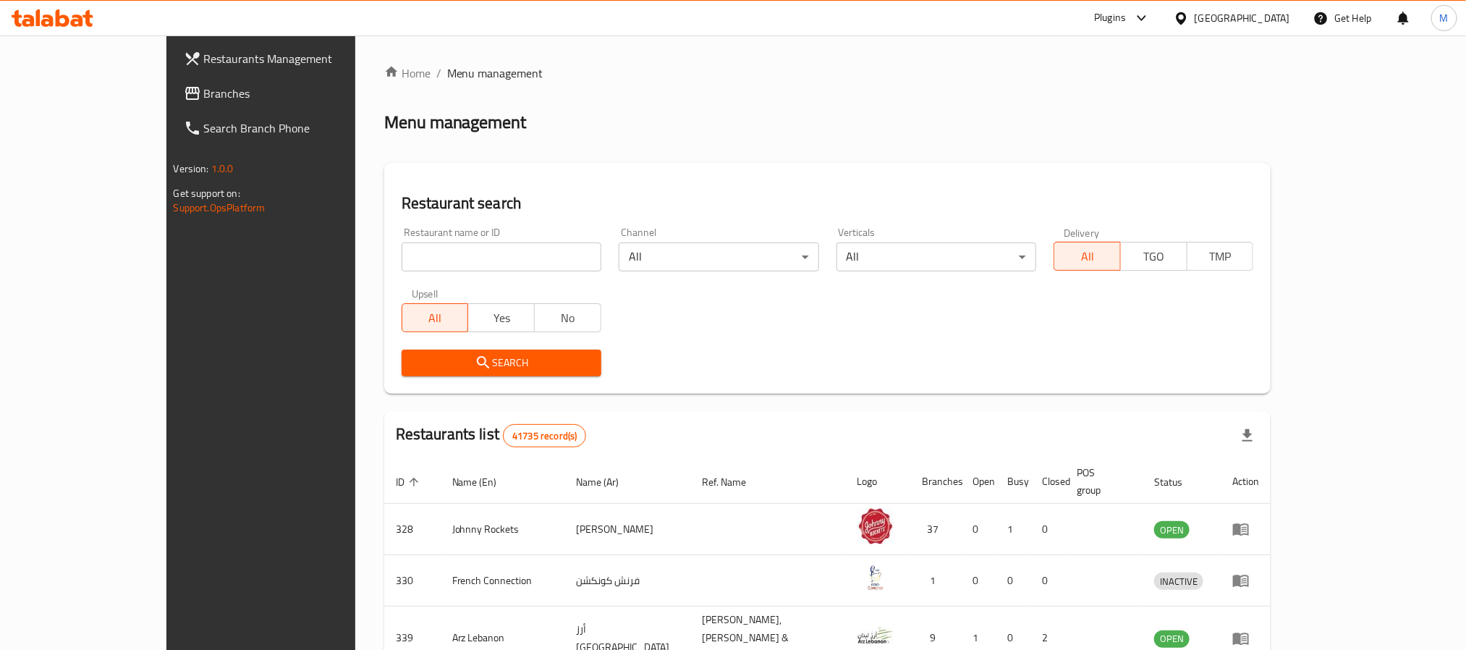
click at [411, 248] on input "search" at bounding box center [502, 256] width 200 height 29
click button "Search" at bounding box center [502, 363] width 200 height 27
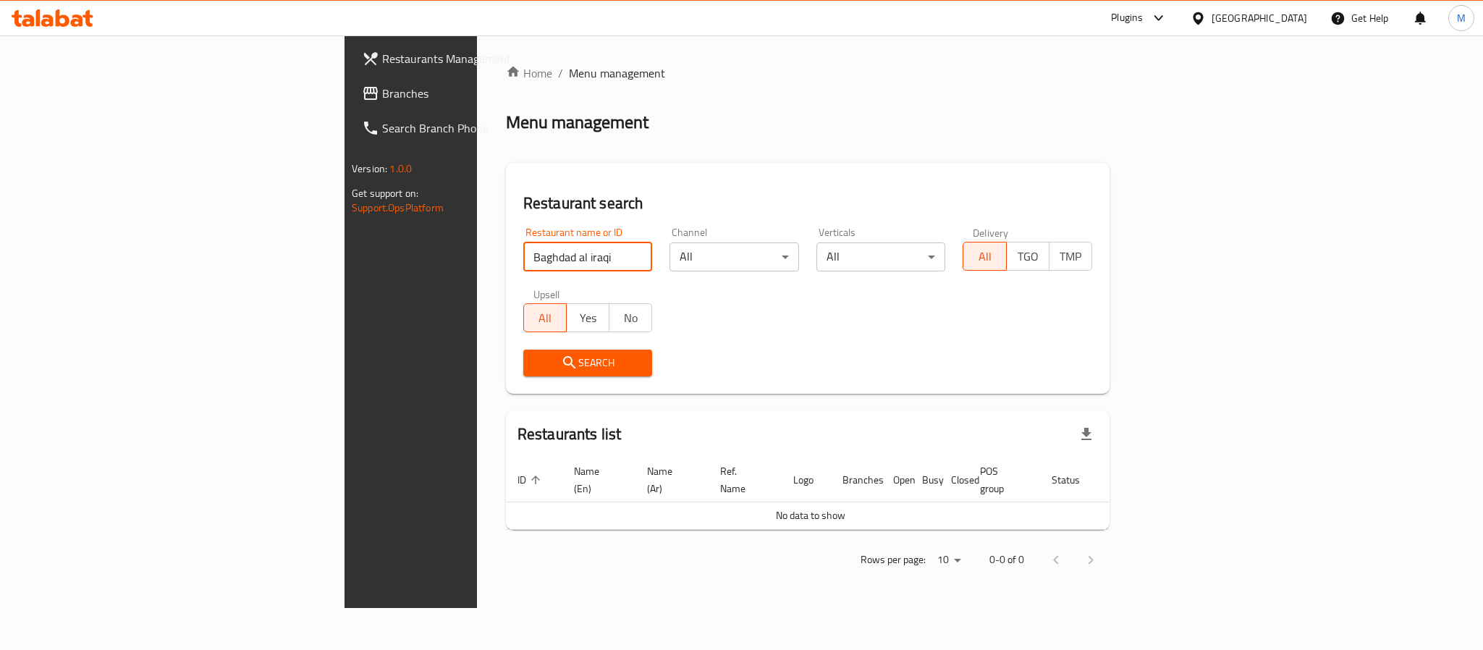
click at [523, 245] on input "Baghdad al iraqi" at bounding box center [588, 256] width 130 height 29
type input "Baghdad al iraqi"
click button "Search" at bounding box center [588, 363] width 130 height 27
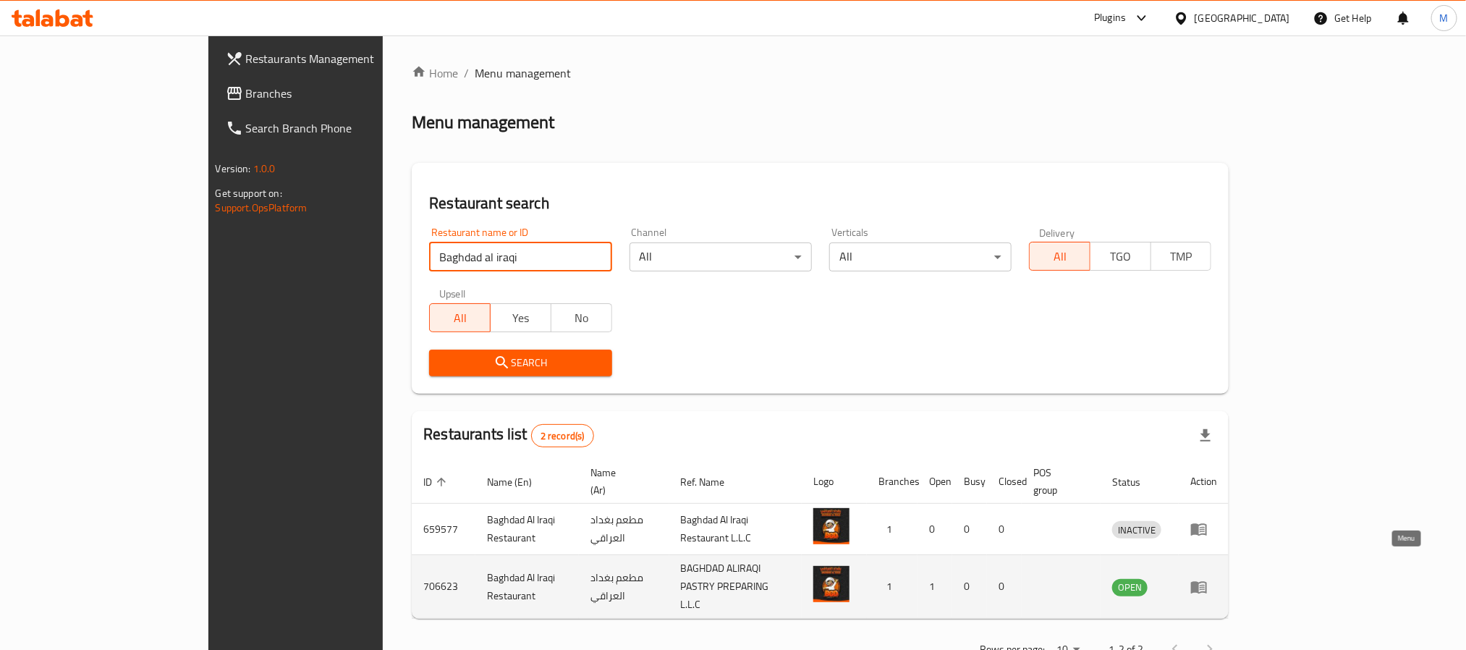
click at [1207, 581] on icon "enhanced table" at bounding box center [1199, 587] width 16 height 12
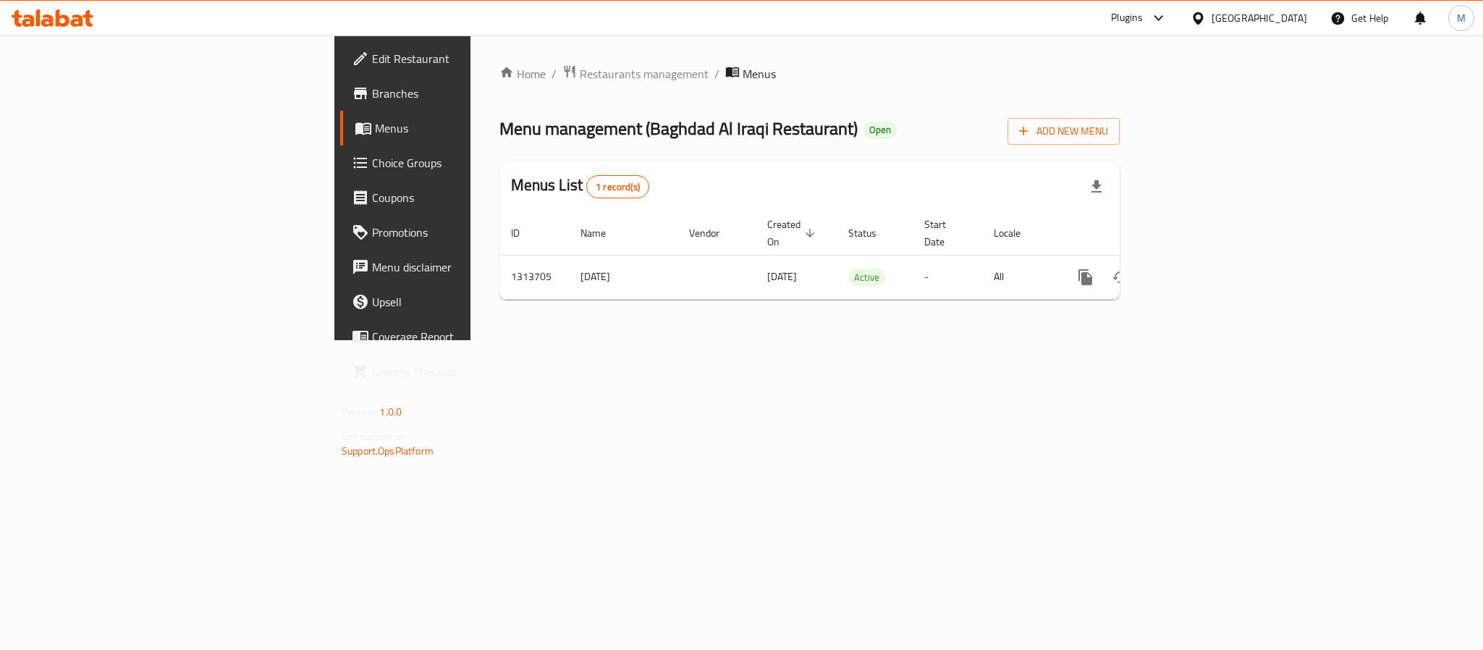
click at [340, 105] on link "Branches" at bounding box center [461, 93] width 242 height 35
